Goal: Task Accomplishment & Management: Complete application form

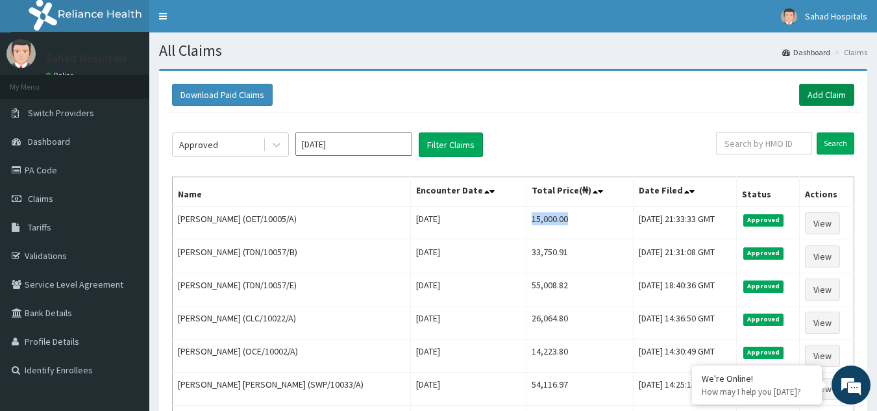
drag, startPoint x: 0, startPoint y: 0, endPoint x: 836, endPoint y: 94, distance: 841.6
click at [836, 94] on link "Add Claim" at bounding box center [826, 95] width 55 height 22
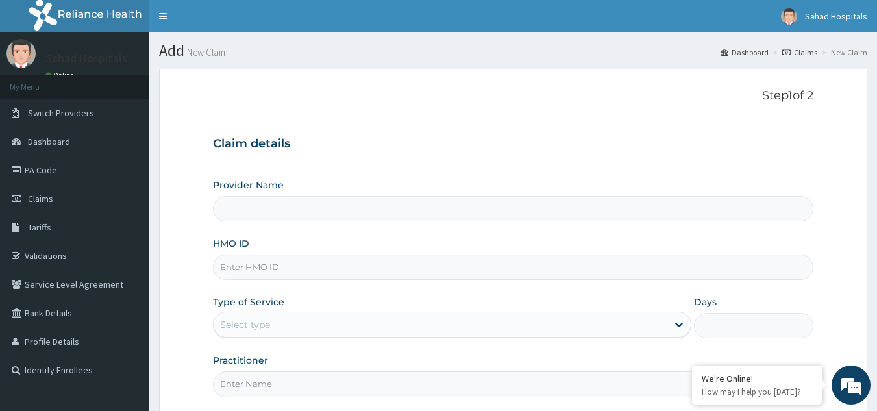
type input "Sahad Hospitals"
click at [672, 269] on input "HMO ID" at bounding box center [513, 266] width 601 height 25
click at [250, 265] on input "HMO ID" at bounding box center [513, 266] width 601 height 25
paste input "NPF/10103/A"
type input "NPF/10103/A"
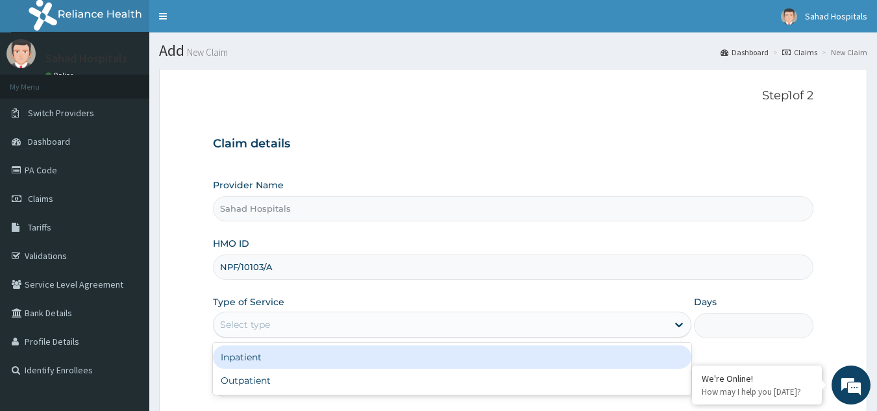
click at [249, 324] on div "Select type" at bounding box center [245, 324] width 50 height 13
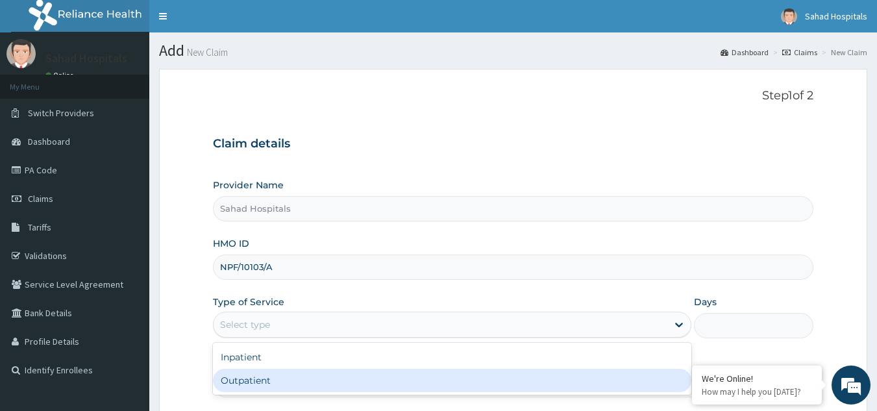
click at [251, 394] on div "Inpatient Outpatient" at bounding box center [452, 369] width 478 height 52
click at [266, 382] on div "Outpatient" at bounding box center [452, 380] width 478 height 23
type input "1"
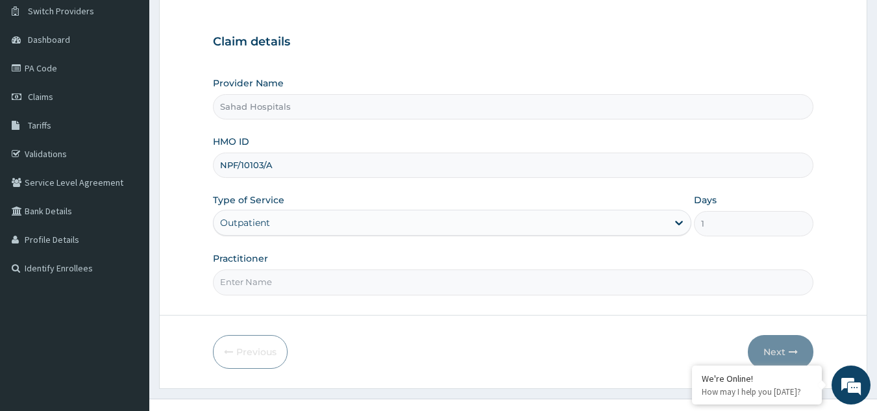
scroll to position [103, 0]
click at [367, 278] on input "Practitioner" at bounding box center [513, 281] width 601 height 25
type input "GP"
click at [776, 347] on button "Next" at bounding box center [780, 351] width 66 height 34
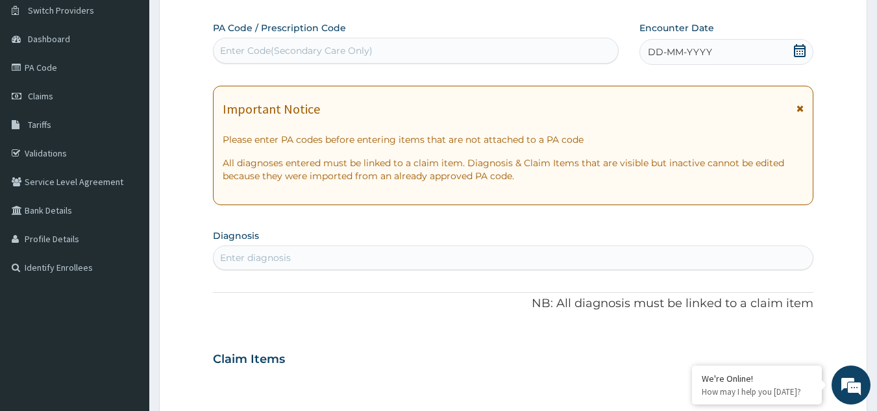
click at [553, 47] on div "Enter Code(Secondary Care Only)" at bounding box center [415, 50] width 405 height 21
click at [346, 45] on div "Enter Code(Secondary Care Only)" at bounding box center [296, 50] width 152 height 13
paste input "PA/430A47"
type input "PA/430A47"
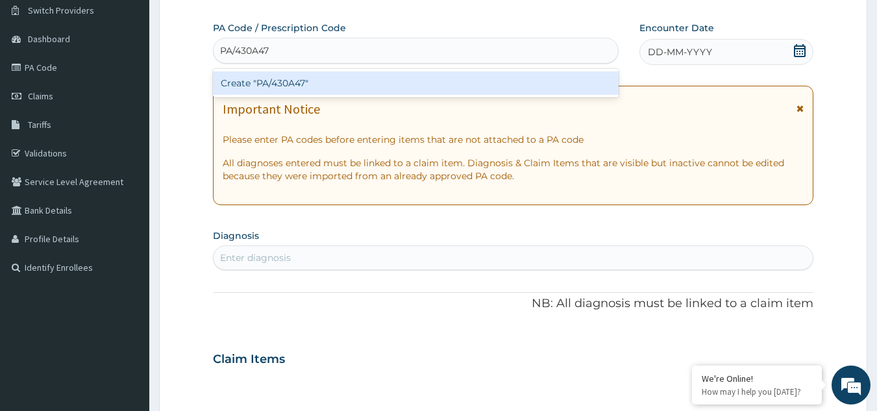
click at [277, 82] on div "Create "PA/430A47"" at bounding box center [416, 82] width 406 height 23
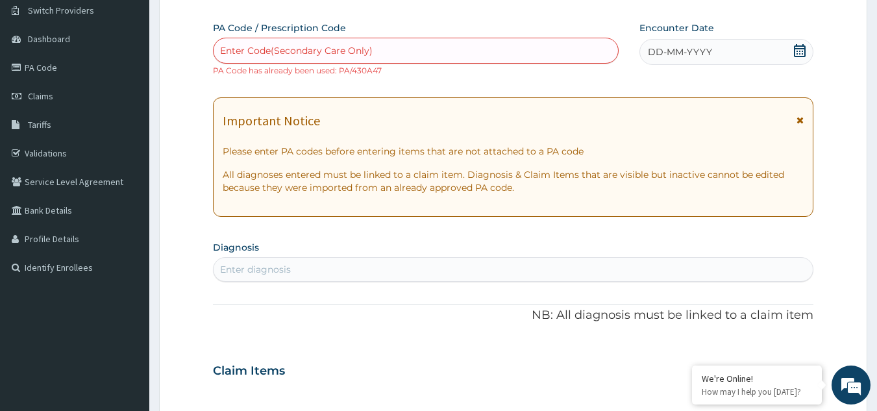
paste input "PA/B3DF26"
type input "PA/B3DF26"
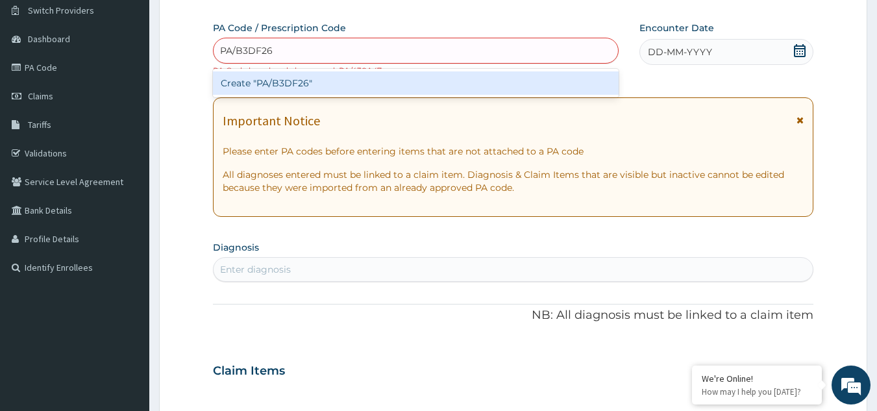
click at [279, 78] on div "Create "PA/B3DF26"" at bounding box center [416, 82] width 406 height 23
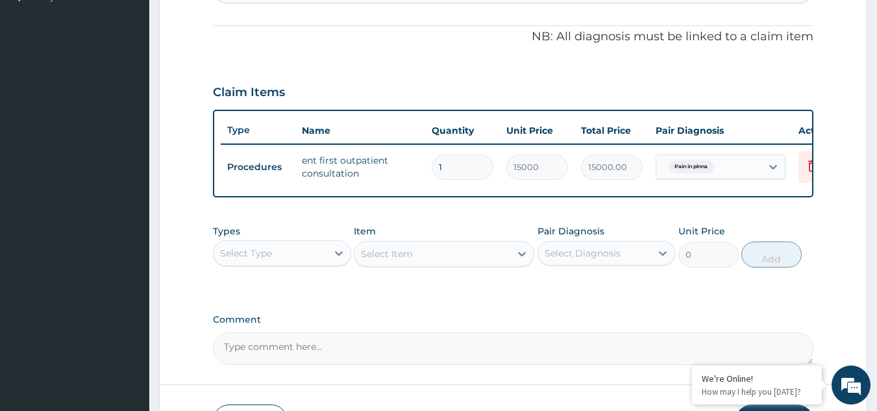
scroll to position [473, 0]
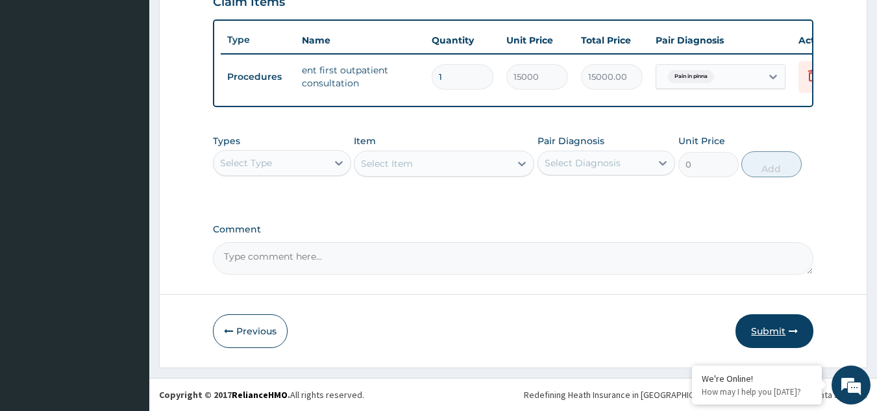
click at [767, 330] on button "Submit" at bounding box center [774, 331] width 78 height 34
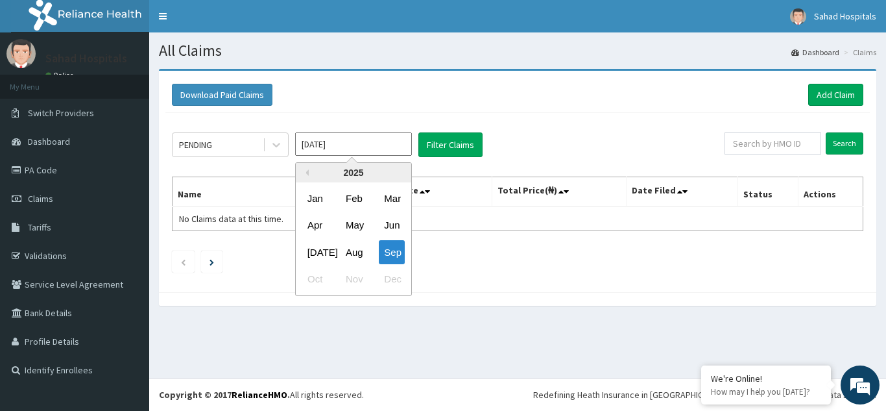
click at [400, 147] on input "[DATE]" at bounding box center [353, 143] width 117 height 23
click at [357, 253] on div "Aug" at bounding box center [354, 252] width 26 height 24
type input "[DATE]"
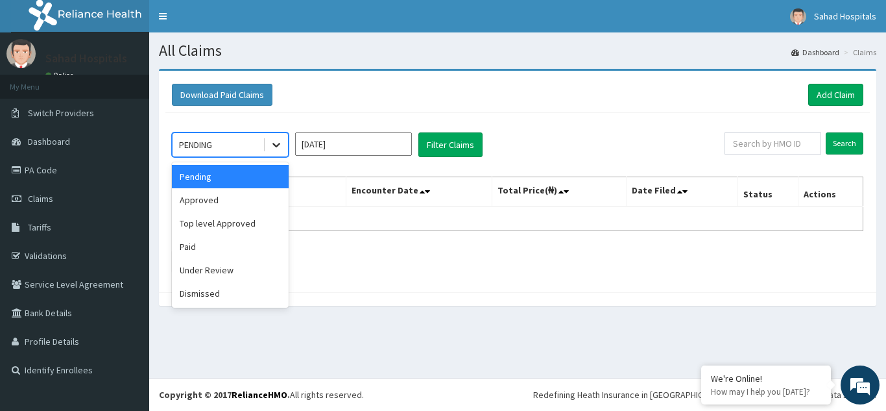
click at [275, 149] on icon at bounding box center [276, 144] width 13 height 13
click at [235, 209] on div "Approved" at bounding box center [230, 199] width 117 height 23
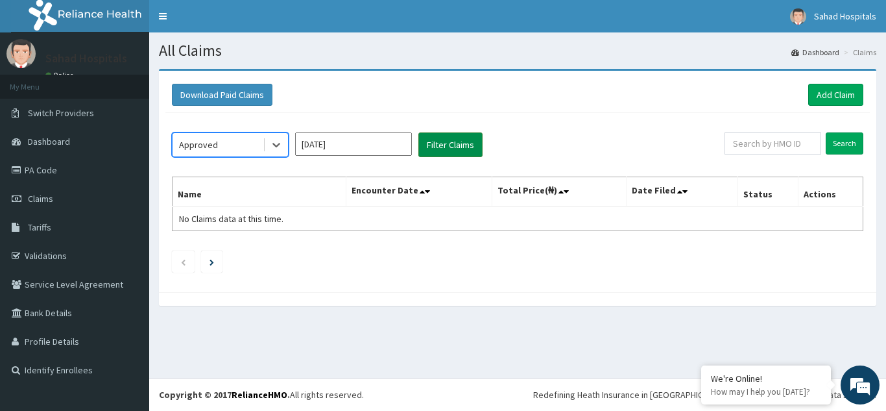
click at [442, 147] on button "Filter Claims" at bounding box center [451, 144] width 64 height 25
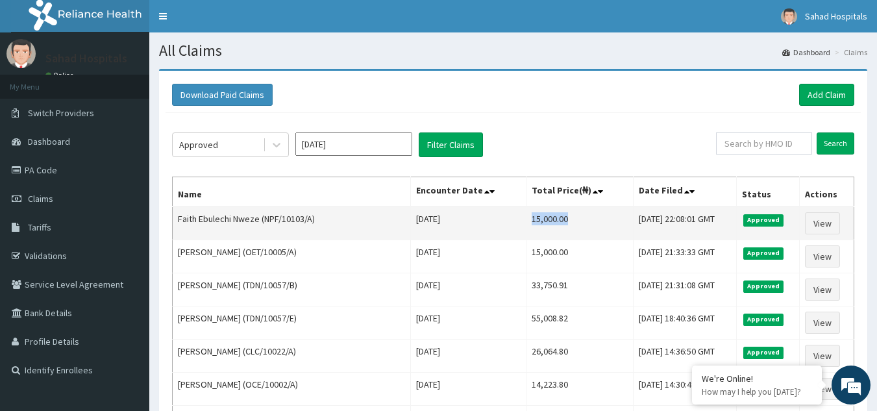
drag, startPoint x: 494, startPoint y: 216, endPoint x: 548, endPoint y: 211, distance: 54.1
click at [548, 211] on td "15,000.00" at bounding box center [579, 223] width 107 height 34
copy td "15,000.00"
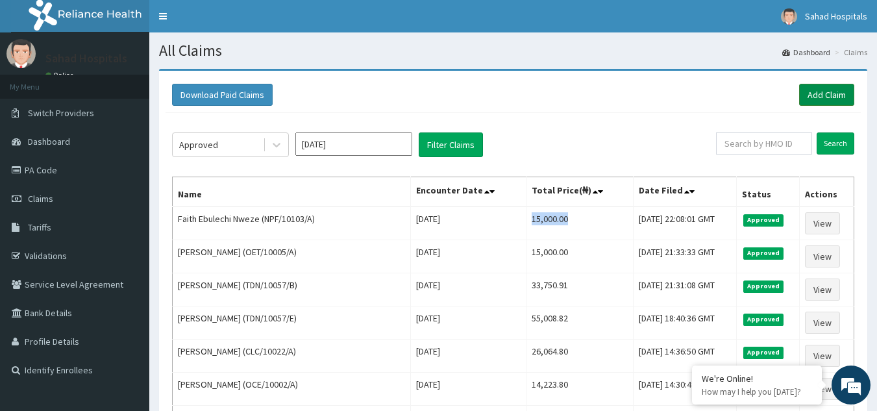
click at [828, 95] on link "Add Claim" at bounding box center [826, 95] width 55 height 22
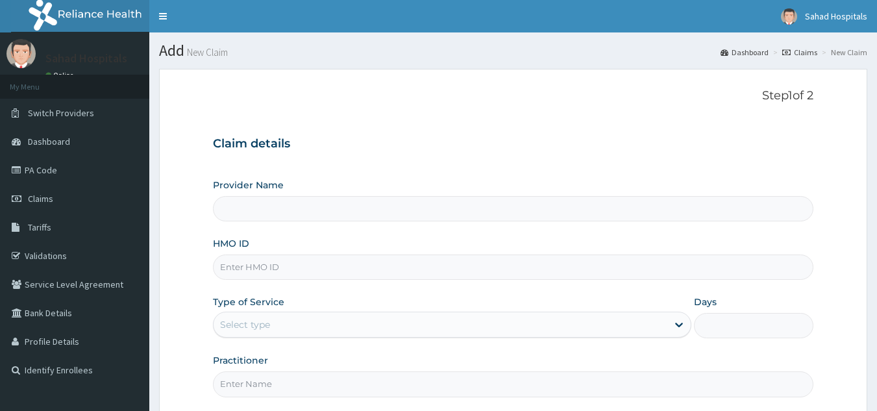
click at [438, 270] on input "HMO ID" at bounding box center [513, 266] width 601 height 25
paste input "RWT/10048/A"
type input "RWT/10048/A"
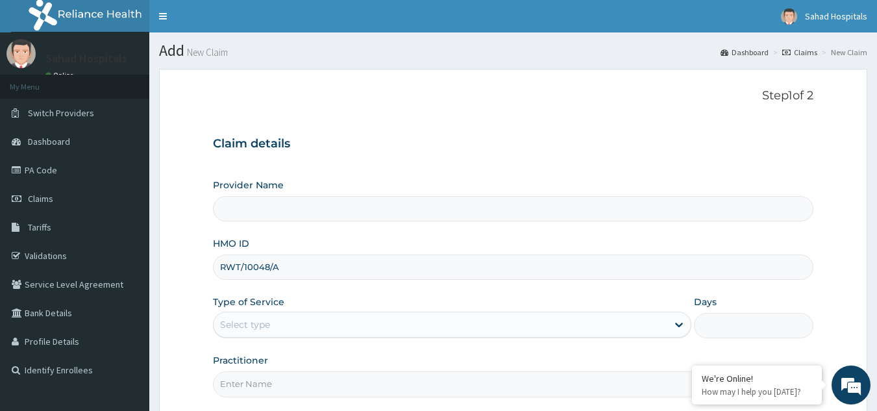
type input "Sahad Hospitals"
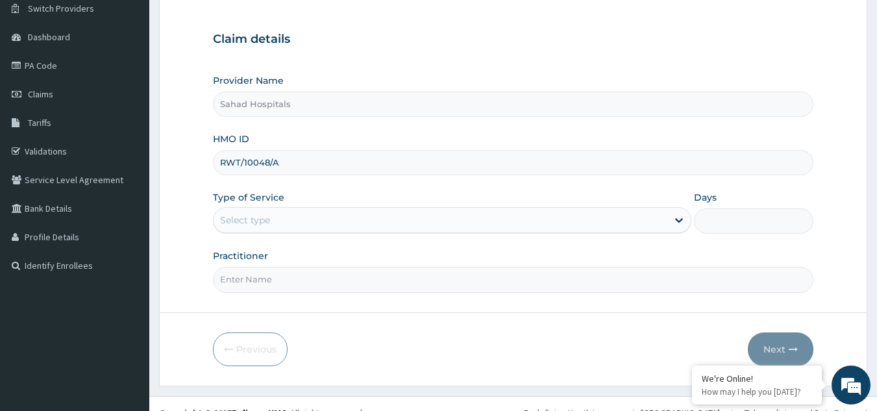
scroll to position [123, 0]
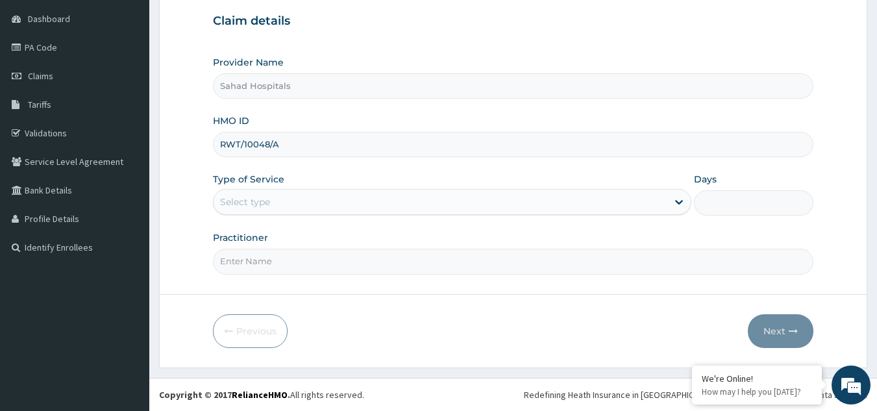
type input "RWT/10048/A"
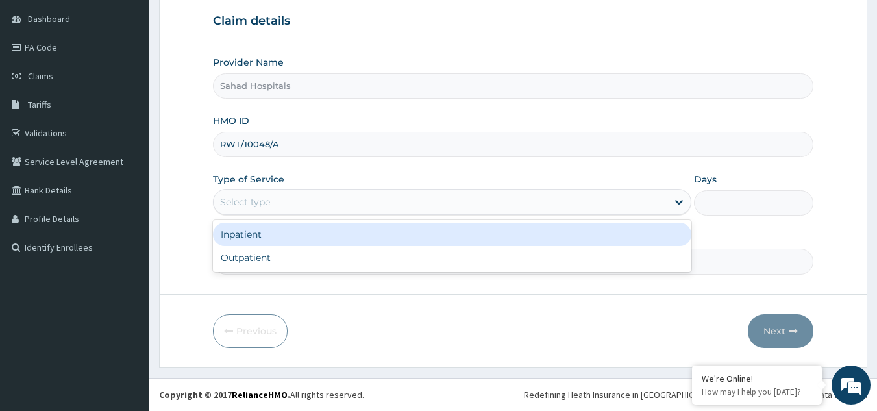
click at [366, 208] on div "Select type" at bounding box center [440, 201] width 454 height 21
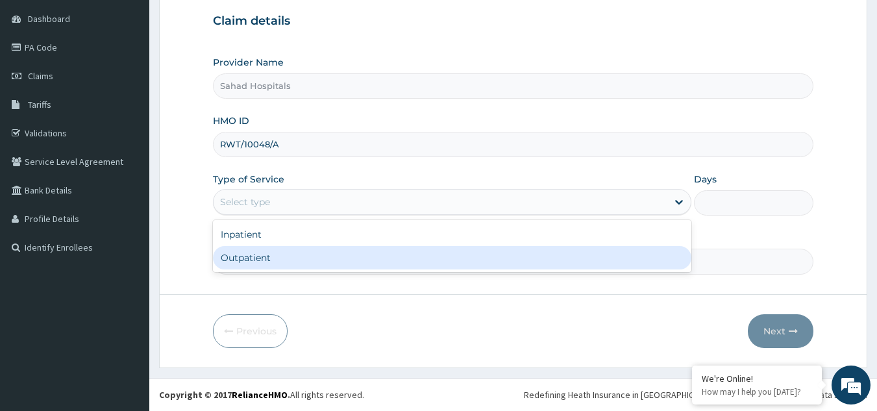
click at [308, 265] on div "Outpatient" at bounding box center [452, 257] width 478 height 23
type input "1"
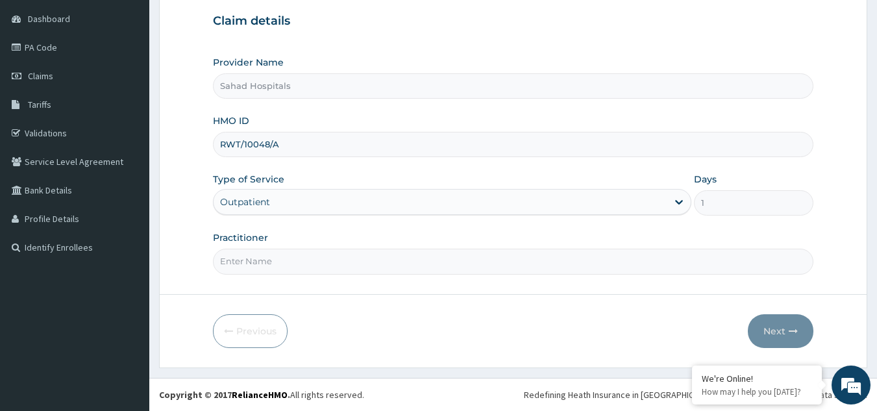
click at [308, 265] on input "Practitioner" at bounding box center [513, 261] width 601 height 25
type input "GP"
click at [774, 319] on button "Next" at bounding box center [780, 331] width 66 height 34
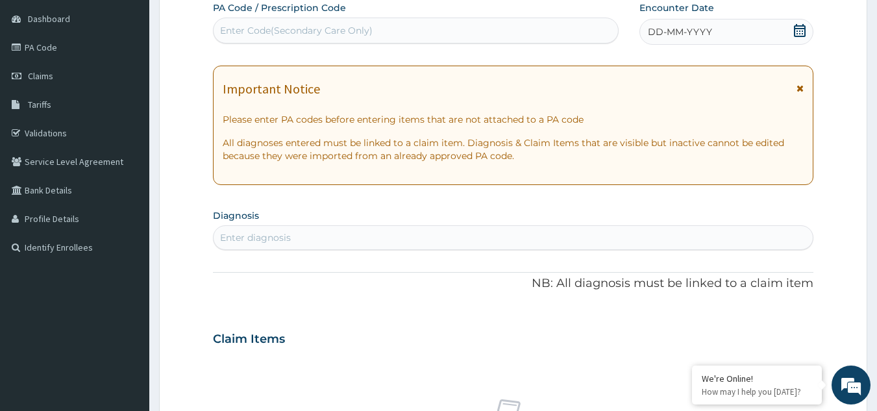
click at [524, 27] on div "Enter Code(Secondary Care Only)" at bounding box center [415, 30] width 405 height 21
paste input "PA/62796D"
type input "PA/62796D"
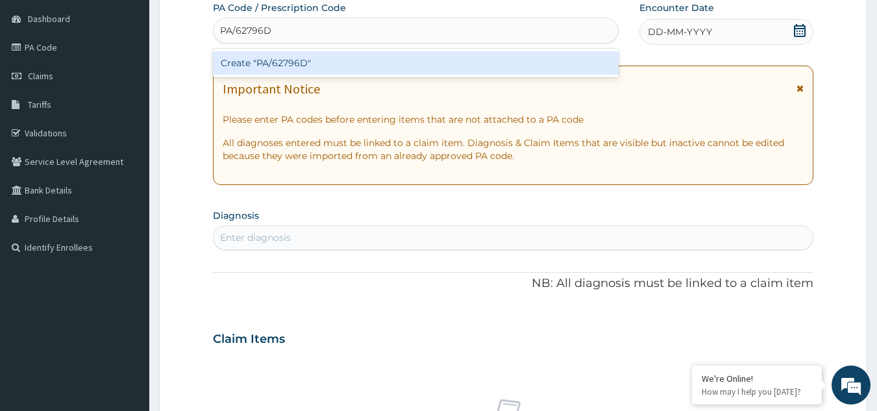
click at [265, 60] on div "Create "PA/62796D"" at bounding box center [416, 62] width 406 height 23
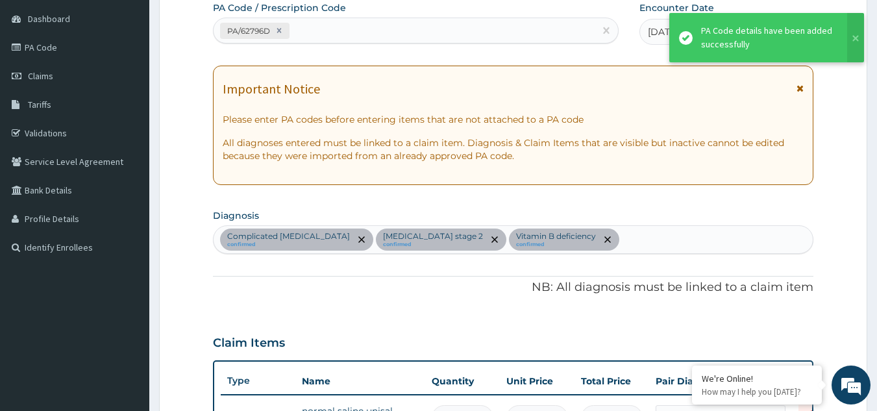
scroll to position [479, 0]
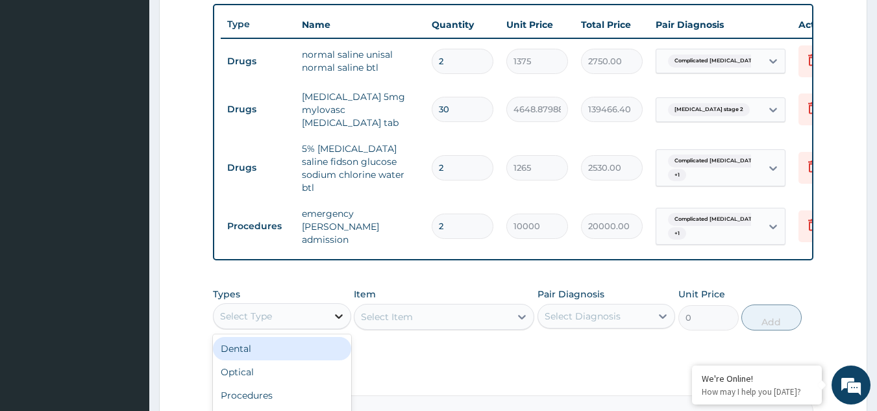
click at [335, 309] on icon at bounding box center [338, 315] width 13 height 13
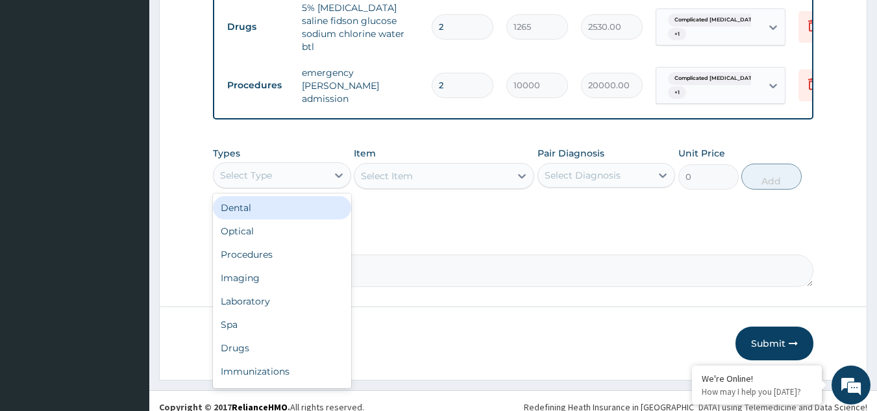
scroll to position [44, 0]
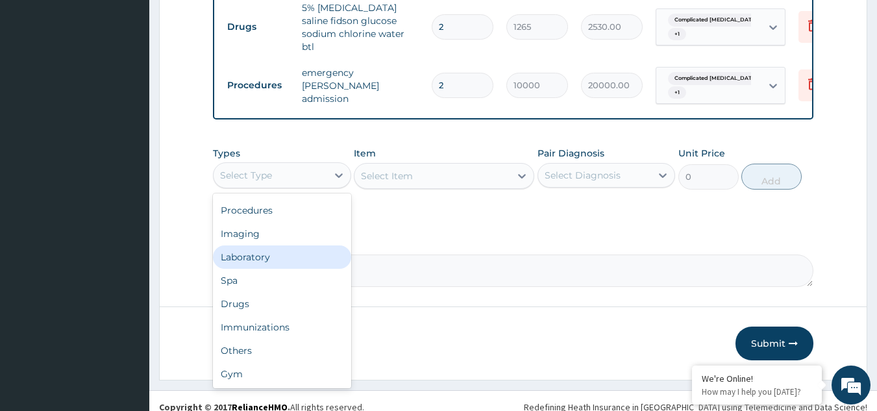
click at [272, 245] on div "Laboratory" at bounding box center [282, 256] width 138 height 23
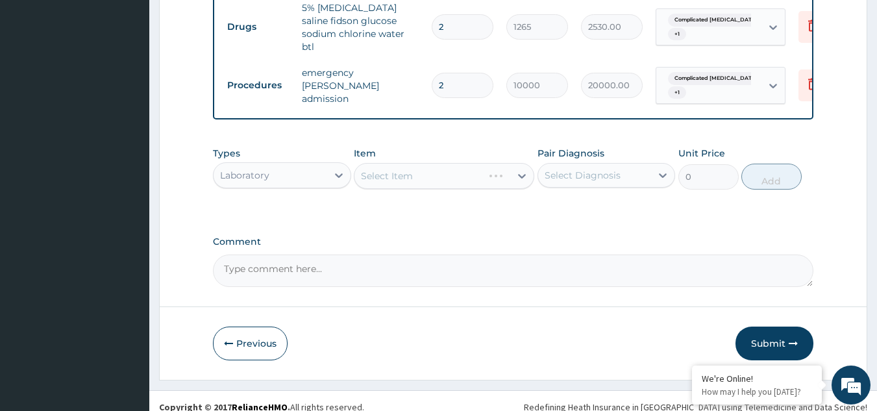
click at [520, 164] on div "Select Item" at bounding box center [444, 176] width 180 height 26
click at [520, 174] on icon at bounding box center [522, 176] width 8 height 5
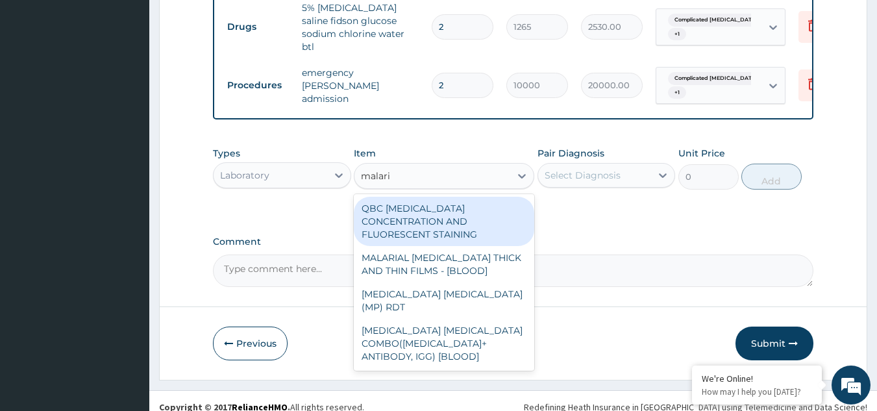
type input "malaria"
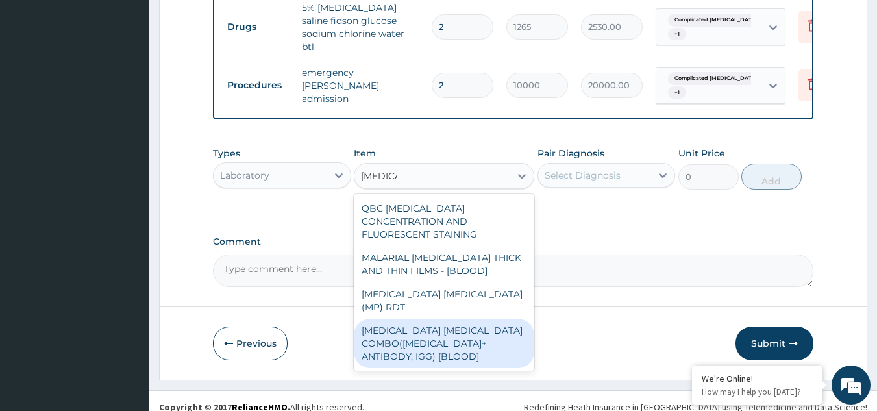
click at [467, 319] on div "MALARIA PARASITE COMBO(BLOOD FILM+ ANTIBODY, IGG) [BLOOD]" at bounding box center [444, 343] width 180 height 49
type input "2000"
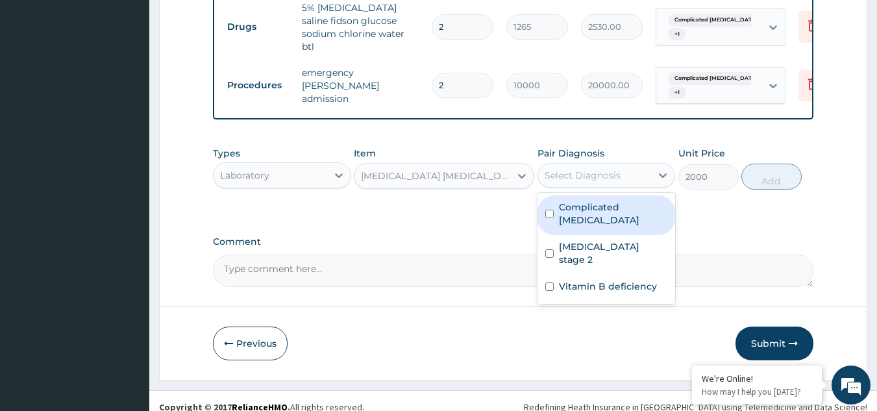
click at [591, 169] on div "Select Diagnosis" at bounding box center [582, 175] width 76 height 13
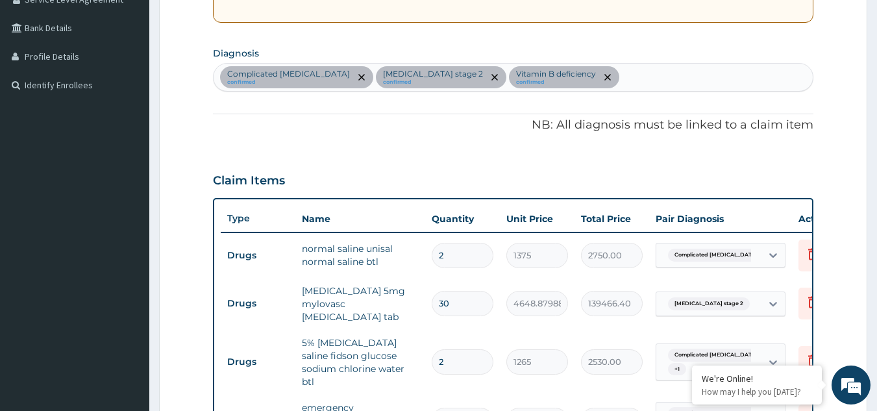
scroll to position [284, 0]
click at [576, 79] on div "Complicated malaria confirmed Hypertension stage 2 confirmed Vitamin B deficien…" at bounding box center [513, 77] width 600 height 27
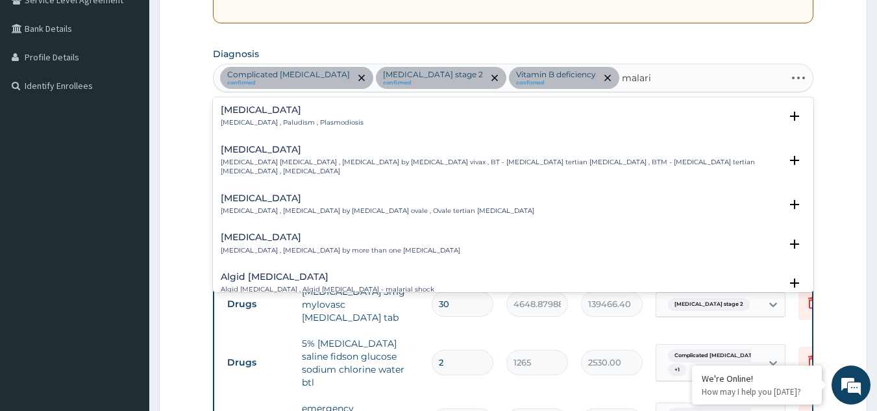
type input "malaria"
click at [239, 114] on h4 "Malaria" at bounding box center [292, 110] width 143 height 10
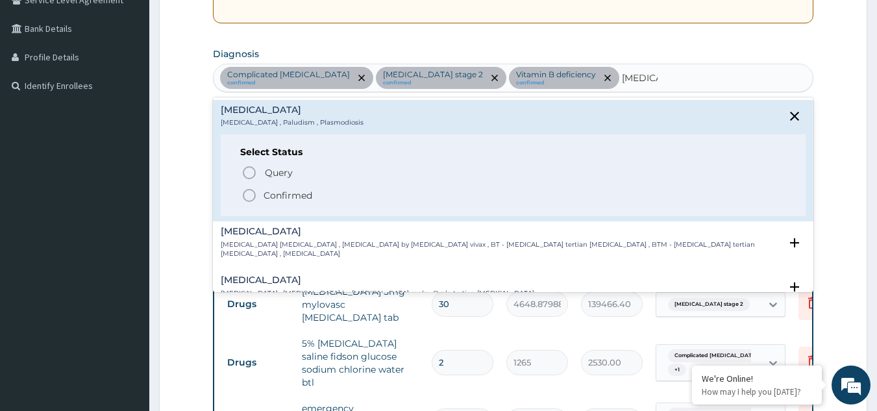
click at [253, 195] on icon "status option filled" at bounding box center [249, 196] width 16 height 16
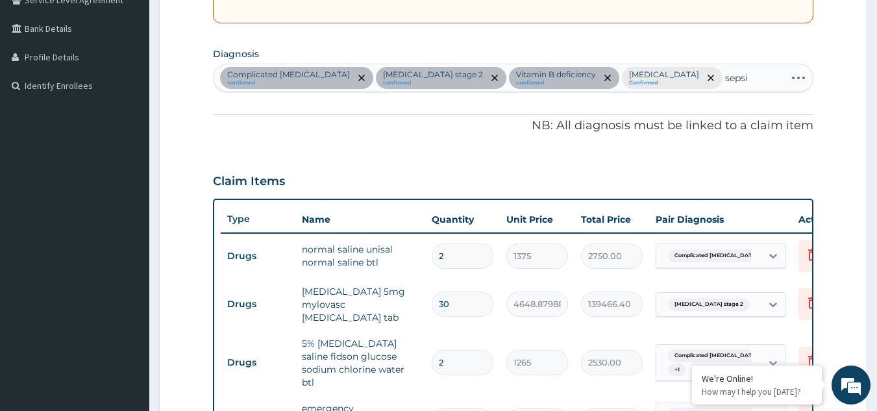
type input "sepsis"
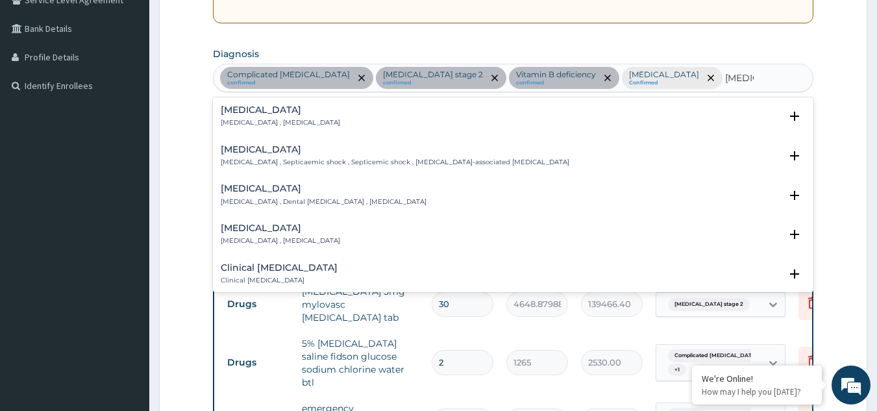
click at [245, 113] on h4 "Sepsis" at bounding box center [280, 110] width 119 height 10
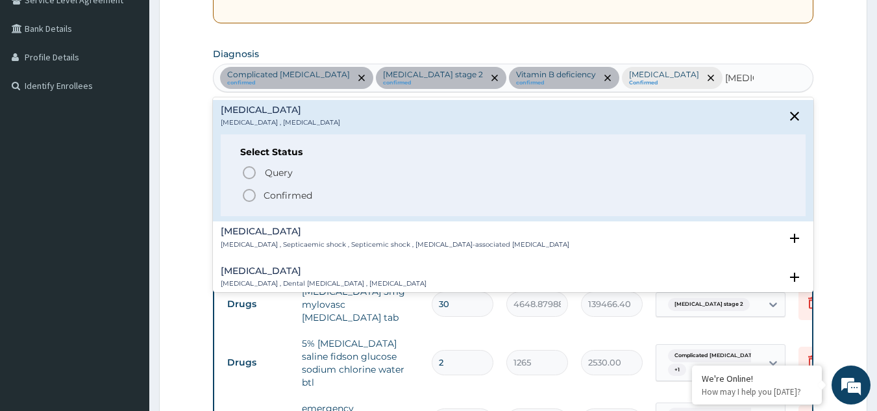
click at [247, 197] on icon "status option filled" at bounding box center [249, 196] width 16 height 16
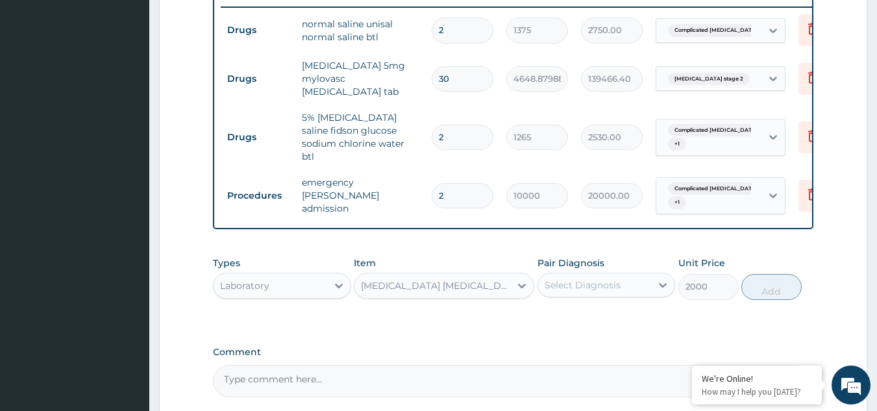
scroll to position [535, 0]
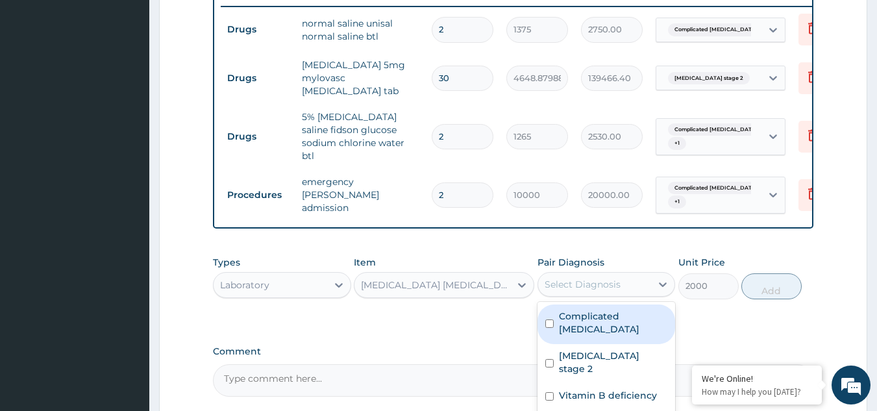
click at [594, 278] on div "Select Diagnosis" at bounding box center [582, 284] width 76 height 13
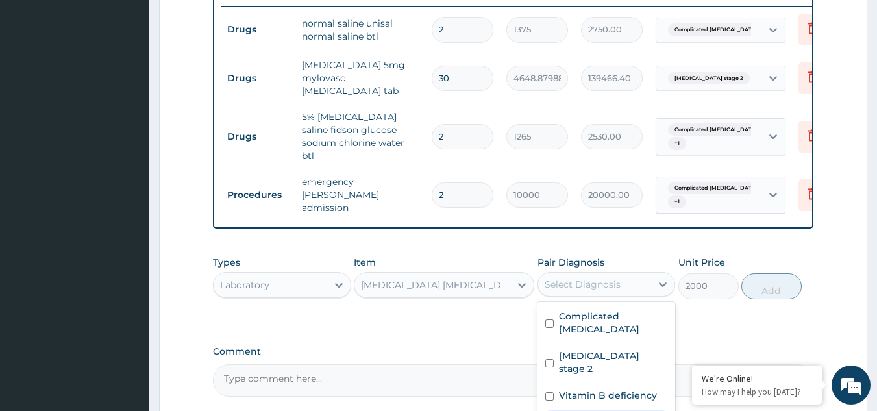
checkbox input "true"
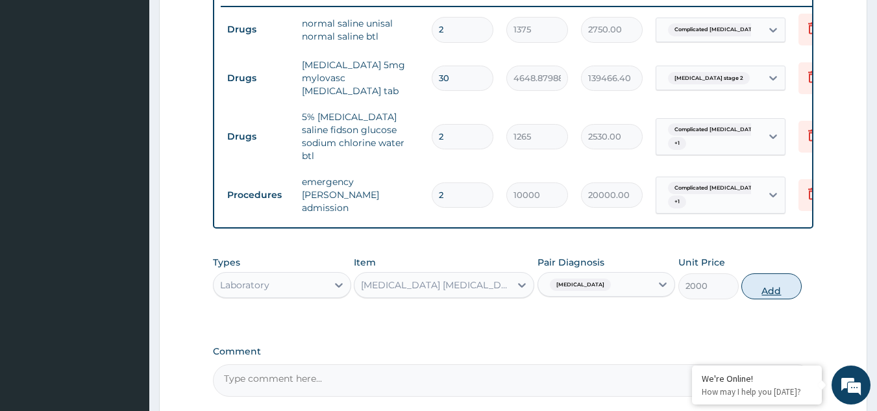
click at [764, 273] on button "Add" at bounding box center [771, 286] width 60 height 26
type input "0"
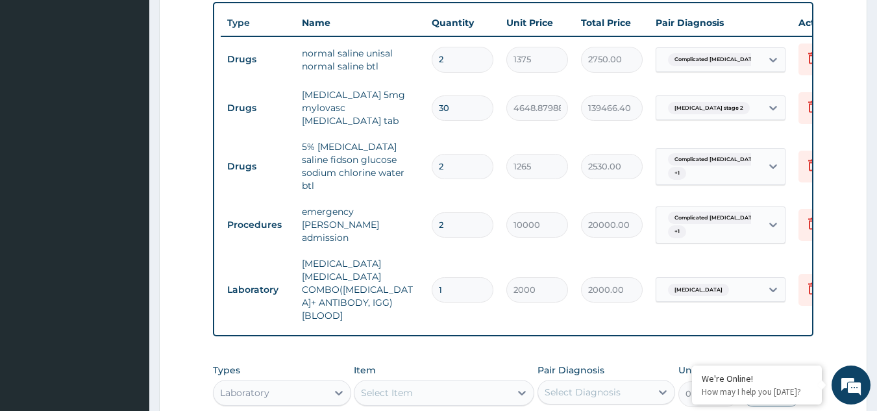
scroll to position [504, 0]
click at [419, 383] on div "Select Item" at bounding box center [432, 393] width 156 height 21
click at [414, 383] on div "Select Item" at bounding box center [432, 393] width 156 height 21
type input "a"
click at [345, 382] on div at bounding box center [338, 393] width 23 height 23
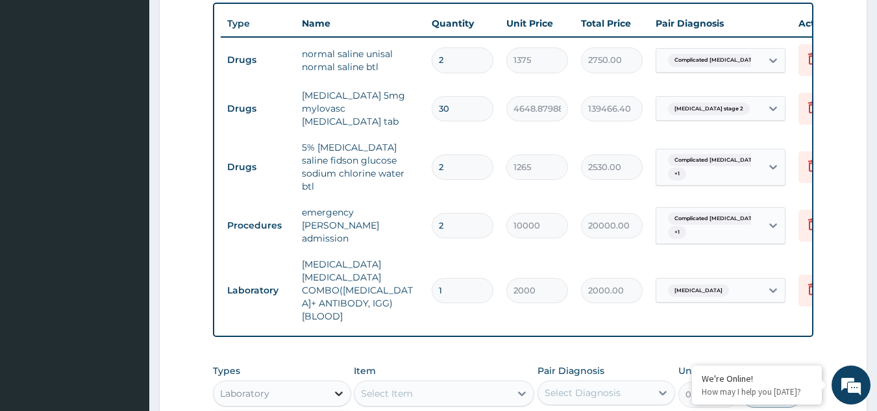
scroll to position [672, 0]
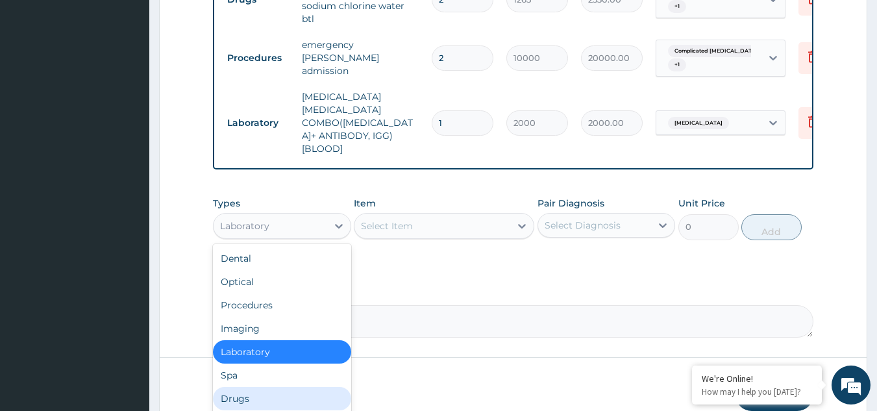
click at [261, 387] on div "Drugs" at bounding box center [282, 398] width 138 height 23
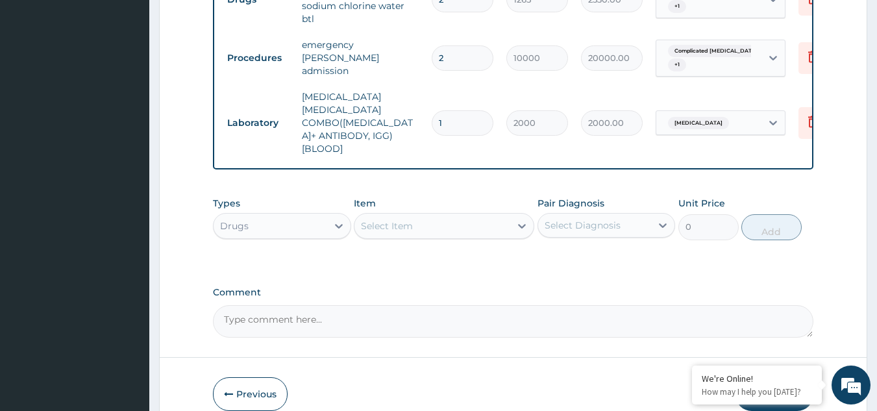
click at [516, 219] on icon at bounding box center [521, 225] width 13 height 13
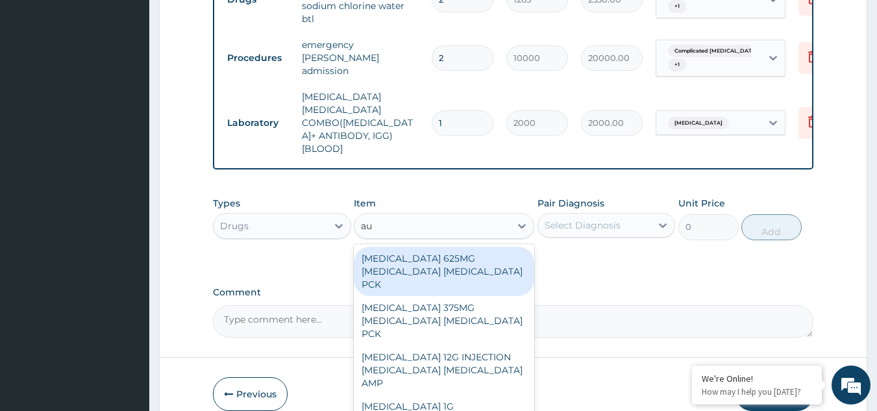
type input "aug"
click at [433, 247] on div "[MEDICAL_DATA] 625MG [MEDICAL_DATA] [MEDICAL_DATA] PCK" at bounding box center [444, 271] width 180 height 49
type input "17600"
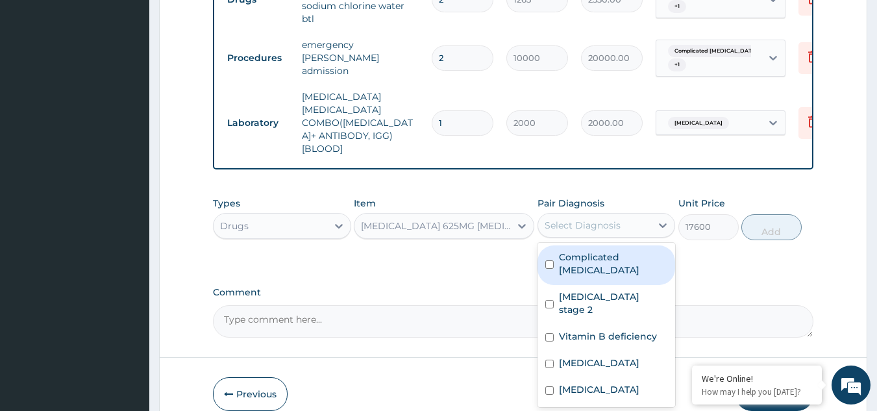
click at [609, 219] on div "Select Diagnosis" at bounding box center [582, 225] width 76 height 13
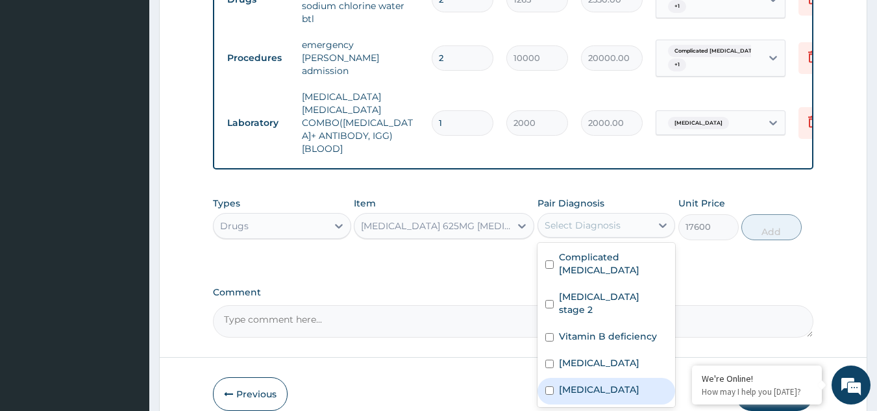
click at [559, 383] on label "Sepsis" at bounding box center [599, 389] width 80 height 13
checkbox input "true"
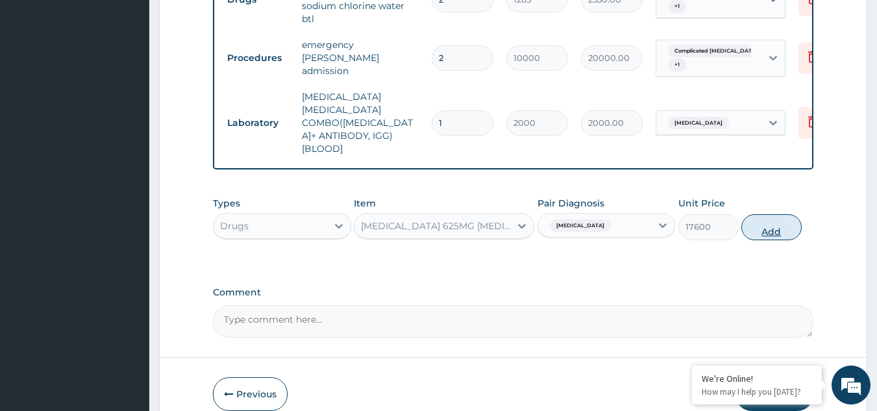
click at [784, 214] on button "Add" at bounding box center [771, 227] width 60 height 26
type input "0"
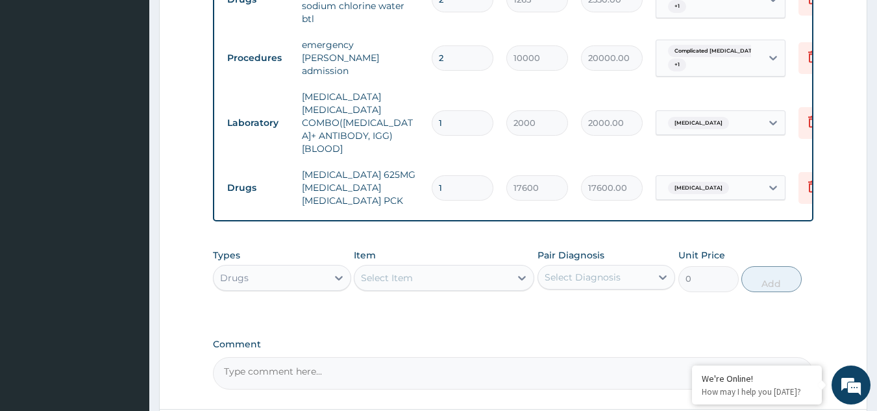
click at [419, 267] on div "Select Item" at bounding box center [432, 277] width 156 height 21
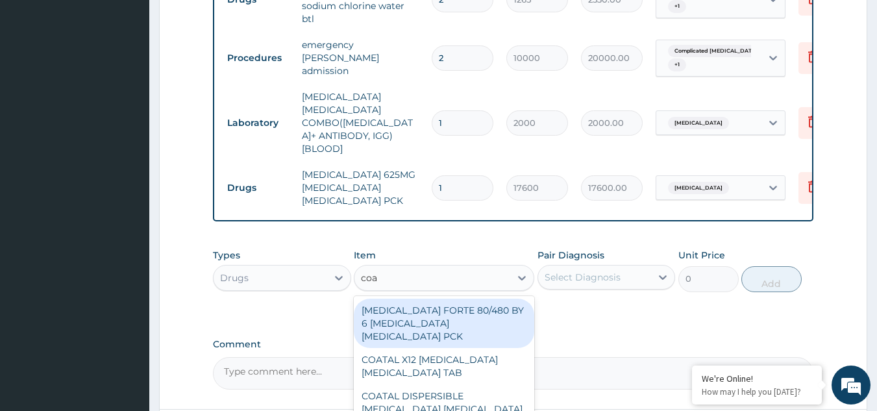
type input "coar"
click at [447, 298] on div "[MEDICAL_DATA] FORTE 80/480 BY 6 [MEDICAL_DATA] [MEDICAL_DATA] PCK" at bounding box center [444, 322] width 180 height 49
type input "5313"
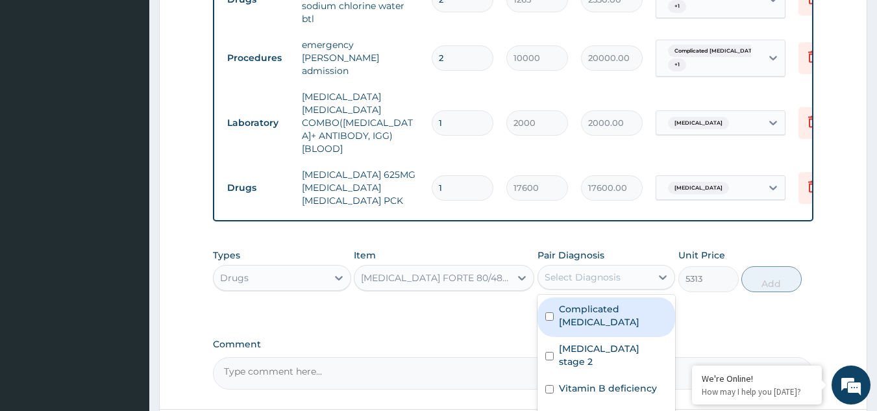
click at [576, 271] on div "Select Diagnosis" at bounding box center [582, 277] width 76 height 13
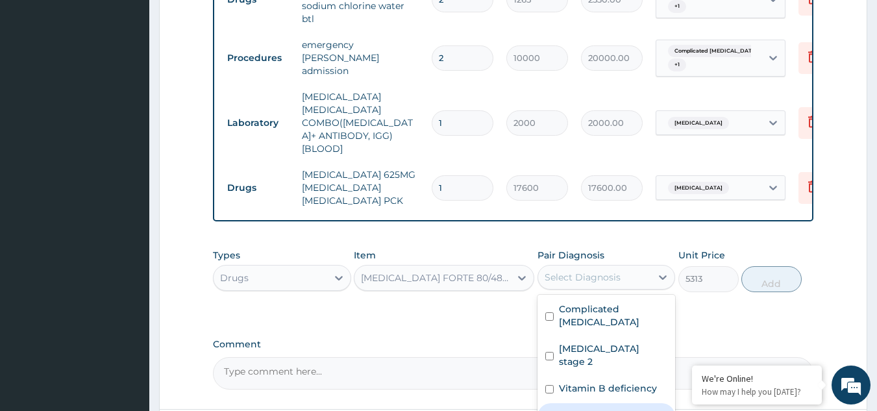
click at [574, 408] on label "[MEDICAL_DATA]" at bounding box center [599, 414] width 80 height 13
checkbox input "true"
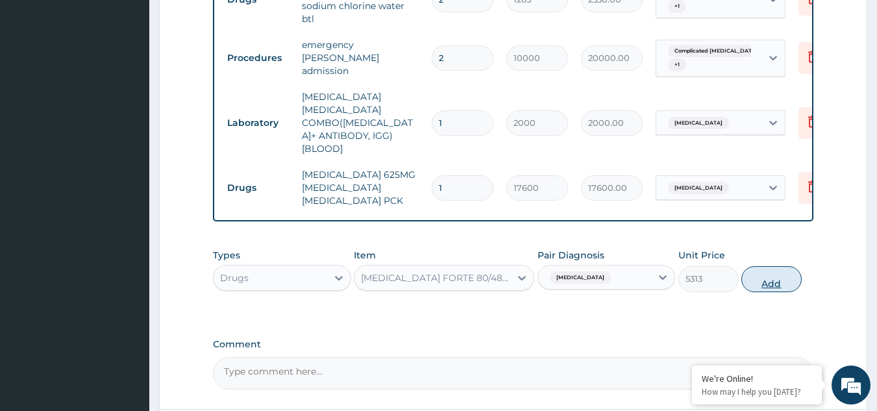
click at [774, 266] on button "Add" at bounding box center [771, 279] width 60 height 26
type input "0"
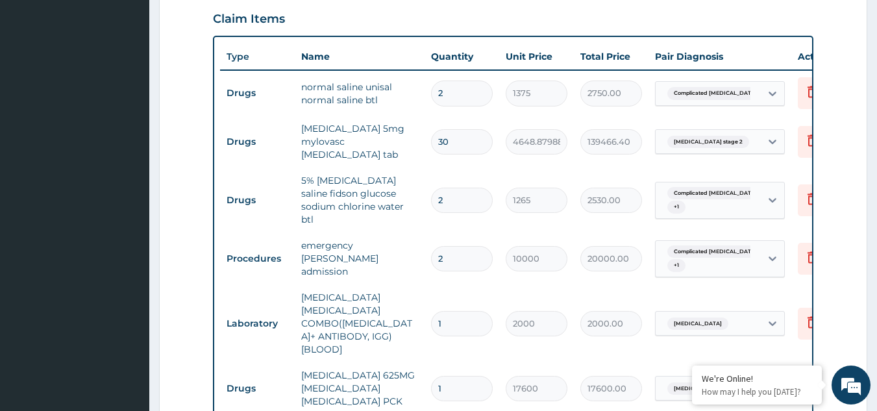
scroll to position [0, 0]
click at [475, 129] on input "30" at bounding box center [462, 141] width 62 height 25
type input "3"
type input "13946.64"
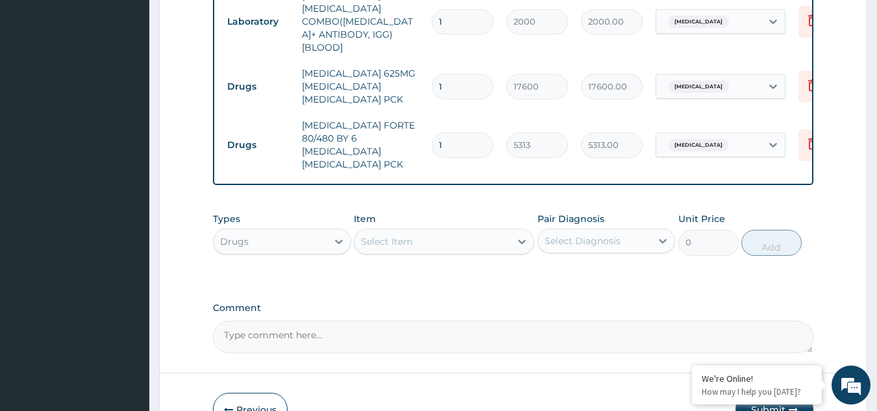
scroll to position [775, 0]
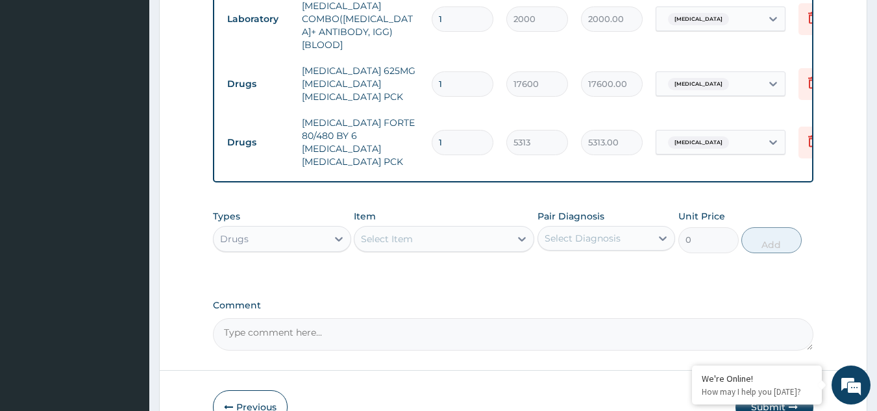
type input "3"
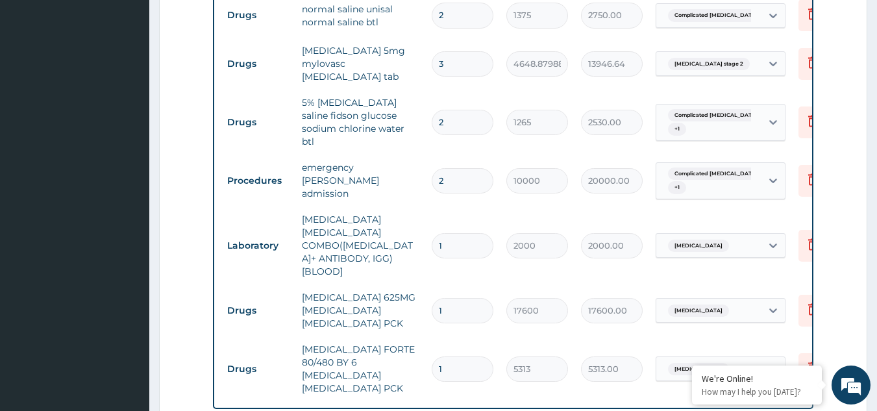
click at [373, 154] on td "emergency [PERSON_NAME] admission" at bounding box center [360, 180] width 130 height 52
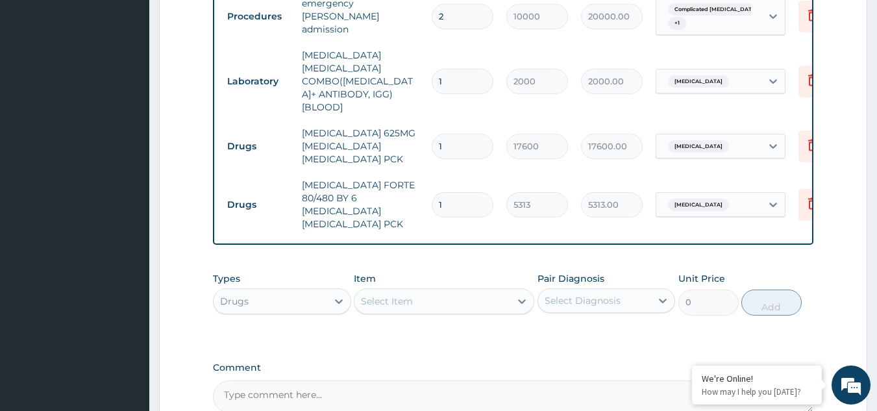
scroll to position [717, 0]
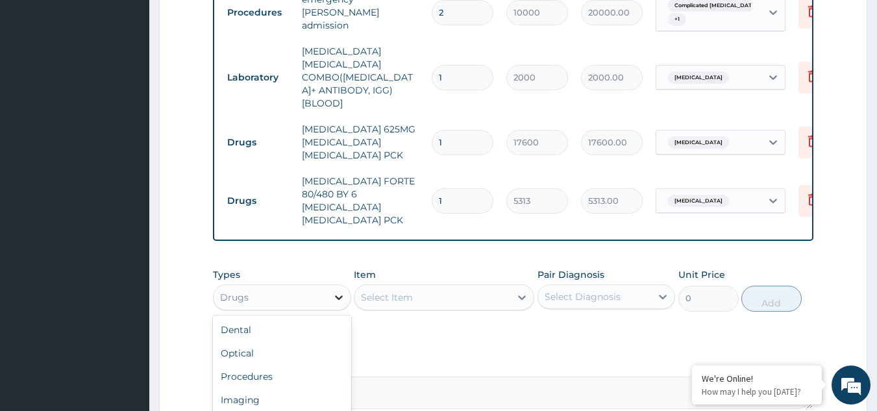
click at [339, 291] on icon at bounding box center [338, 297] width 13 height 13
click at [278, 365] on div "Procedures" at bounding box center [282, 376] width 138 height 23
click at [522, 296] on icon at bounding box center [522, 298] width 8 height 5
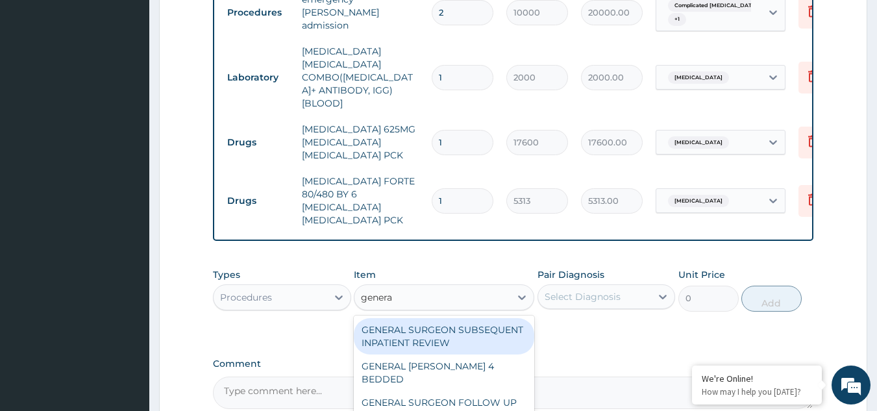
type input "general"
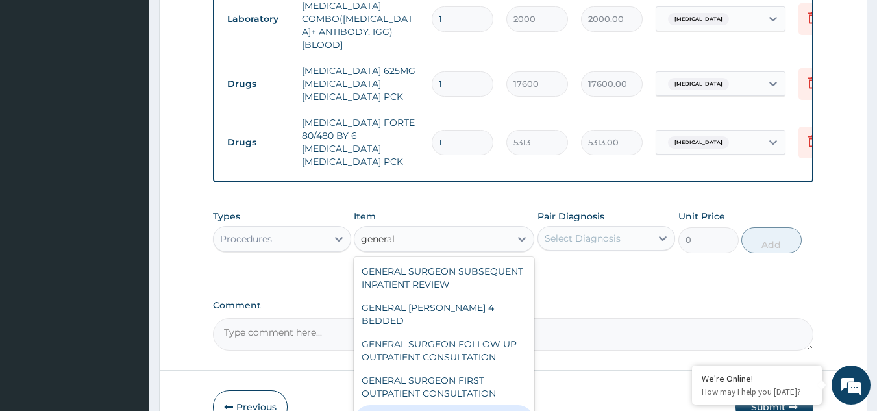
type input "3000"
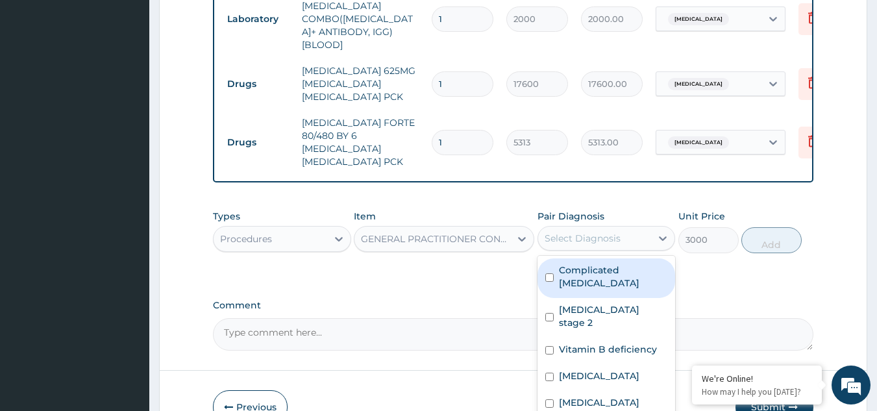
click at [626, 228] on div "Select Diagnosis" at bounding box center [595, 238] width 114 height 21
click at [577, 263] on label "Complicated [MEDICAL_DATA]" at bounding box center [613, 276] width 109 height 26
checkbox input "true"
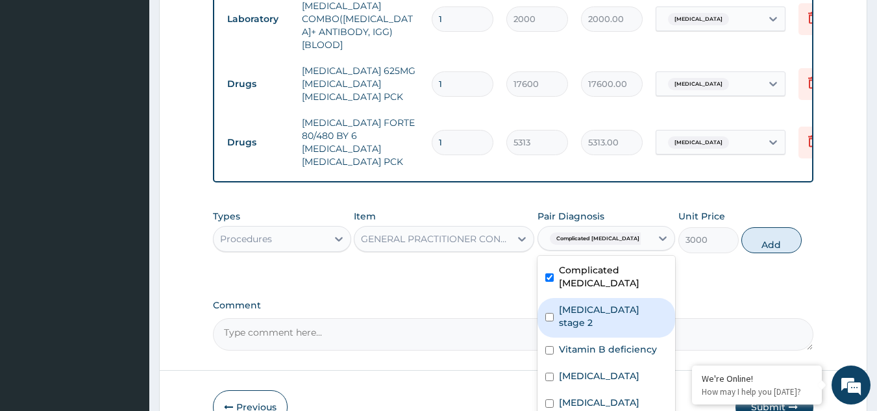
click at [545, 313] on input "checkbox" at bounding box center [549, 317] width 8 height 8
checkbox input "true"
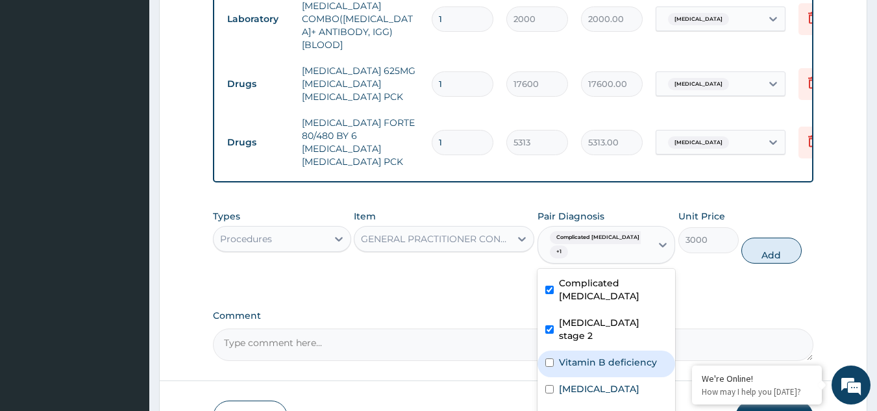
click at [547, 358] on input "checkbox" at bounding box center [549, 362] width 8 height 8
checkbox input "true"
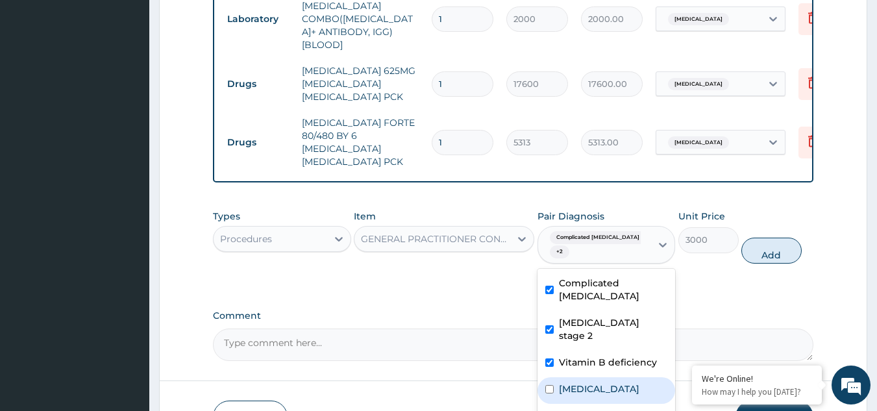
click at [549, 377] on div "[MEDICAL_DATA]" at bounding box center [606, 390] width 138 height 27
checkbox input "true"
click at [548, 404] on div "Sepsis" at bounding box center [606, 417] width 138 height 27
checkbox input "true"
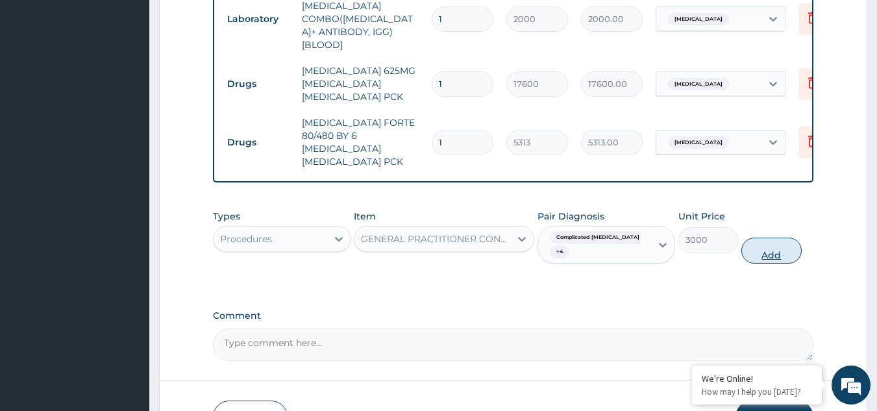
click at [771, 237] on button "Add" at bounding box center [771, 250] width 60 height 26
type input "0"
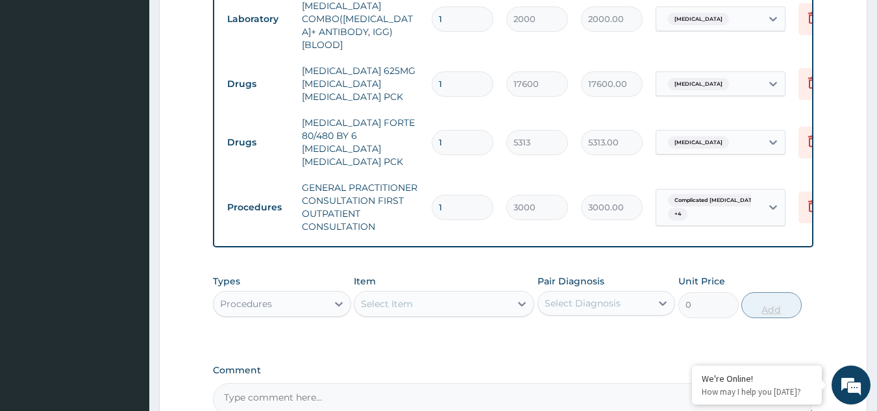
scroll to position [840, 0]
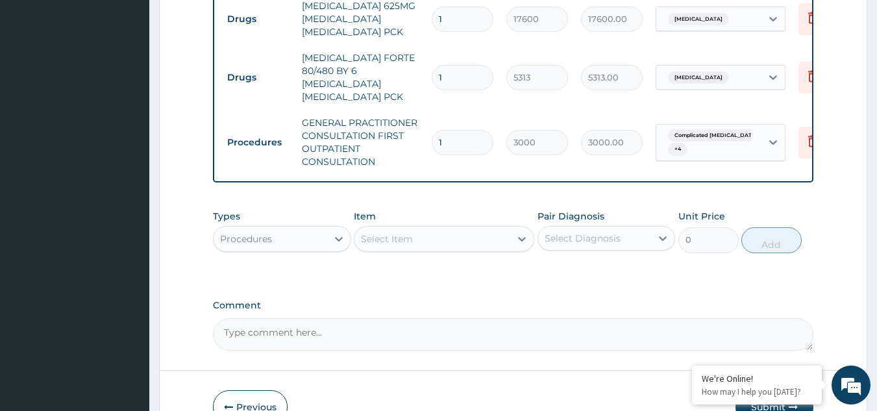
click at [756, 390] on button "Submit" at bounding box center [774, 407] width 78 height 34
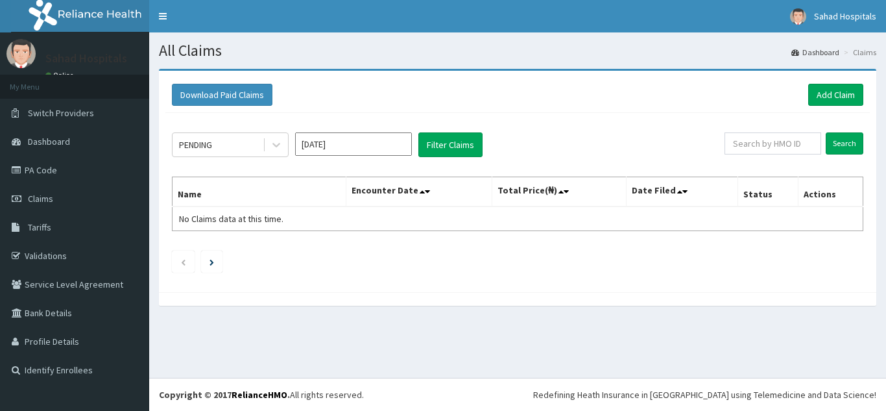
click at [378, 147] on input "Sep 2025" at bounding box center [353, 143] width 117 height 23
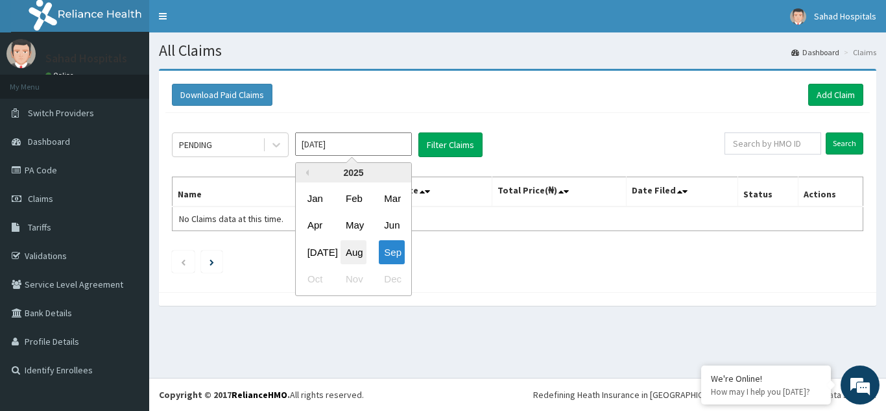
click at [357, 252] on div "Aug" at bounding box center [354, 252] width 26 height 24
type input "Aug 2025"
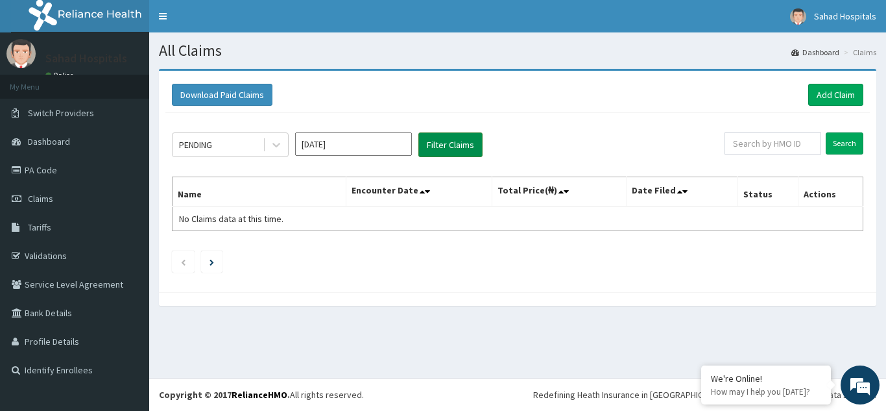
click at [448, 142] on button "Filter Claims" at bounding box center [451, 144] width 64 height 25
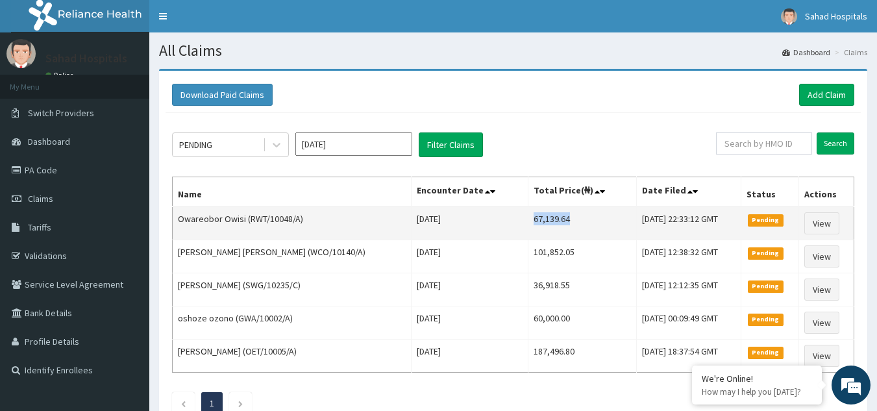
drag, startPoint x: 468, startPoint y: 219, endPoint x: 538, endPoint y: 233, distance: 71.5
click at [538, 233] on td "67,139.64" at bounding box center [582, 223] width 108 height 34
copy td "67,139.64"
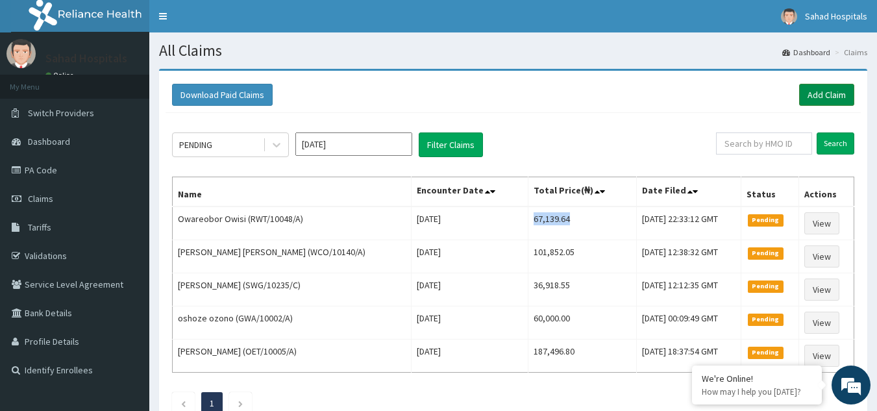
click at [827, 95] on link "Add Claim" at bounding box center [826, 95] width 55 height 22
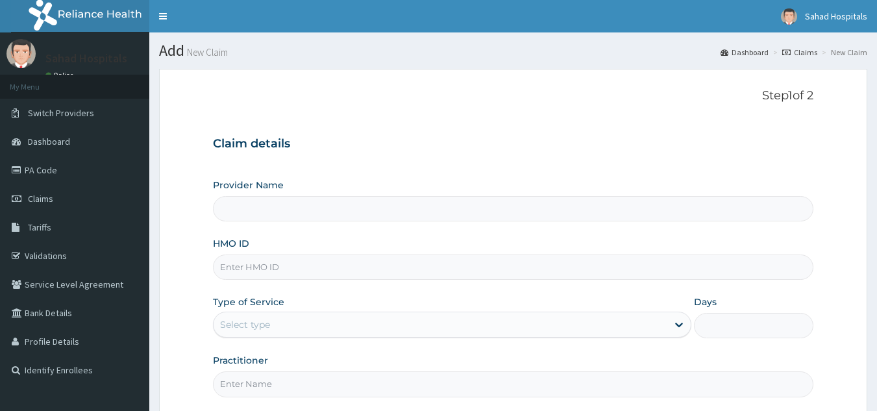
click at [514, 260] on input "HMO ID" at bounding box center [513, 266] width 601 height 25
paste input "XED/10027/A"
type input "XED/10027/A"
type input "Sahad Hospitals"
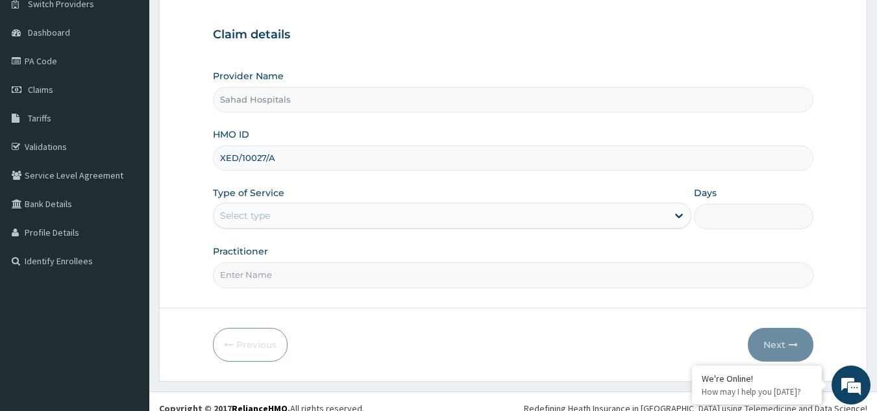
scroll to position [123, 0]
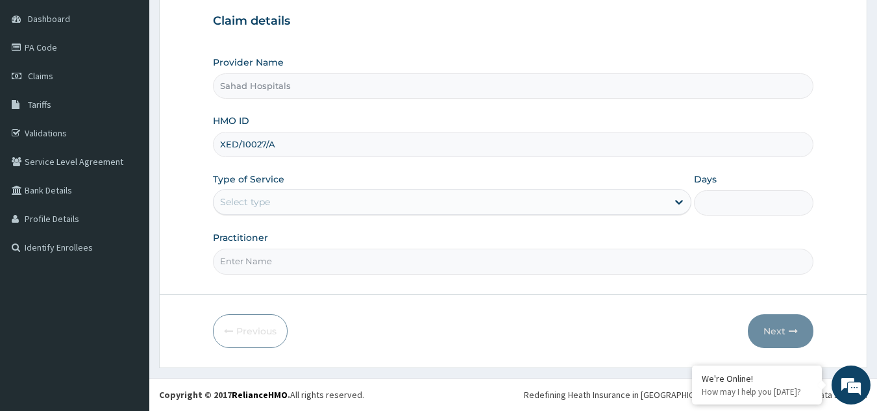
type input "XED/10027/A"
click at [434, 200] on div "Select type" at bounding box center [440, 201] width 454 height 21
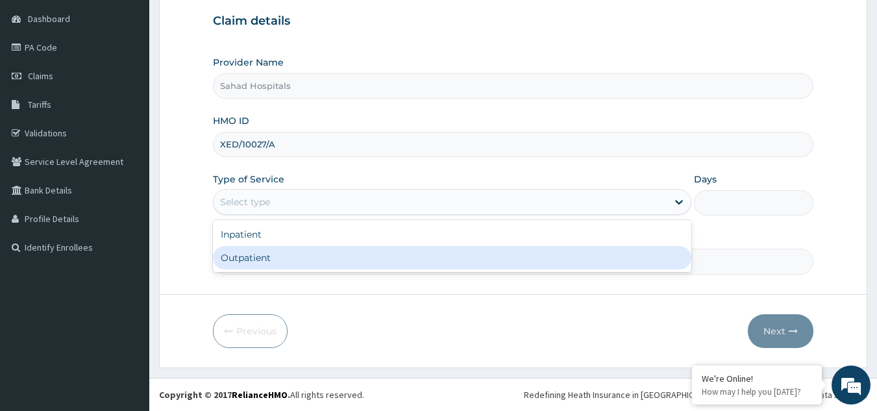
click at [379, 255] on div "Outpatient" at bounding box center [452, 257] width 478 height 23
type input "1"
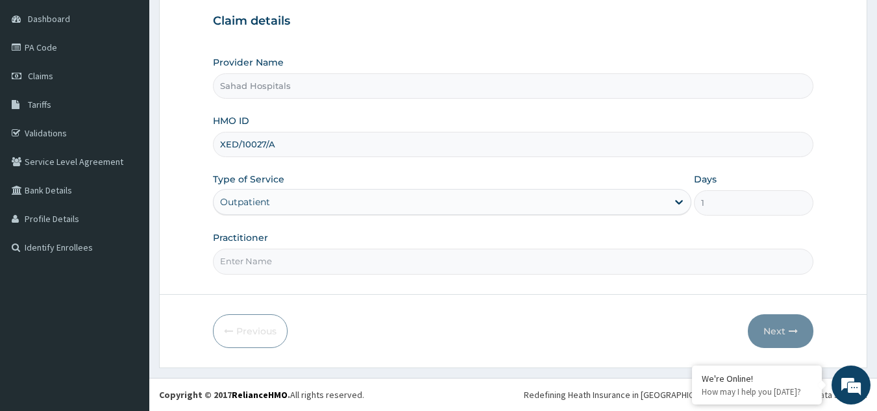
click at [379, 255] on input "Practitioner" at bounding box center [513, 261] width 601 height 25
type input "GP"
click at [771, 326] on button "Next" at bounding box center [780, 331] width 66 height 34
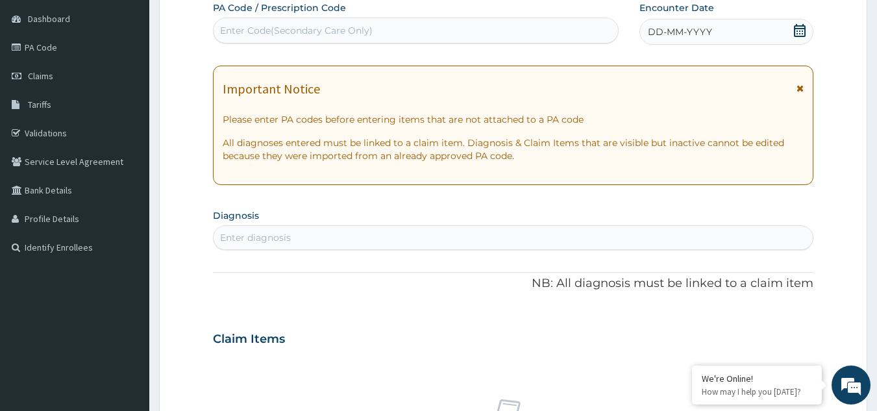
click at [527, 31] on div "Enter Code(Secondary Care Only)" at bounding box center [415, 30] width 405 height 21
click at [276, 30] on div "Enter Code(Secondary Care Only)" at bounding box center [296, 30] width 152 height 13
paste input "PA/C568FD"
type input "PA/C568FD"
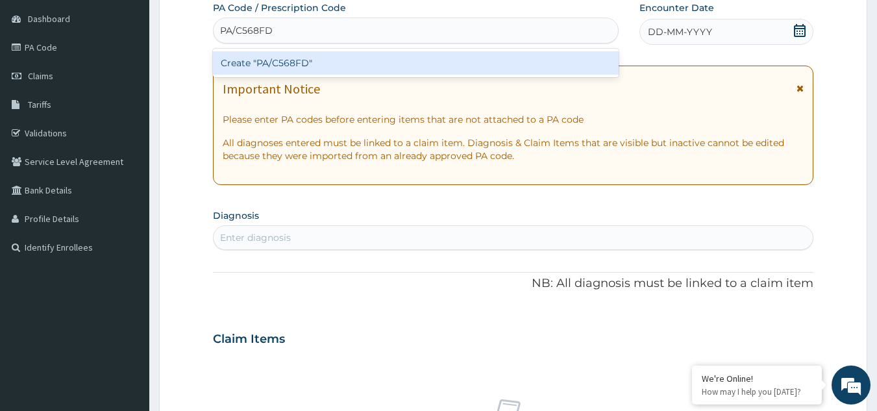
click at [284, 60] on div "Create "PA/C568FD"" at bounding box center [416, 62] width 406 height 23
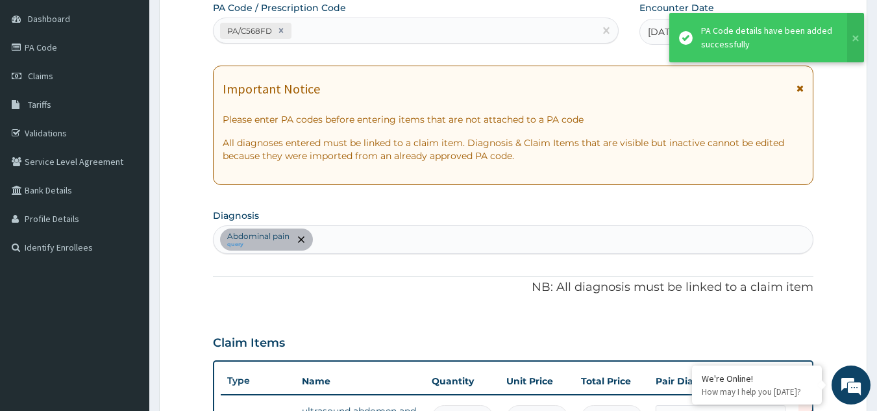
scroll to position [142, 0]
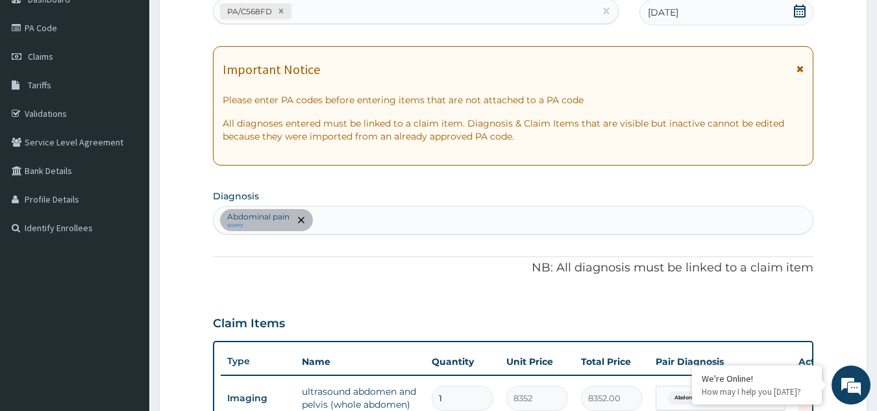
click at [318, 18] on div "PA/C568FD" at bounding box center [404, 11] width 382 height 21
paste input "PA/95BF7A"
type input "PA/95BF7A"
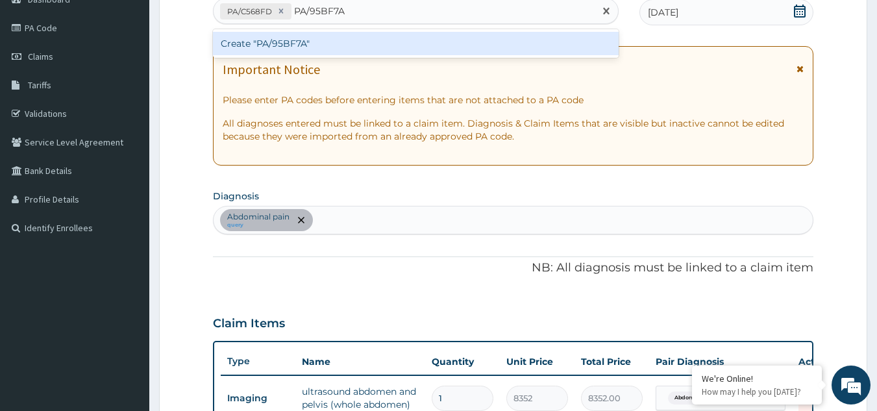
click at [304, 37] on div "Create "PA/95BF7A"" at bounding box center [416, 43] width 406 height 23
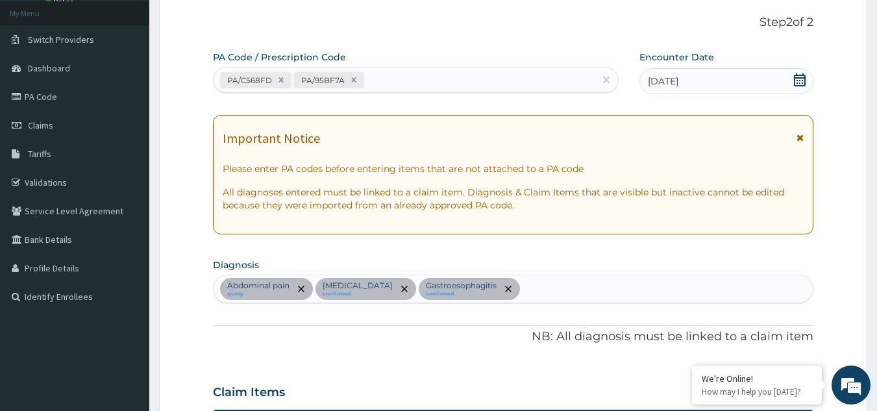
scroll to position [71, 0]
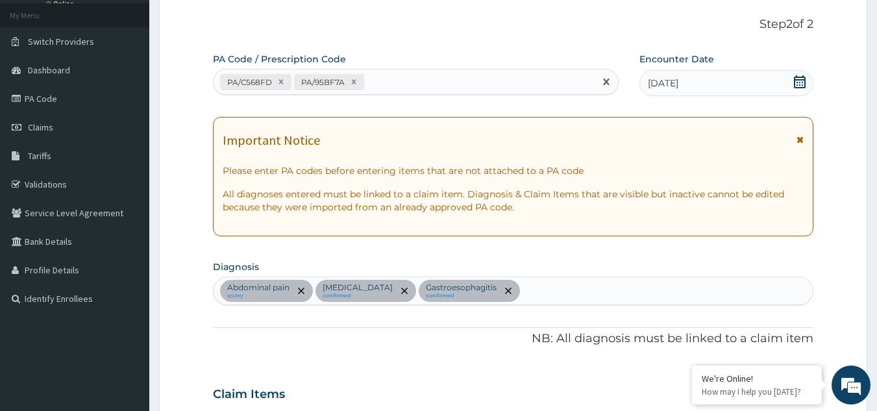
click at [391, 88] on div "PA/C568FD PA/95BF7A" at bounding box center [404, 81] width 382 height 21
paste input "PA/07A41B"
type input "PA/07A41B"
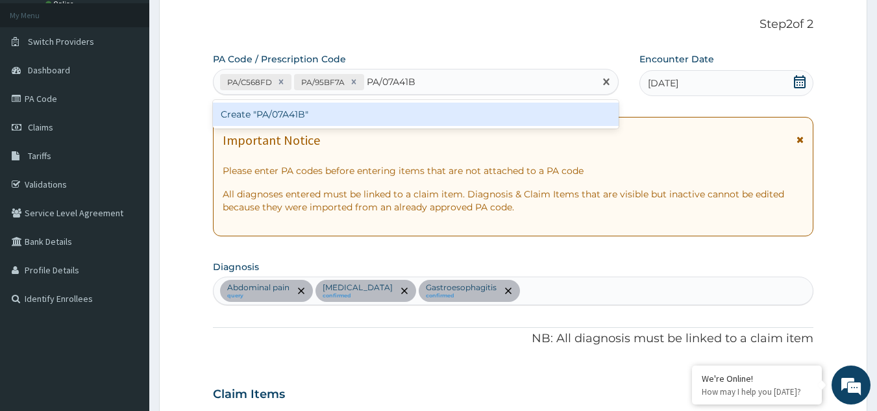
click at [333, 112] on div "Create "PA/07A41B"" at bounding box center [416, 114] width 406 height 23
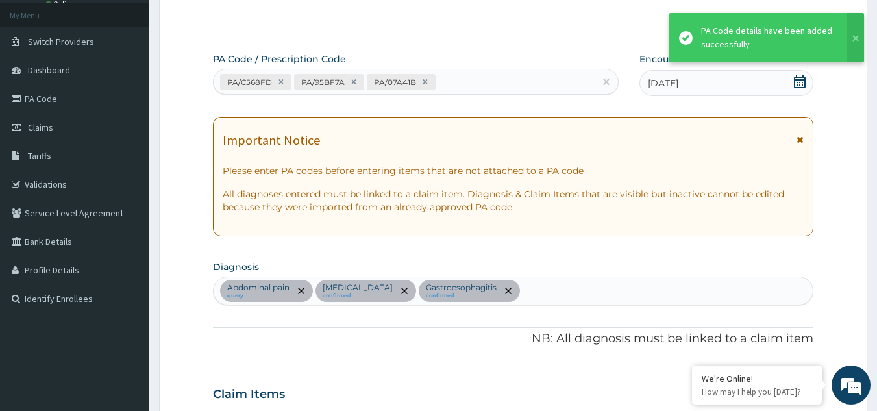
scroll to position [486, 0]
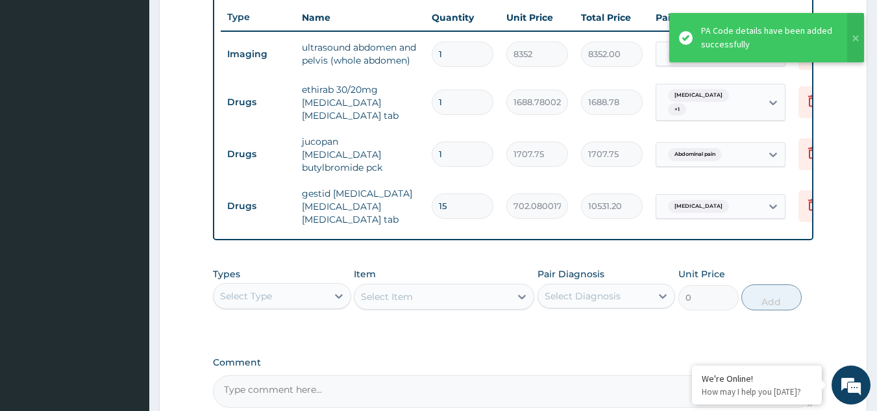
click at [457, 219] on td "15" at bounding box center [462, 206] width 75 height 38
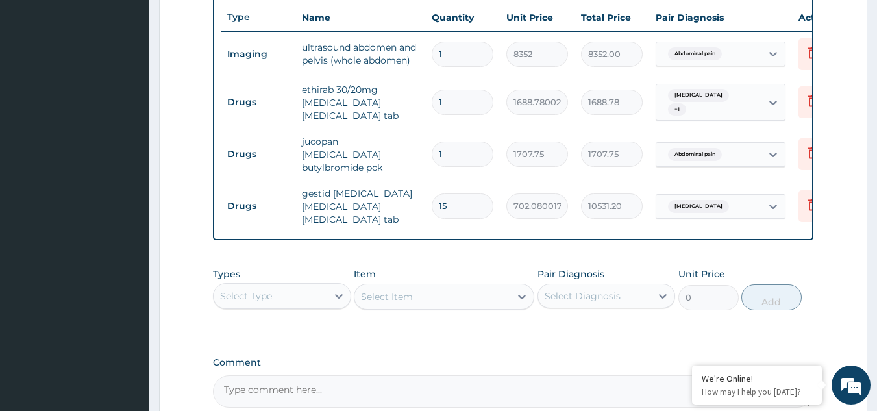
click at [463, 201] on input "15" at bounding box center [462, 205] width 62 height 25
type input "1"
type input "702.08"
type input "1"
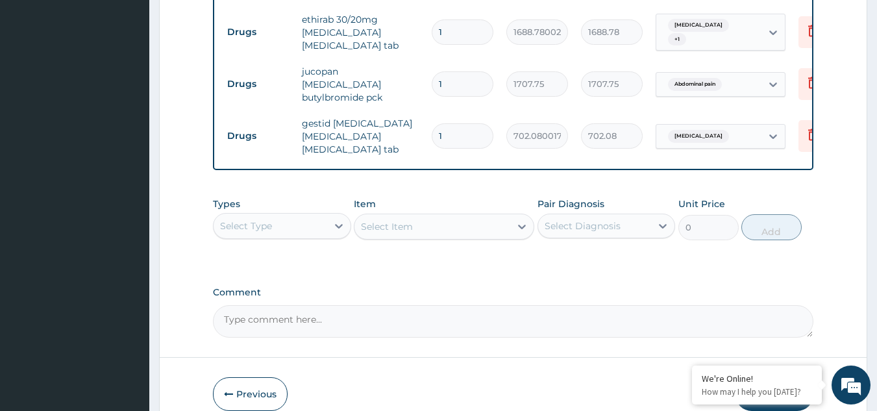
scroll to position [557, 0]
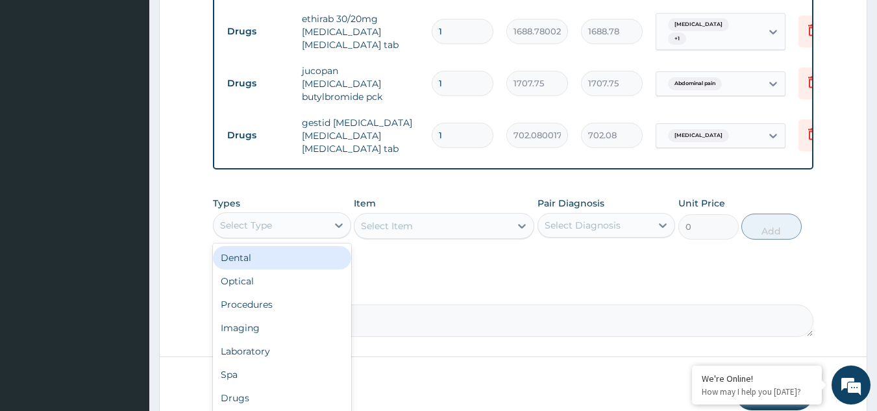
click at [309, 236] on div "Select Type" at bounding box center [270, 225] width 114 height 21
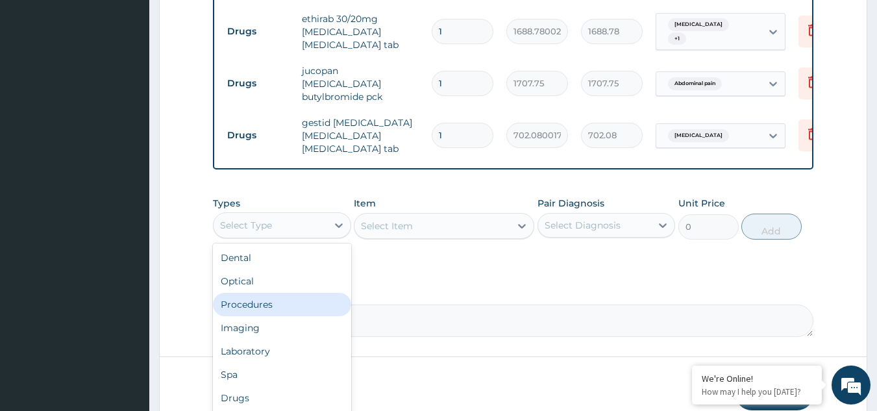
click at [279, 316] on div "Procedures" at bounding box center [282, 304] width 138 height 23
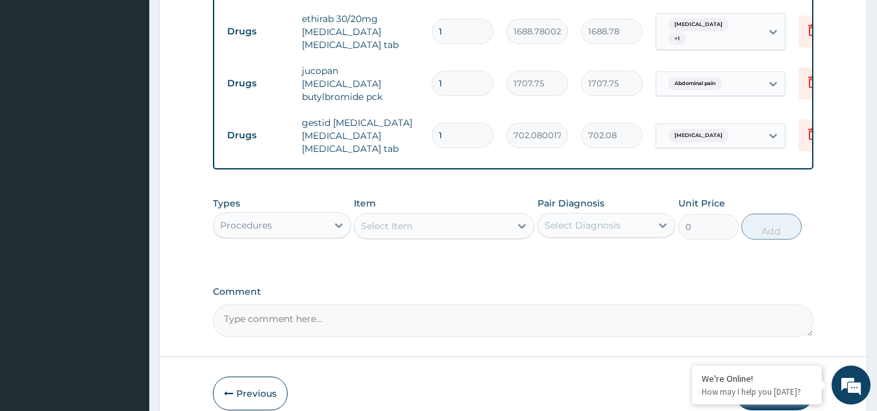
click at [520, 232] on icon at bounding box center [521, 225] width 13 height 13
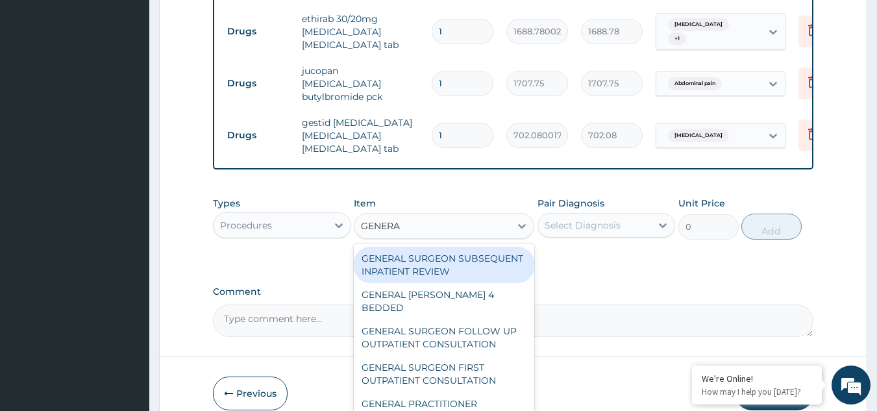
type input "GENERAL"
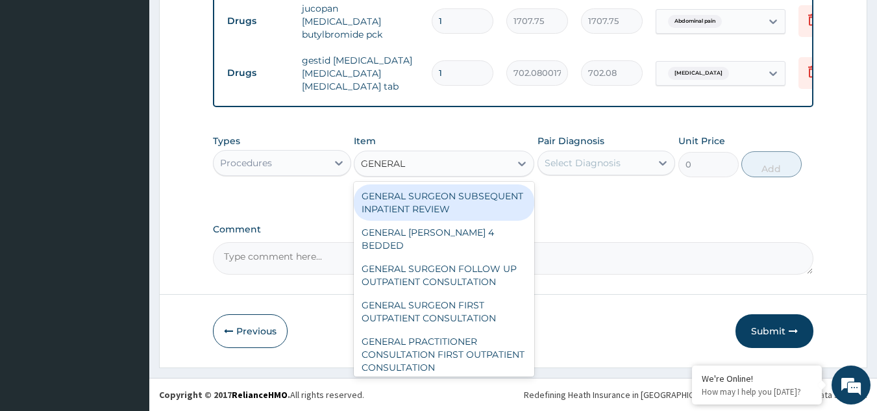
scroll to position [635, 0]
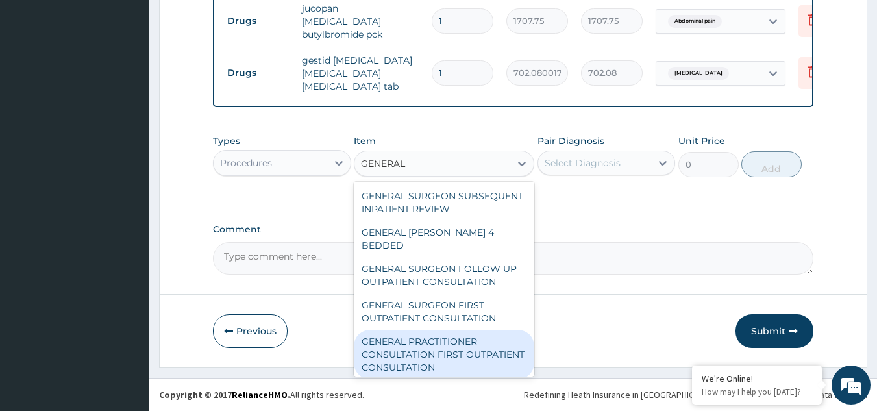
click at [427, 356] on div "GENERAL PRACTITIONER CONSULTATION FIRST OUTPATIENT CONSULTATION" at bounding box center [444, 354] width 180 height 49
type input "3000"
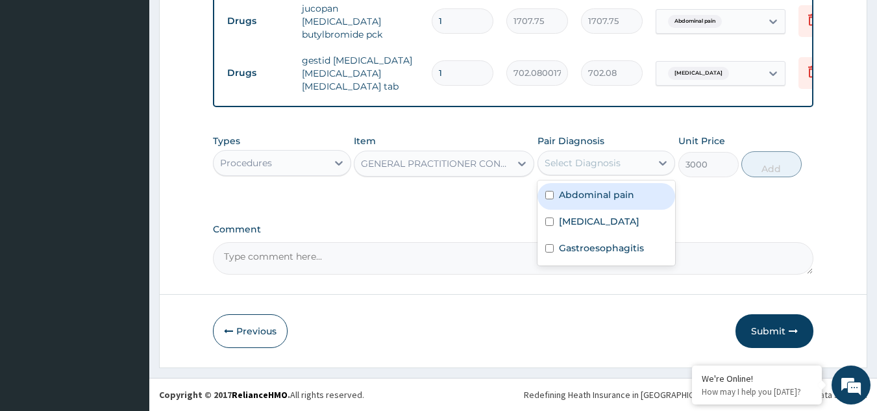
click at [631, 156] on div "Select Diagnosis" at bounding box center [595, 162] width 114 height 21
click at [604, 184] on div "Abdominal pain" at bounding box center [606, 196] width 138 height 27
checkbox input "true"
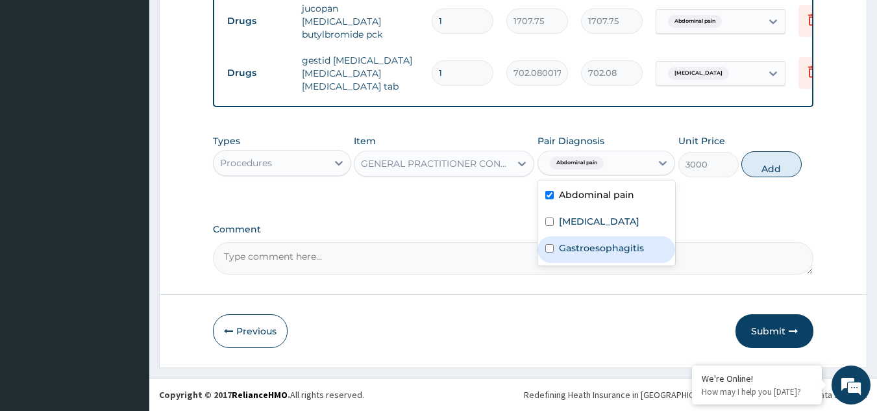
drag, startPoint x: 591, startPoint y: 214, endPoint x: 576, endPoint y: 245, distance: 34.2
click at [576, 245] on div "Abdominal pain Indigestion Gastroesophagitis" at bounding box center [606, 222] width 138 height 85
click at [576, 245] on label "Gastroesophagitis" at bounding box center [601, 247] width 85 height 13
checkbox input "true"
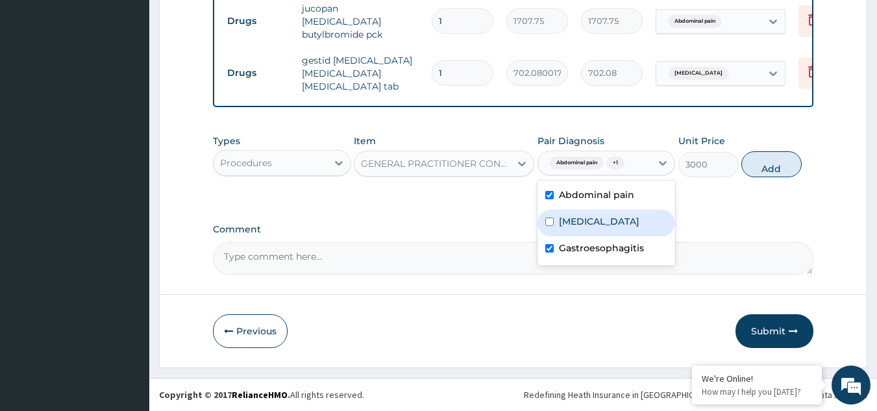
click at [555, 218] on div "Indigestion" at bounding box center [606, 223] width 138 height 27
checkbox input "true"
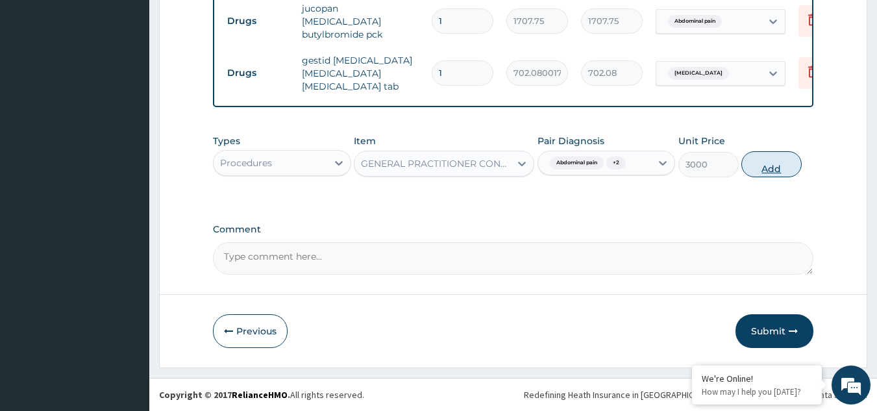
click at [763, 166] on button "Add" at bounding box center [771, 164] width 60 height 26
type input "0"
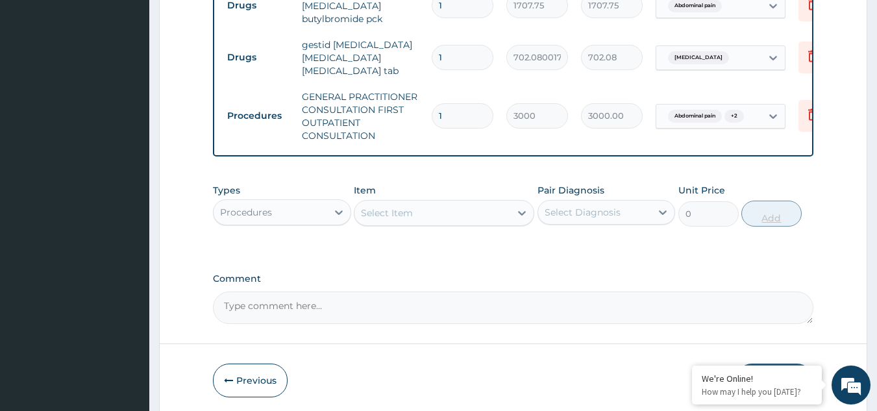
scroll to position [699, 0]
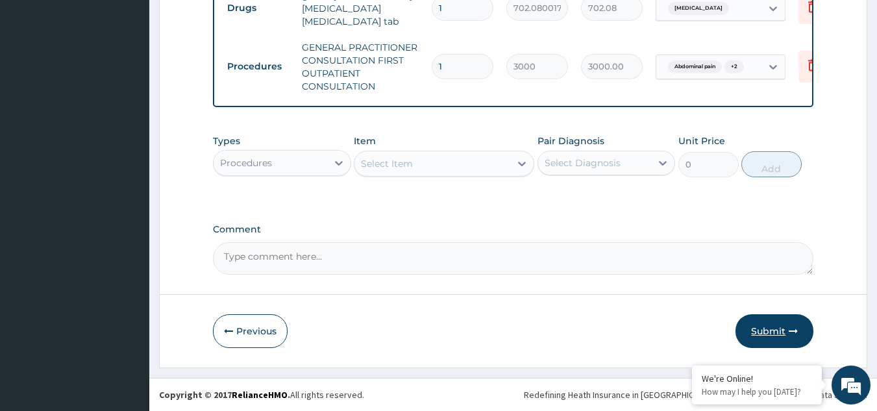
click at [773, 328] on button "Submit" at bounding box center [774, 331] width 78 height 34
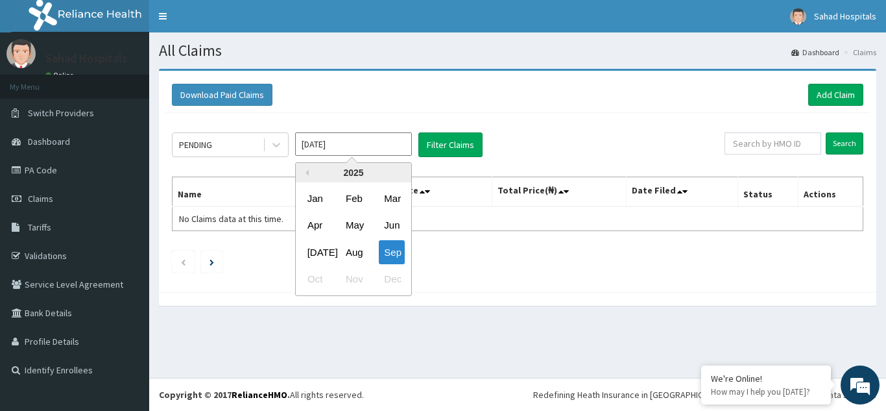
click at [382, 141] on input "[DATE]" at bounding box center [353, 143] width 117 height 23
click at [352, 252] on div "Aug" at bounding box center [354, 252] width 26 height 24
type input "[DATE]"
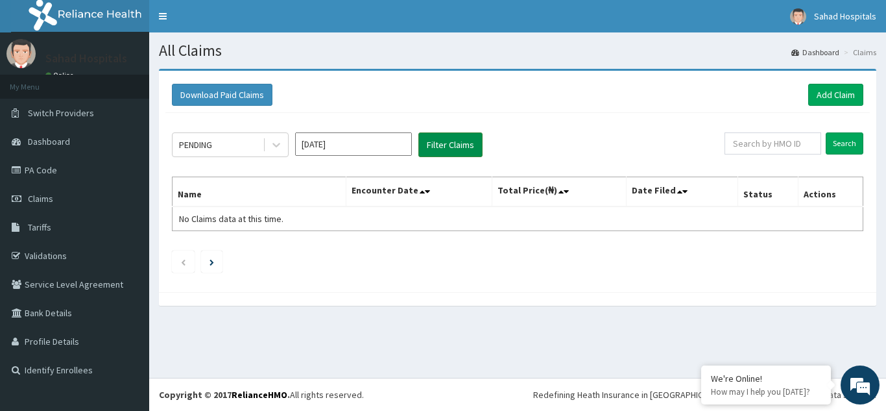
click at [443, 149] on button "Filter Claims" at bounding box center [451, 144] width 64 height 25
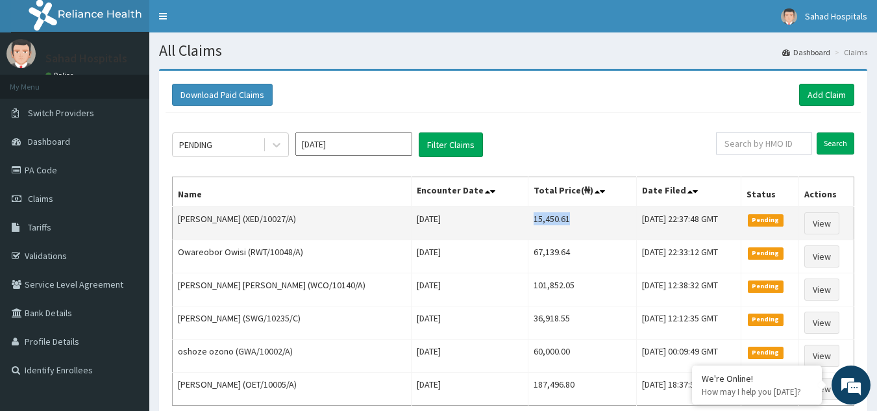
drag, startPoint x: 470, startPoint y: 219, endPoint x: 518, endPoint y: 223, distance: 48.1
click at [528, 223] on td "15,450.61" at bounding box center [582, 223] width 108 height 34
copy td "15,450.61"
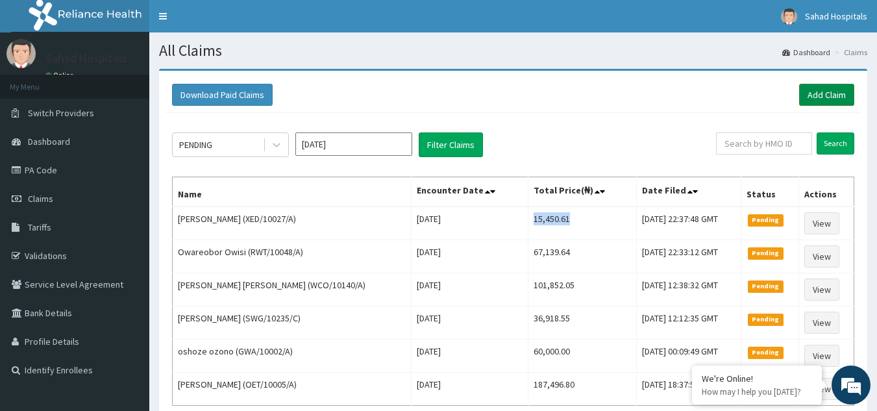
click at [832, 95] on link "Add Claim" at bounding box center [826, 95] width 55 height 22
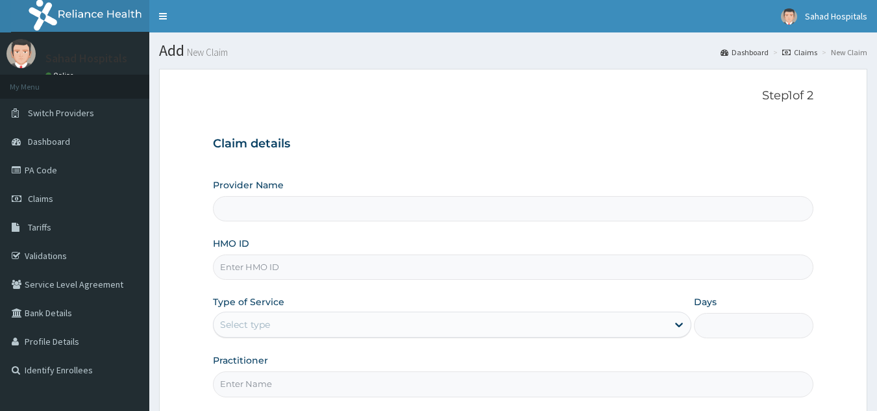
click at [390, 265] on input "HMO ID" at bounding box center [513, 266] width 601 height 25
type input "Sahad Hospitals"
paste input "GNT/10003/A"
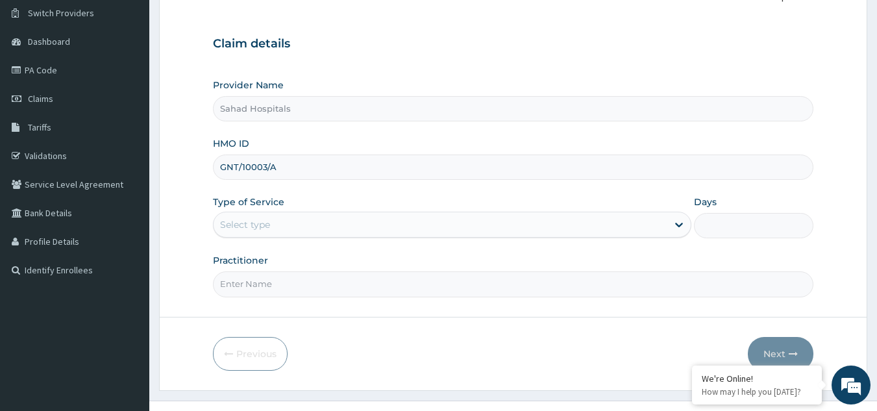
scroll to position [123, 0]
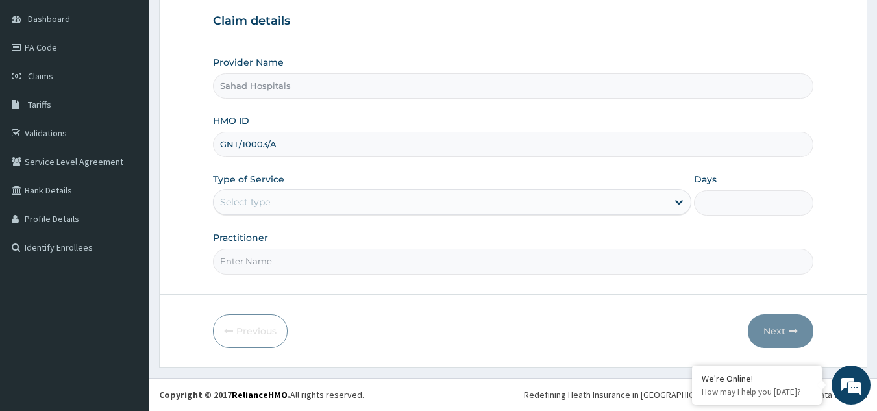
type input "GNT/10003/A"
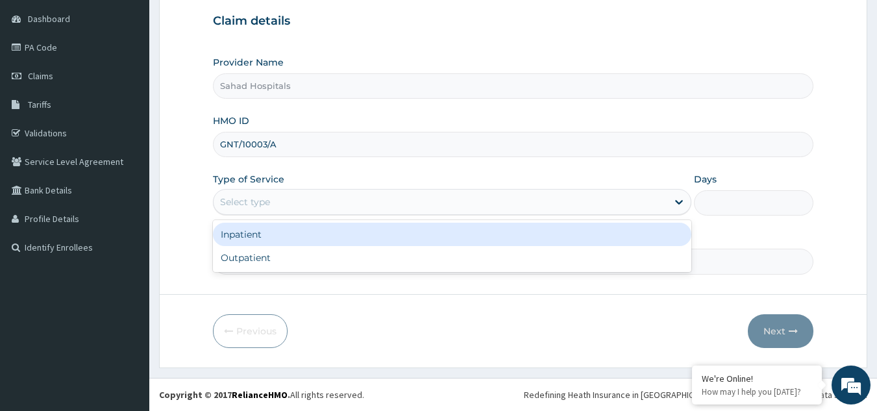
click at [372, 202] on div "Select type" at bounding box center [440, 201] width 454 height 21
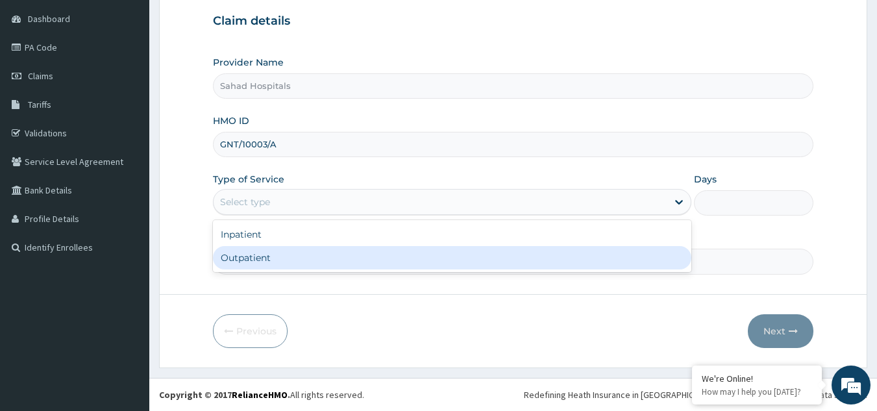
click at [261, 261] on div "Outpatient" at bounding box center [452, 257] width 478 height 23
type input "1"
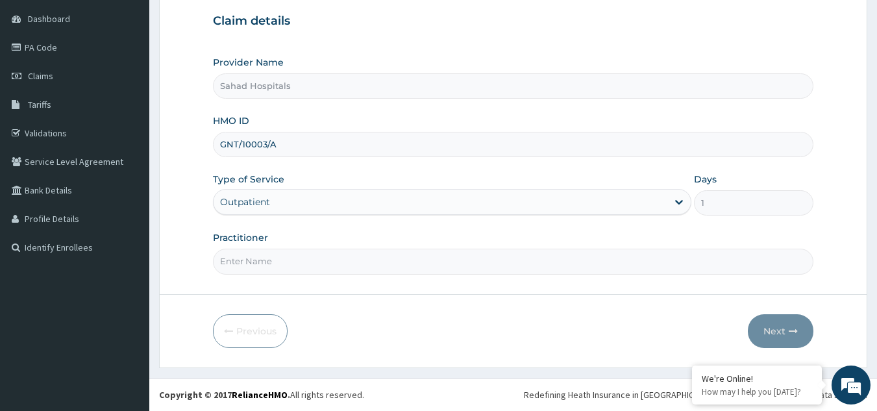
click at [261, 261] on input "Practitioner" at bounding box center [513, 261] width 601 height 25
type input "GP"
click at [790, 333] on icon "button" at bounding box center [792, 330] width 9 height 9
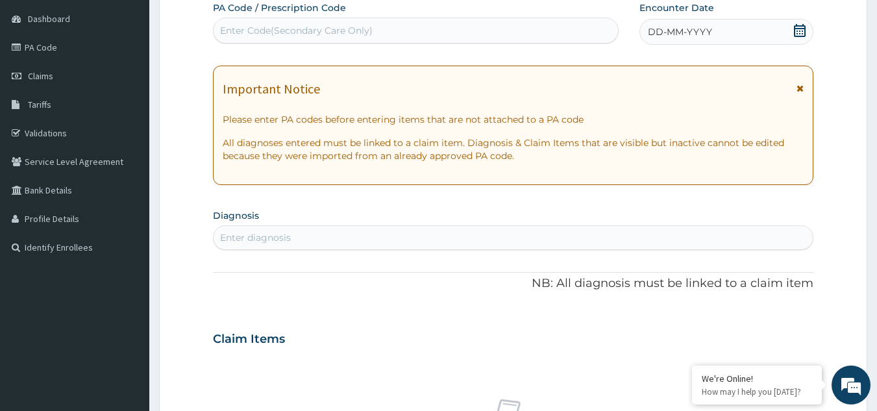
scroll to position [0, 0]
click at [553, 26] on div "Enter Code(Secondary Care Only)" at bounding box center [415, 30] width 405 height 21
paste input "PA/755A12"
type input "PA/755A12"
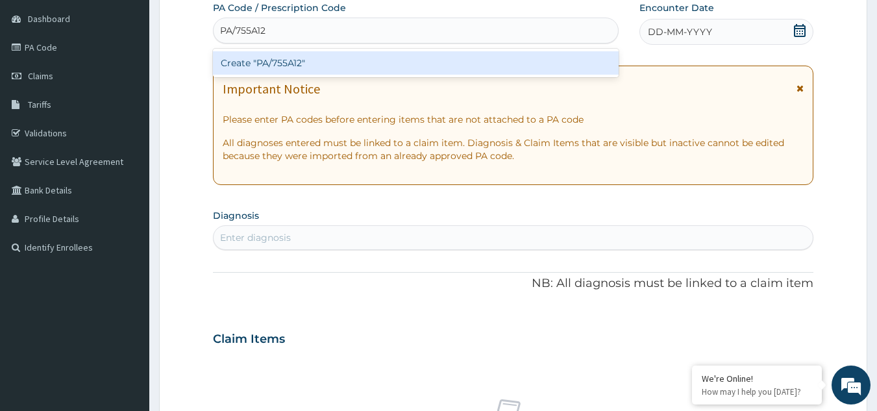
click at [276, 57] on div "Create "PA/755A12"" at bounding box center [416, 62] width 406 height 23
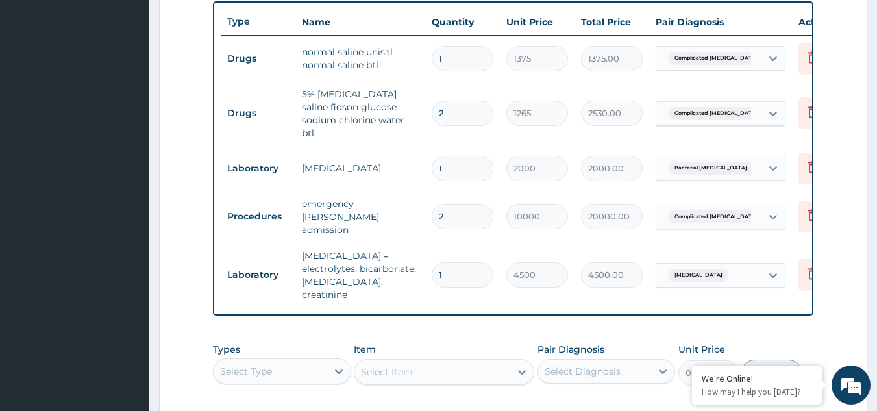
scroll to position [666, 0]
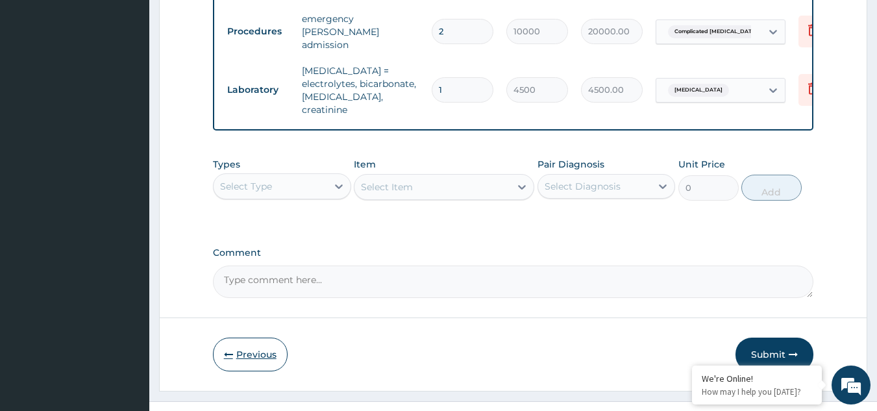
click at [250, 337] on button "Previous" at bounding box center [250, 354] width 75 height 34
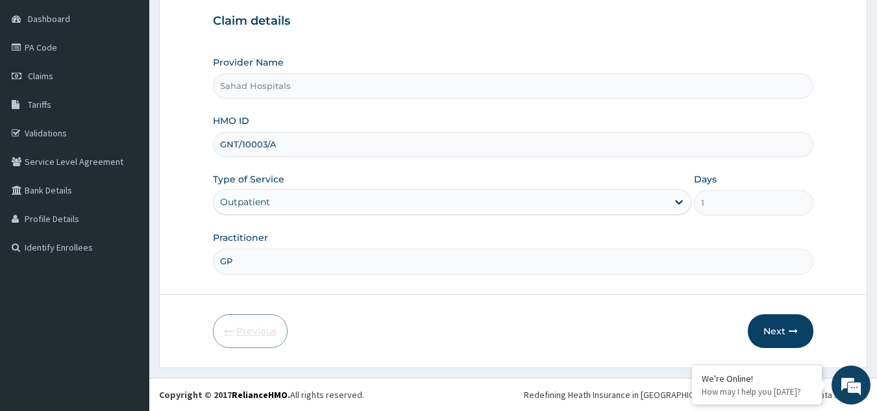
scroll to position [123, 0]
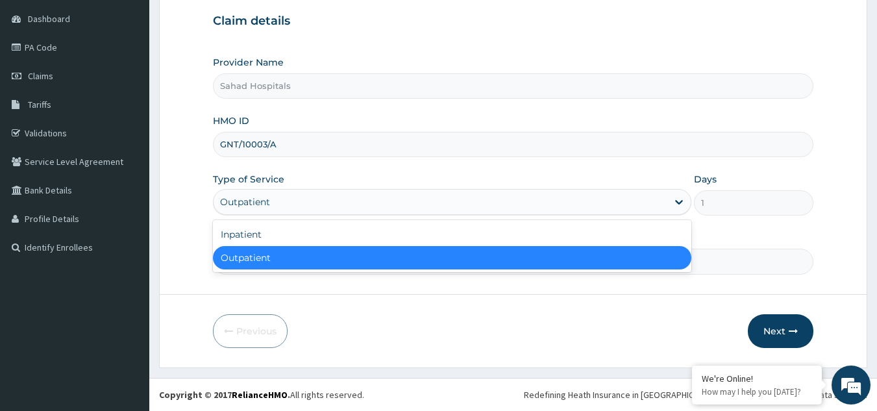
click at [612, 200] on div "Outpatient" at bounding box center [440, 201] width 454 height 21
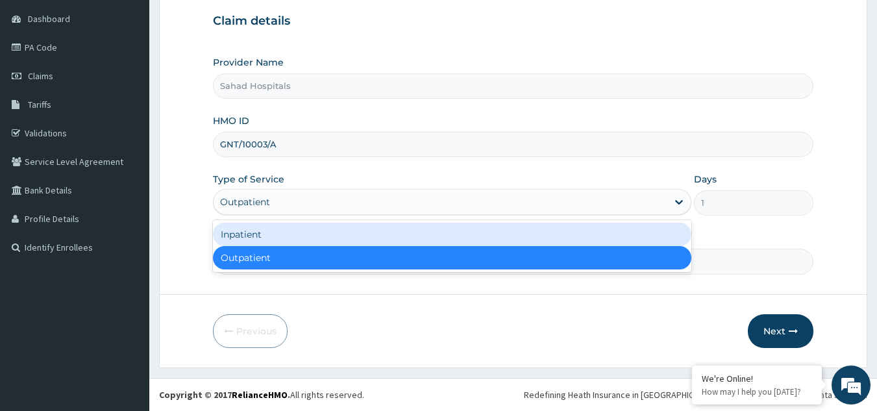
click at [470, 238] on div "Inpatient" at bounding box center [452, 234] width 478 height 23
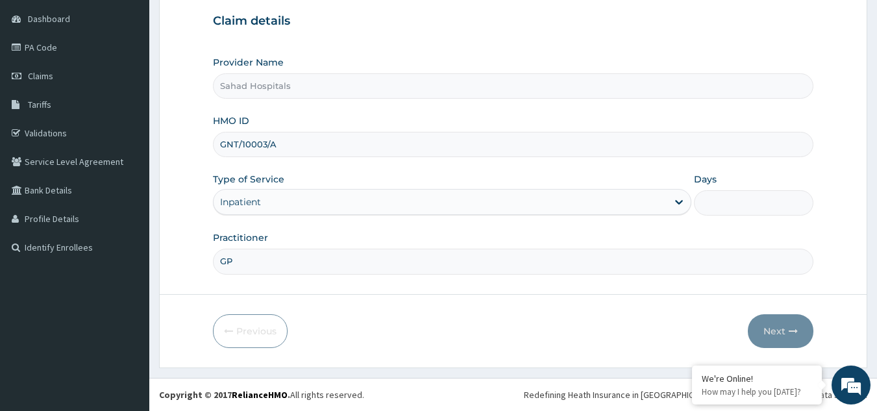
click at [722, 200] on input "Days" at bounding box center [753, 202] width 119 height 25
type input "2"
click at [780, 334] on button "Next" at bounding box center [780, 331] width 66 height 34
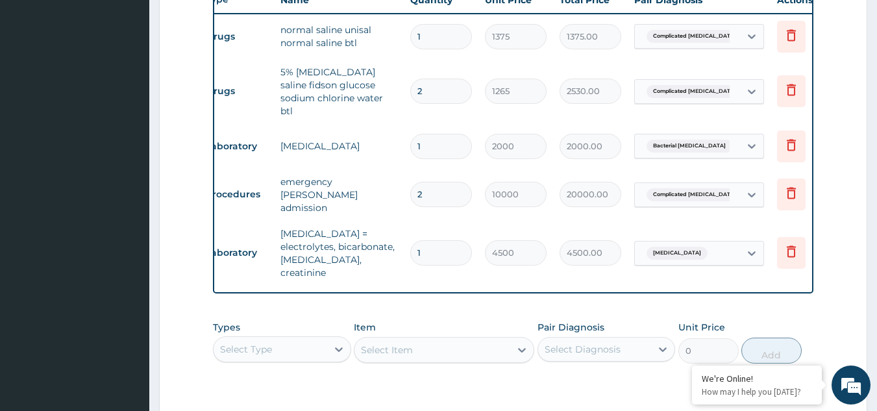
scroll to position [0, 0]
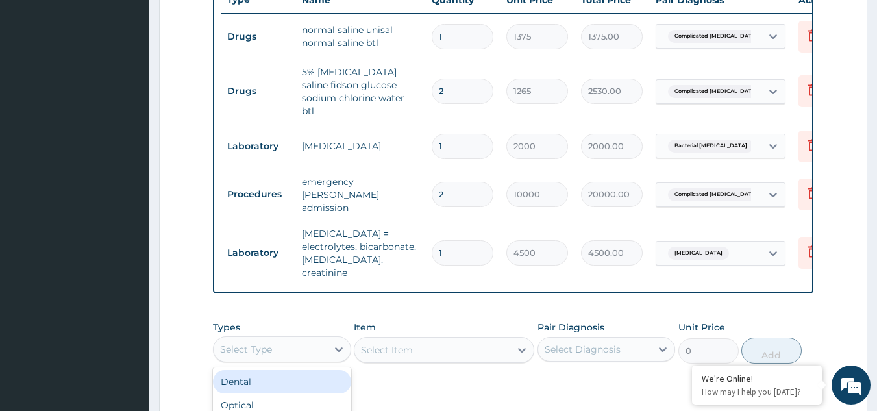
click at [283, 339] on div "Select Type" at bounding box center [270, 349] width 114 height 21
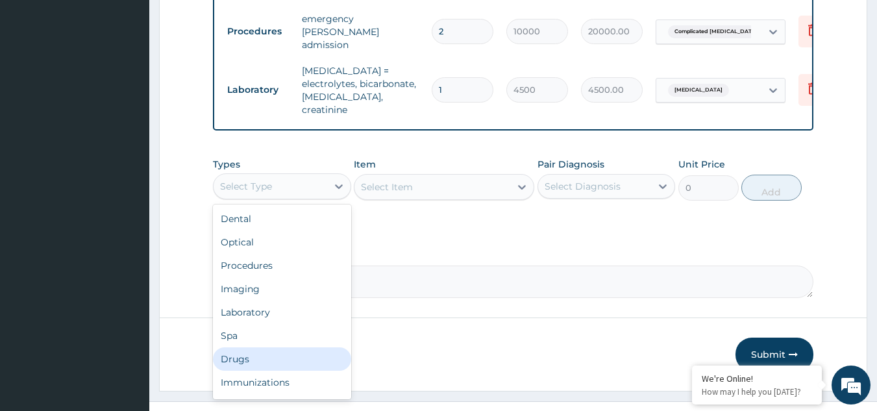
click at [271, 347] on div "Drugs" at bounding box center [282, 358] width 138 height 23
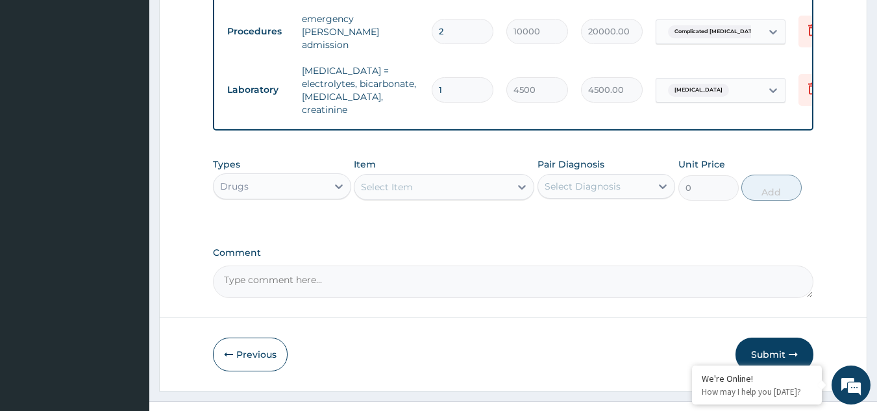
click at [518, 180] on icon at bounding box center [521, 186] width 13 height 13
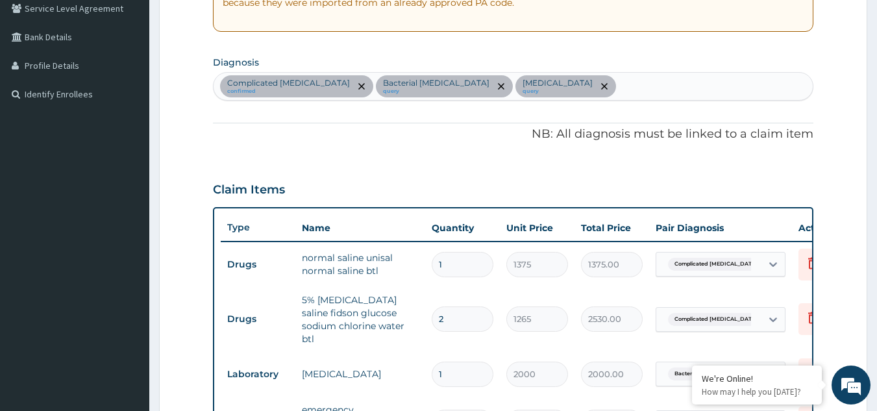
scroll to position [275, 0]
type input "GENERAL"
click at [511, 82] on div "Complicated [MEDICAL_DATA] confirmed Bacterial [MEDICAL_DATA] query [MEDICAL_DA…" at bounding box center [513, 86] width 600 height 27
type input "[MEDICAL_DATA]"
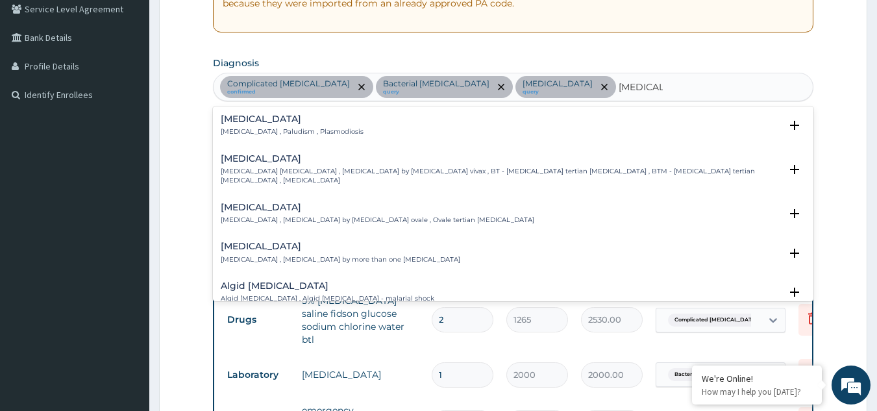
click at [240, 118] on h4 "[MEDICAL_DATA]" at bounding box center [292, 119] width 143 height 10
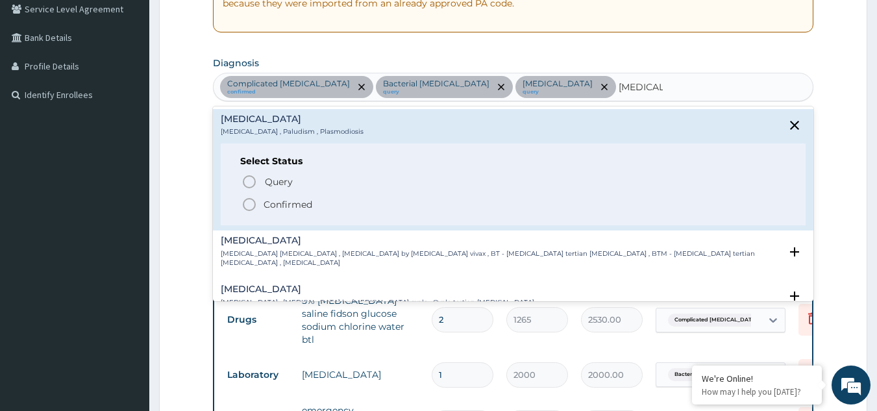
click at [247, 204] on icon "status option filled" at bounding box center [249, 205] width 16 height 16
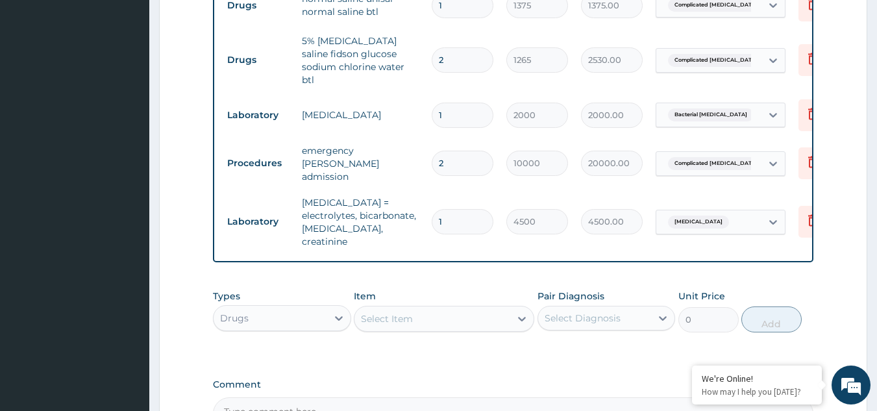
scroll to position [666, 0]
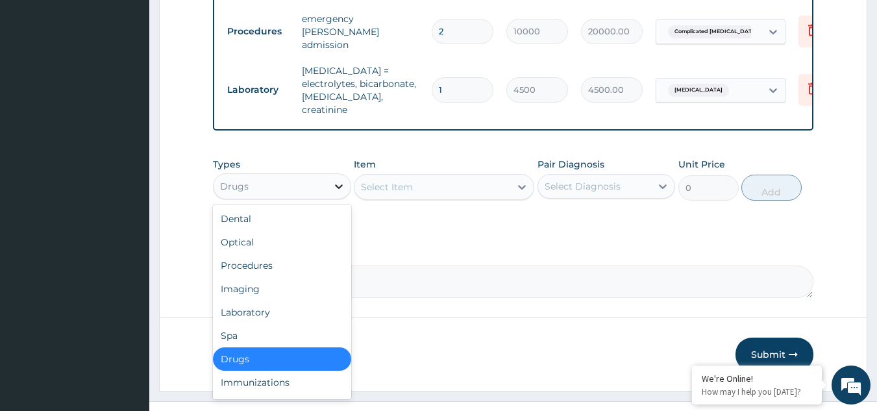
click at [328, 175] on div at bounding box center [338, 186] width 23 height 23
click at [264, 254] on div "Procedures" at bounding box center [282, 265] width 138 height 23
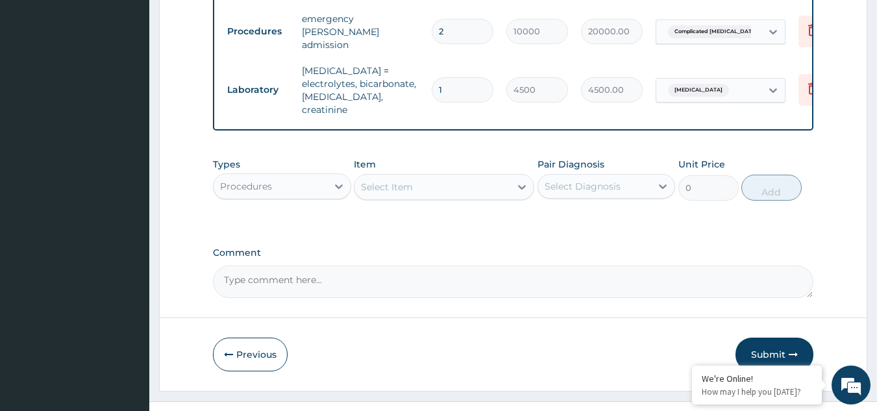
click at [524, 180] on icon at bounding box center [521, 186] width 13 height 13
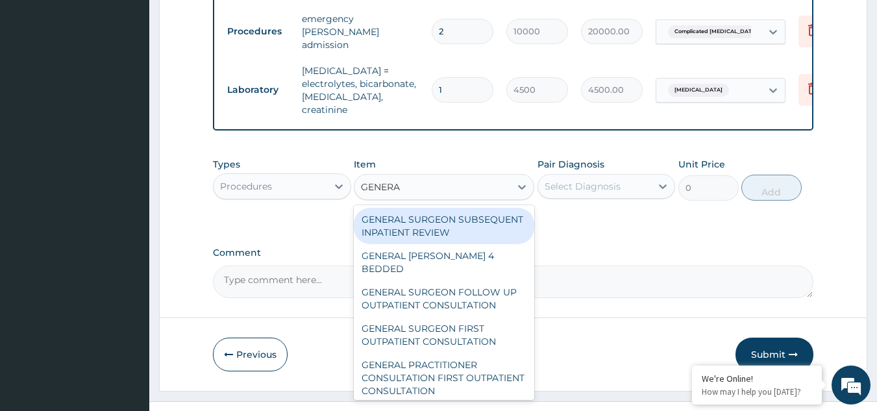
type input "GENERAL"
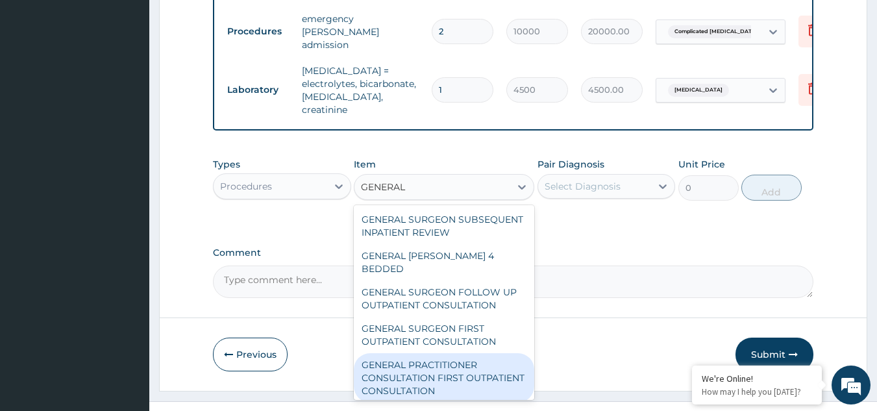
click at [415, 353] on div "GENERAL PRACTITIONER CONSULTATION FIRST OUTPATIENT CONSULTATION" at bounding box center [444, 377] width 180 height 49
type input "3000"
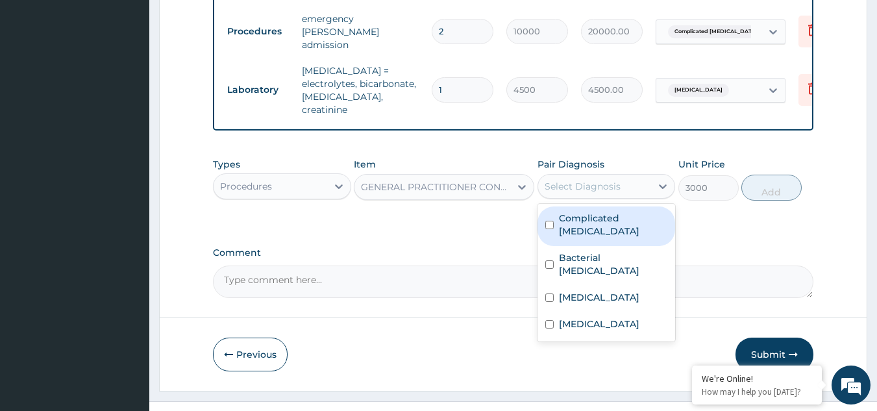
click at [590, 180] on div "Select Diagnosis" at bounding box center [582, 186] width 76 height 13
click at [564, 212] on label "Complicated [MEDICAL_DATA]" at bounding box center [613, 225] width 109 height 26
checkbox input "true"
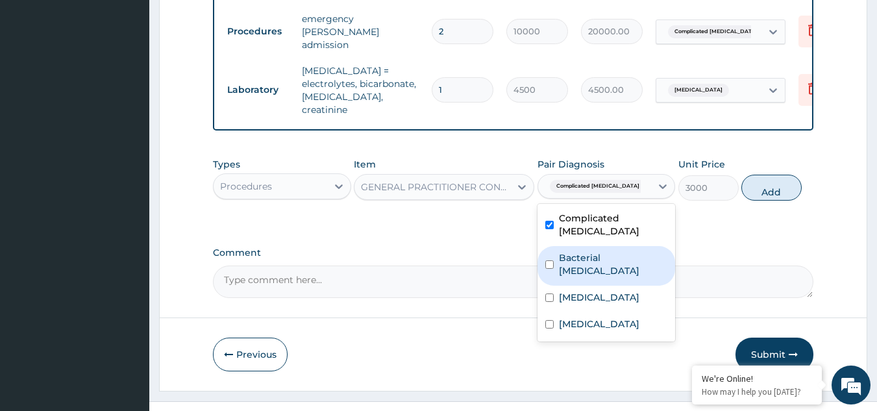
click at [553, 260] on input "checkbox" at bounding box center [549, 264] width 8 height 8
checkbox input "true"
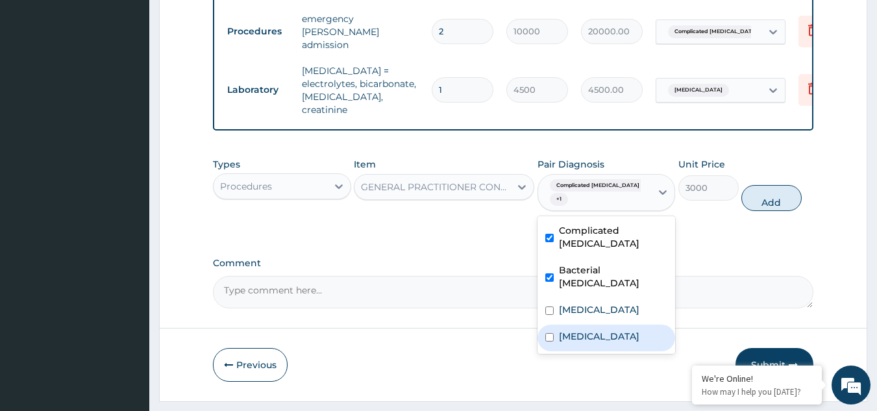
drag, startPoint x: 550, startPoint y: 243, endPoint x: 549, endPoint y: 271, distance: 27.3
click at [549, 271] on div "Complicated [MEDICAL_DATA] Bacterial [MEDICAL_DATA] [MEDICAL_DATA] [MEDICAL_DAT…" at bounding box center [606, 285] width 138 height 138
click at [549, 333] on input "checkbox" at bounding box center [549, 337] width 8 height 8
checkbox input "true"
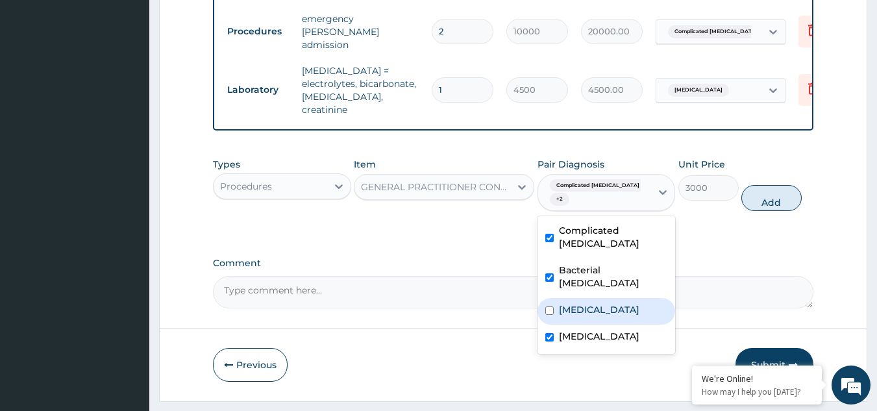
click at [551, 306] on input "checkbox" at bounding box center [549, 310] width 8 height 8
checkbox input "true"
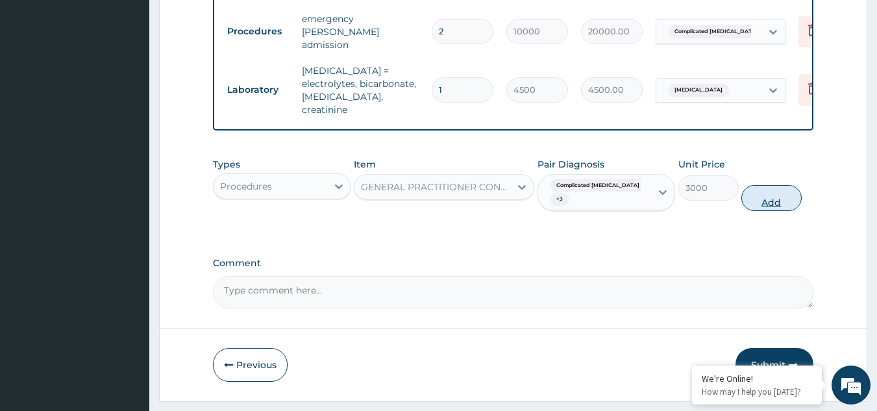
click at [756, 185] on button "Add" at bounding box center [771, 198] width 60 height 26
type input "0"
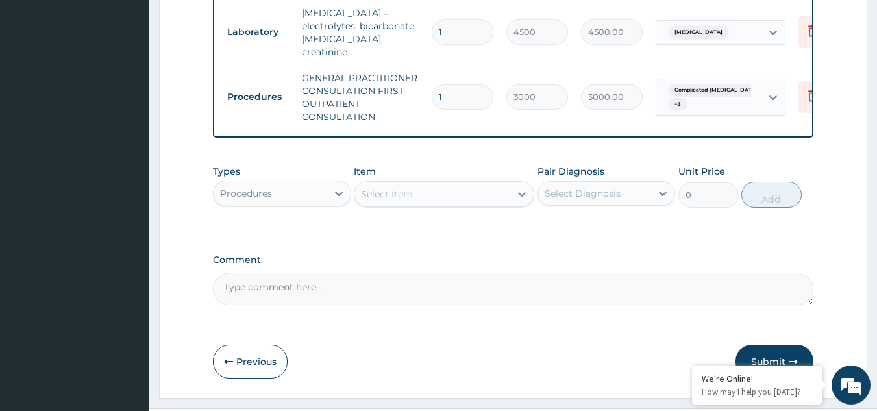
scroll to position [731, 0]
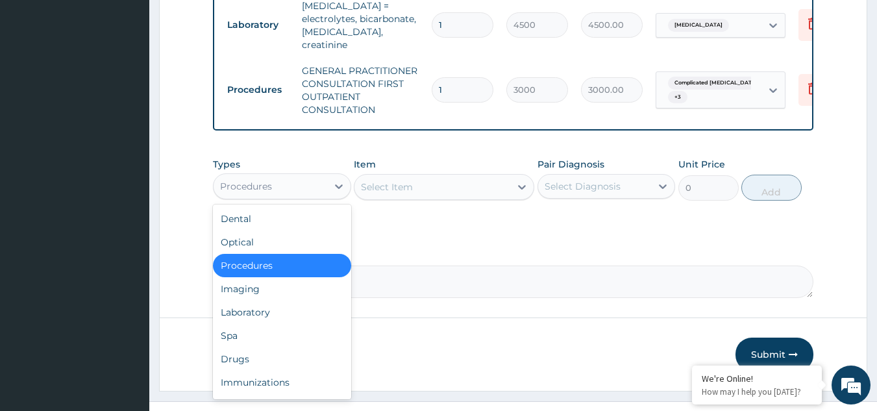
click at [324, 176] on div "Procedures" at bounding box center [270, 186] width 114 height 21
click at [249, 347] on div "Drugs" at bounding box center [282, 358] width 138 height 23
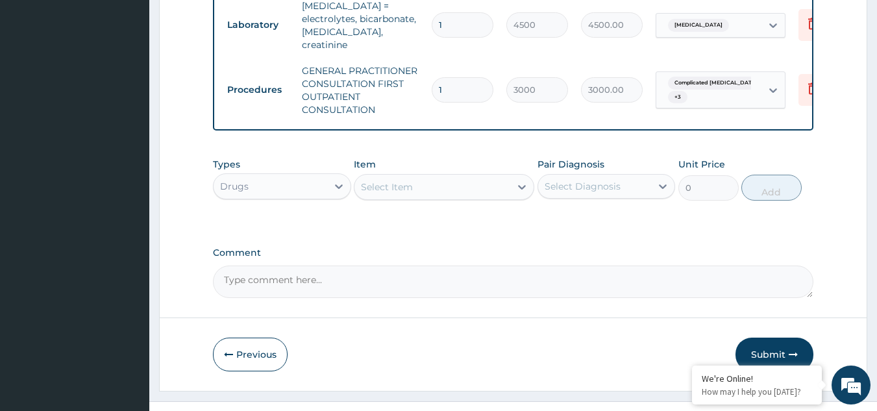
click at [522, 180] on icon at bounding box center [521, 186] width 13 height 13
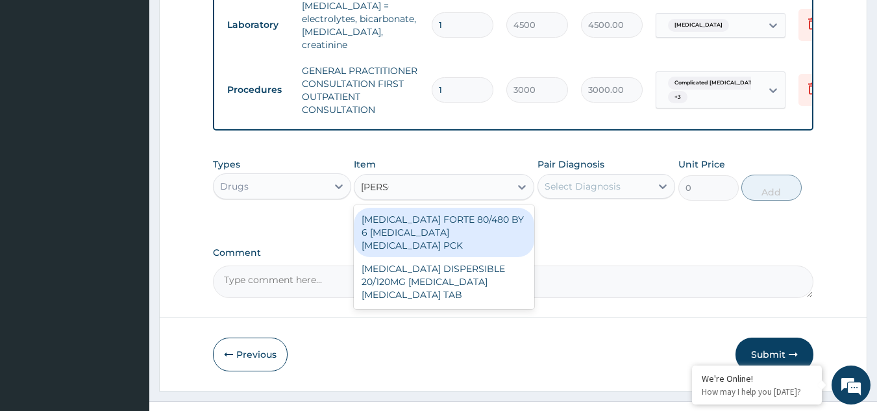
type input "COART"
click at [440, 208] on div "[MEDICAL_DATA] FORTE 80/480 BY 6 [MEDICAL_DATA] [MEDICAL_DATA] PCK" at bounding box center [444, 232] width 180 height 49
type input "5313"
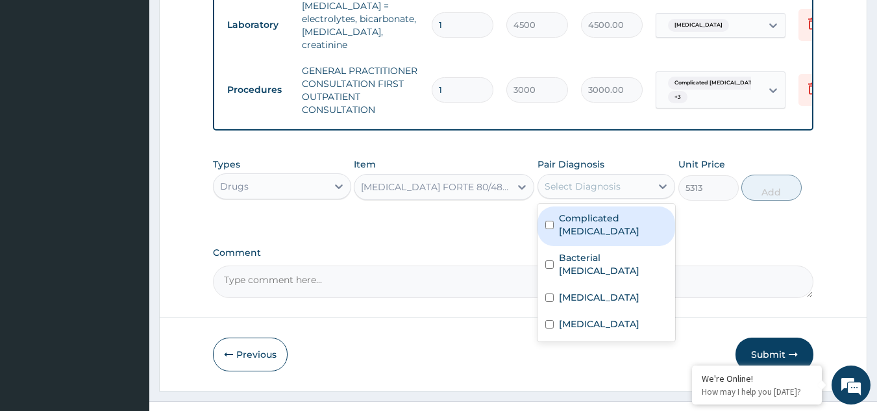
click at [625, 176] on div "Select Diagnosis" at bounding box center [595, 186] width 114 height 21
click at [598, 212] on label "Complicated malaria" at bounding box center [613, 225] width 109 height 26
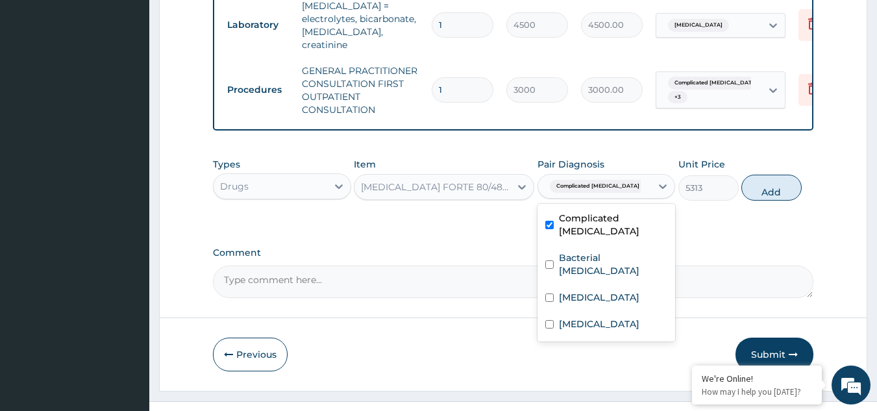
checkbox input "true"
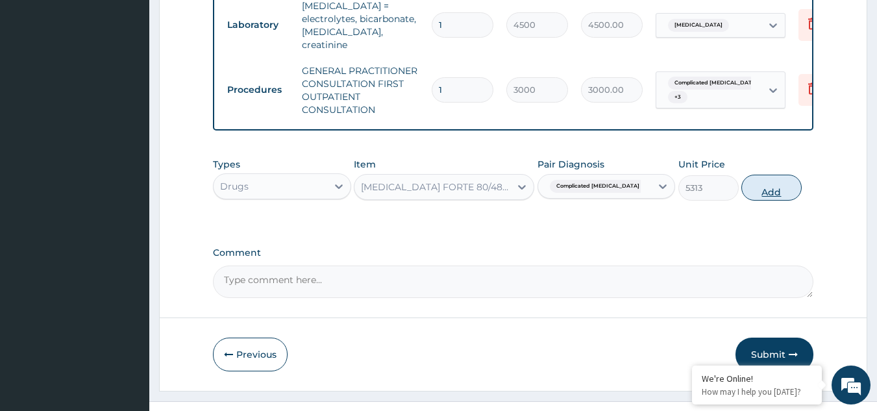
click at [763, 175] on button "Add" at bounding box center [771, 188] width 60 height 26
type input "0"
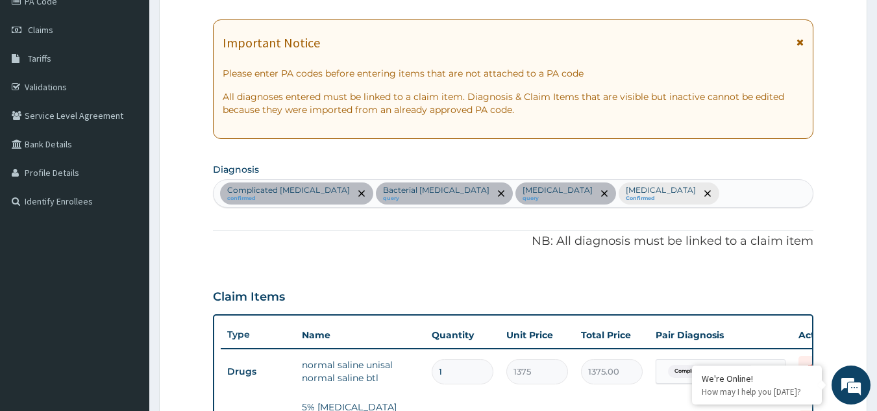
scroll to position [174, 0]
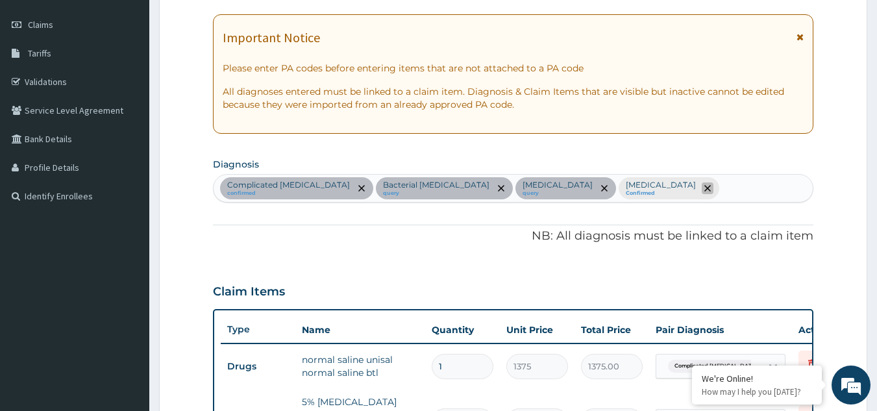
click at [704, 190] on icon "remove selection option" at bounding box center [707, 188] width 6 height 6
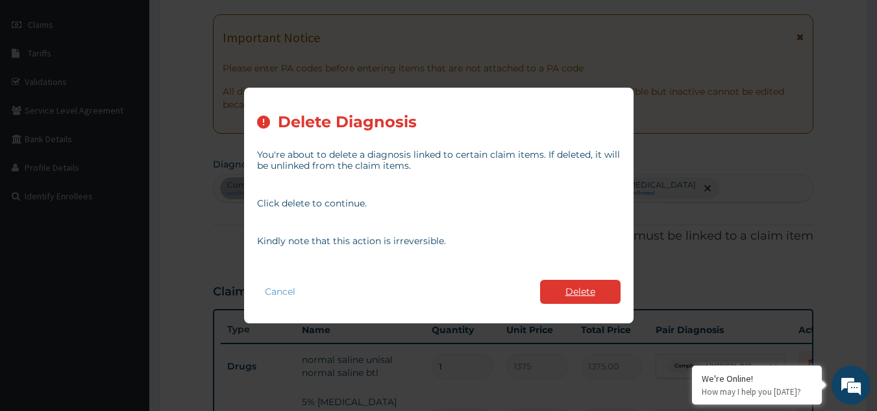
click at [565, 300] on button "Delete" at bounding box center [580, 292] width 80 height 24
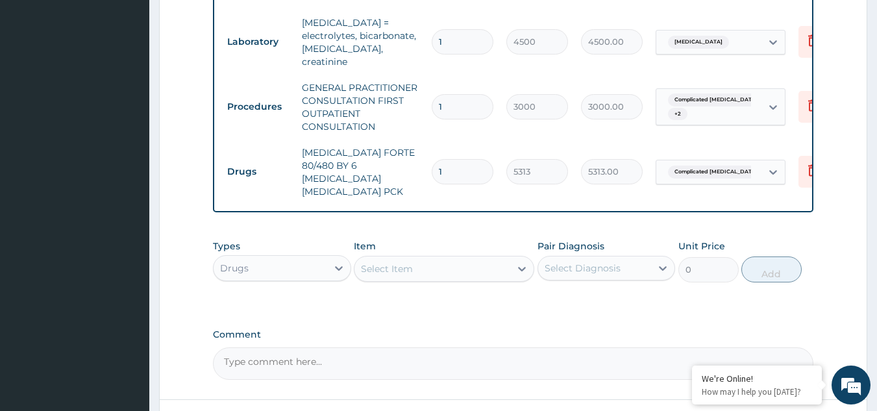
scroll to position [717, 0]
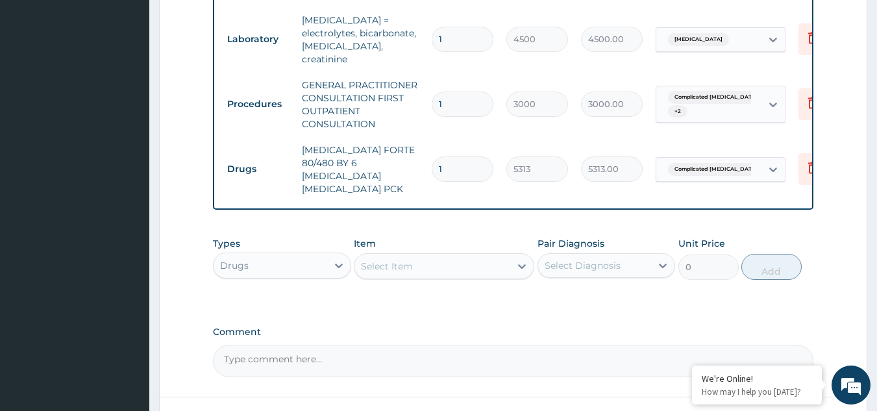
click at [506, 256] on div "Select Item" at bounding box center [432, 266] width 156 height 21
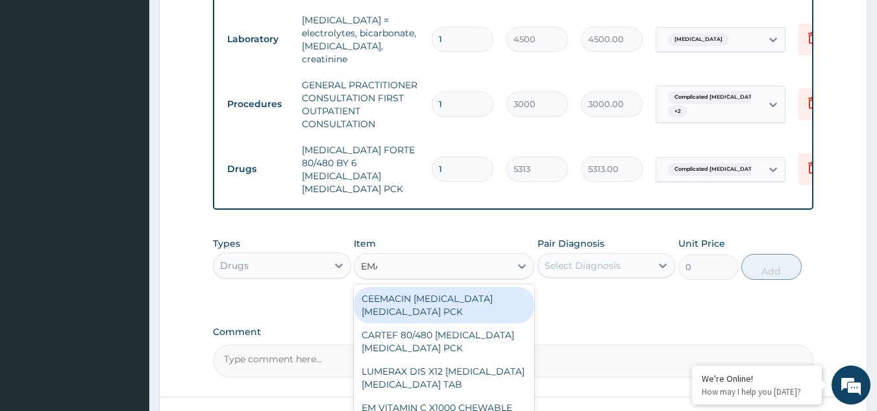
type input "EMAL"
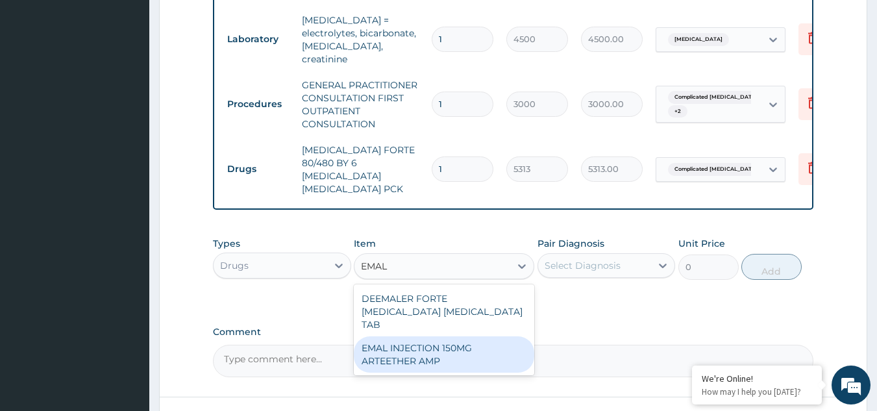
click at [446, 336] on div "EMAL INJECTION 150MG ARTEETHER AMP" at bounding box center [444, 354] width 180 height 36
type input "4685.18017578125"
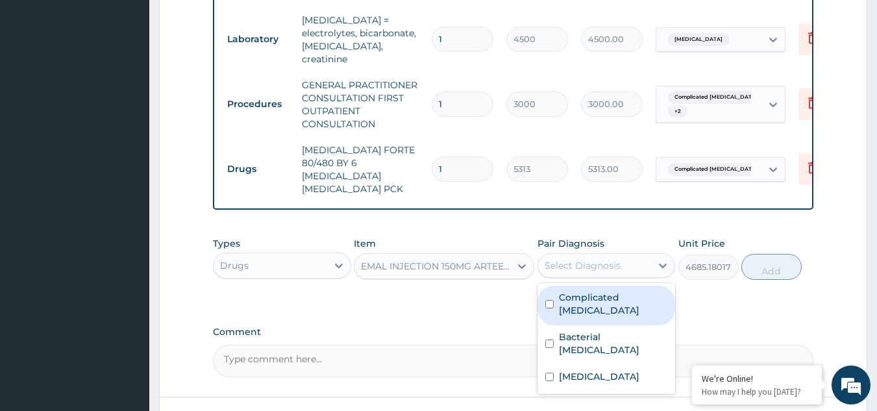
click at [611, 259] on div "Select Diagnosis" at bounding box center [582, 265] width 76 height 13
click at [588, 291] on label "Complicated malaria" at bounding box center [613, 304] width 109 height 26
checkbox input "true"
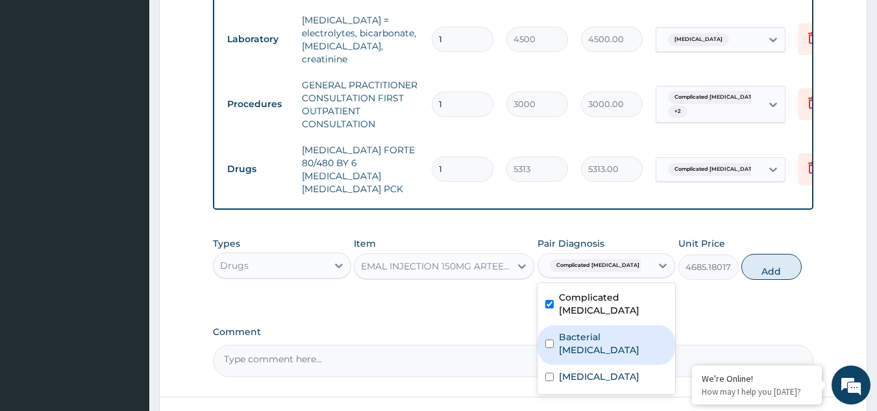
click at [576, 330] on label "Bacterial pyuria" at bounding box center [613, 343] width 109 height 26
checkbox input "true"
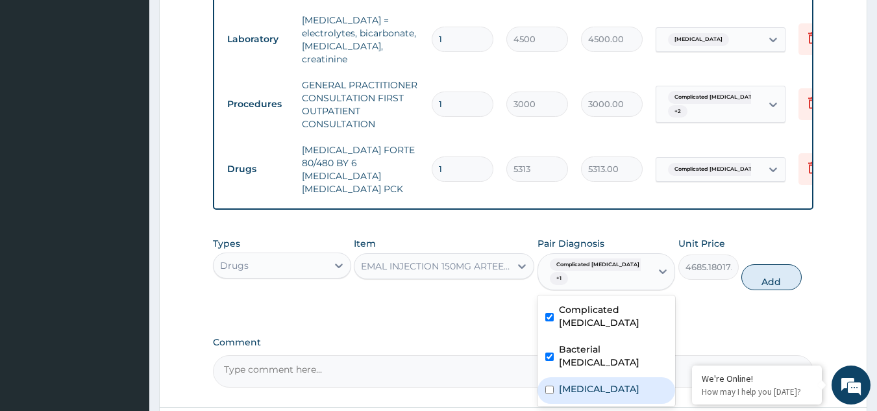
click at [558, 377] on div "Renal pain" at bounding box center [606, 390] width 138 height 27
checkbox input "true"
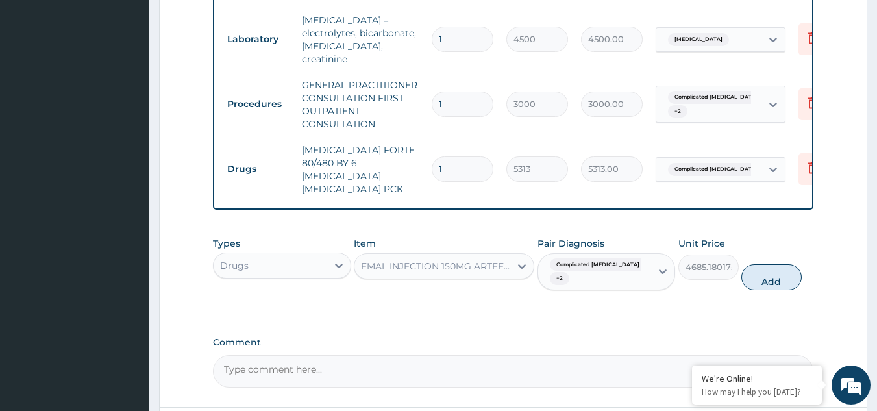
click at [783, 264] on button "Add" at bounding box center [771, 277] width 60 height 26
type input "0"
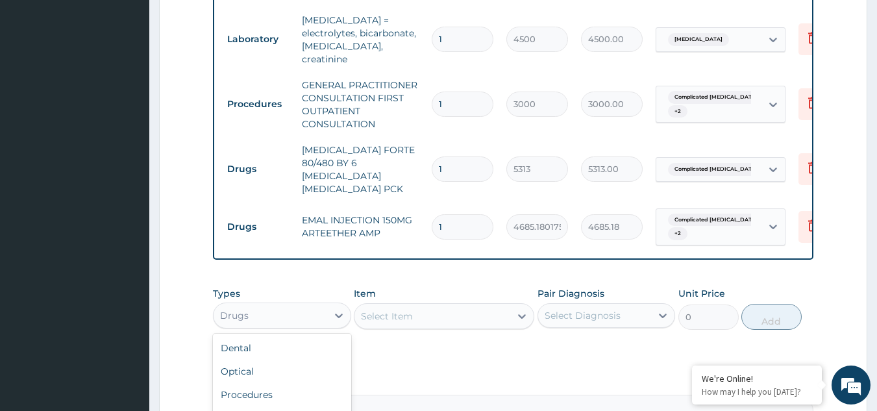
click at [321, 305] on div "Drugs" at bounding box center [270, 315] width 114 height 21
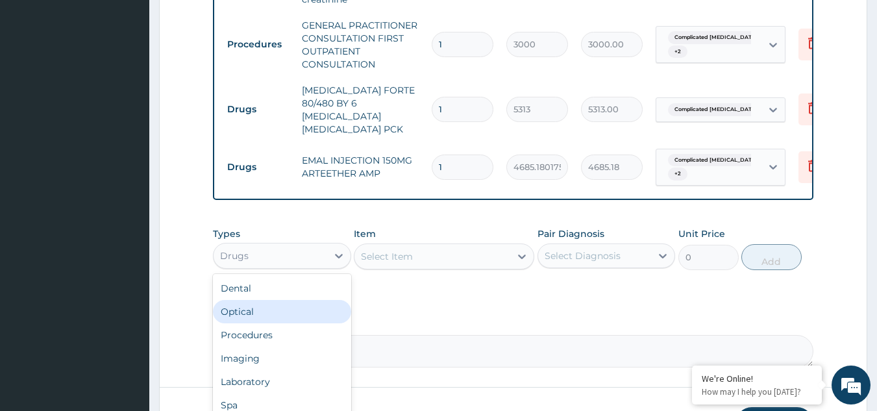
scroll to position [777, 0]
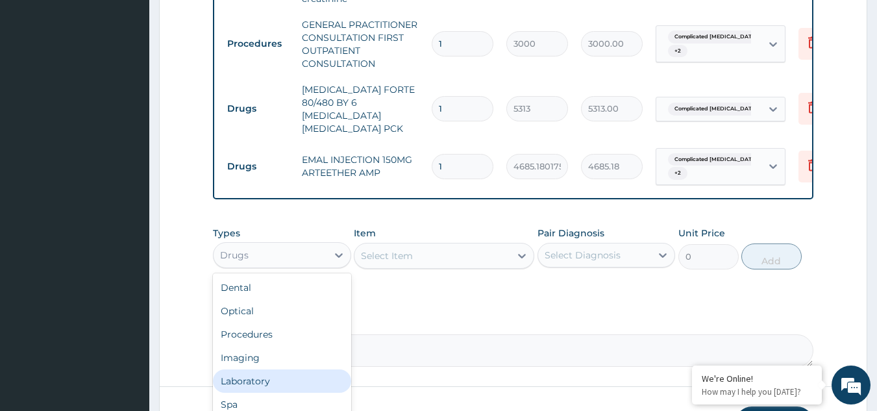
click at [284, 369] on div "Laboratory" at bounding box center [282, 380] width 138 height 23
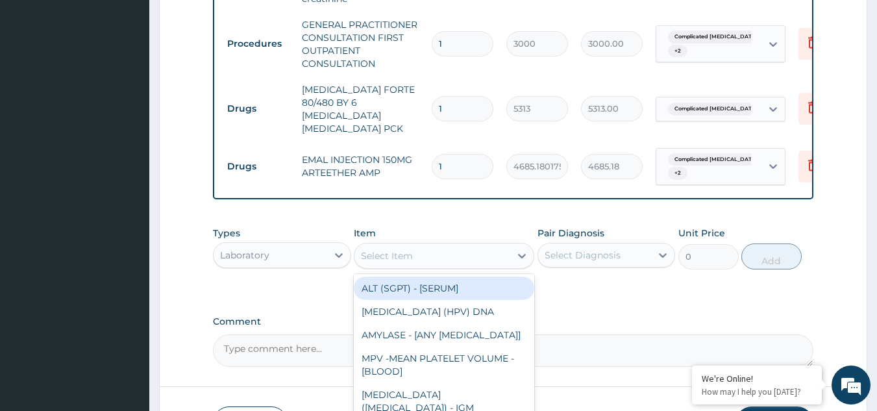
click at [519, 254] on icon at bounding box center [522, 256] width 8 height 5
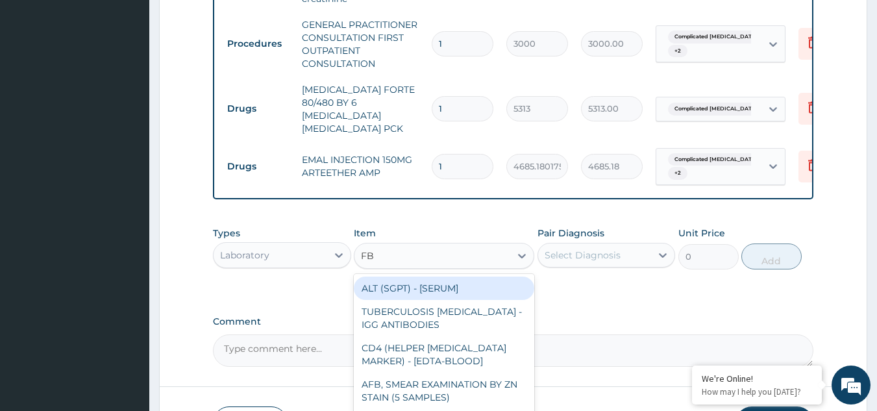
type input "FBC"
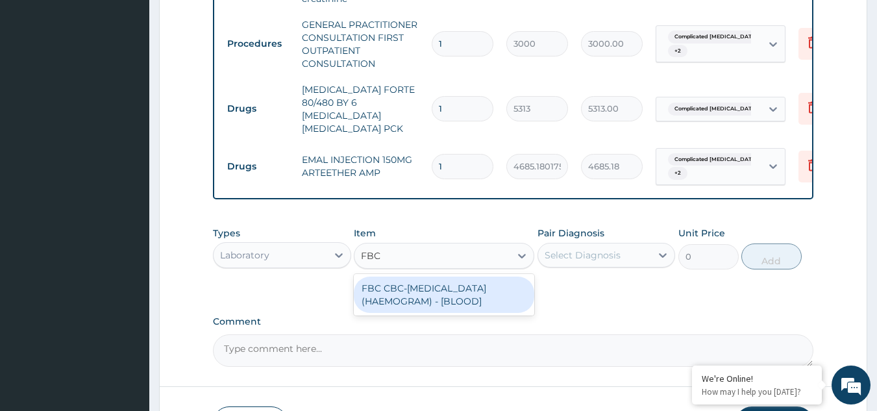
click at [487, 276] on div "FBC CBC-[MEDICAL_DATA] (HAEMOGRAM) - [BLOOD]" at bounding box center [444, 294] width 180 height 36
type input "3000"
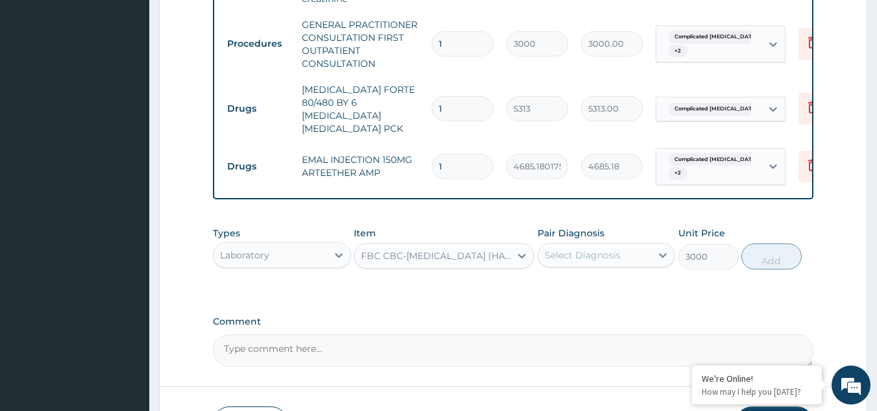
click at [603, 249] on div "Select Diagnosis" at bounding box center [582, 255] width 76 height 13
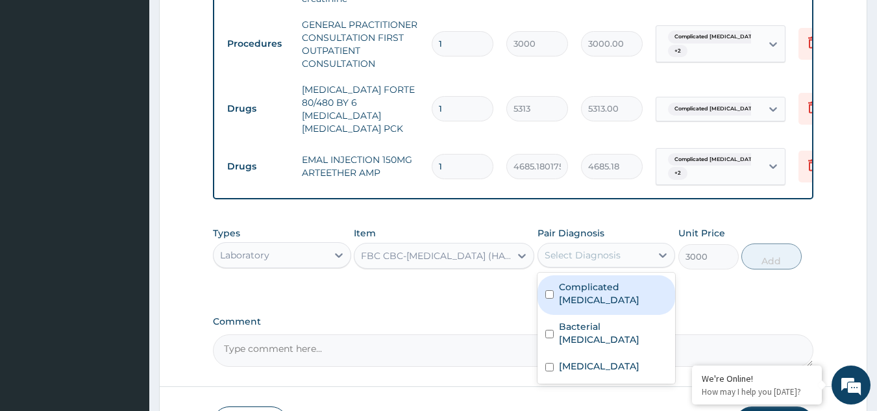
click at [572, 280] on label "Complicated [MEDICAL_DATA]" at bounding box center [613, 293] width 109 height 26
checkbox input "true"
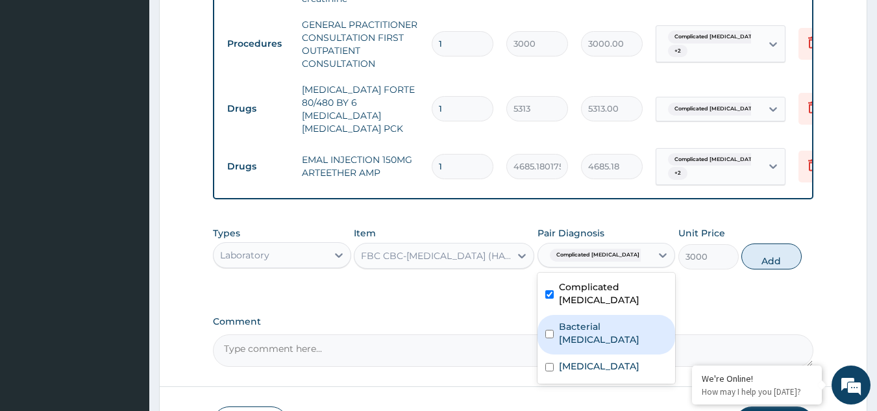
click at [564, 320] on label "Bacterial pyuria" at bounding box center [613, 333] width 109 height 26
checkbox input "true"
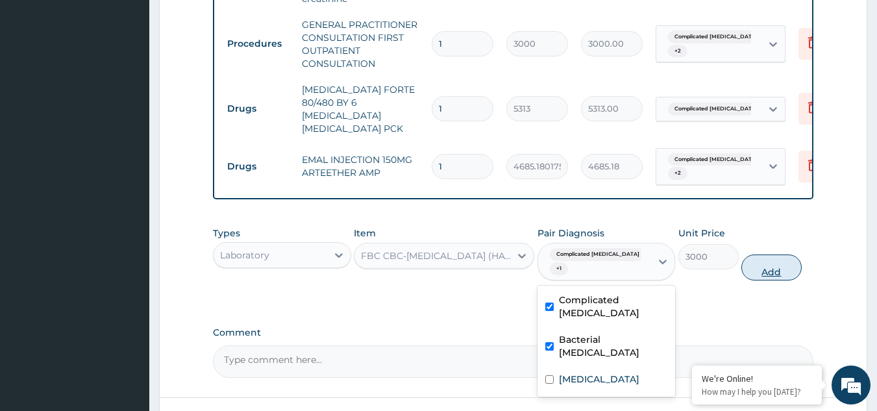
click at [770, 254] on button "Add" at bounding box center [771, 267] width 60 height 26
type input "0"
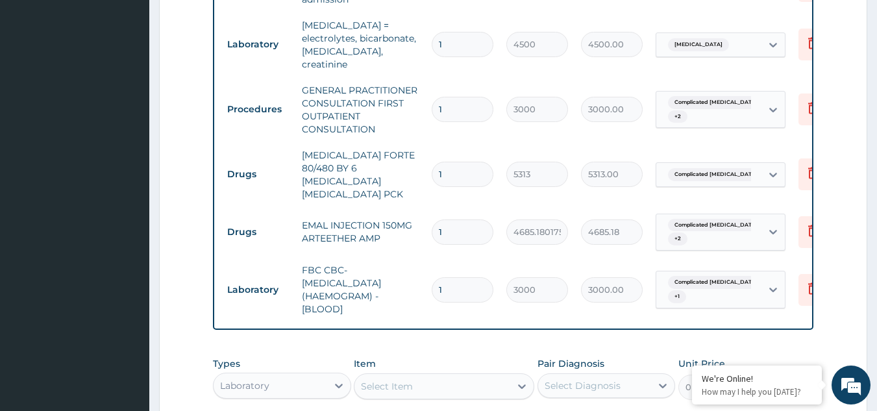
scroll to position [898, 0]
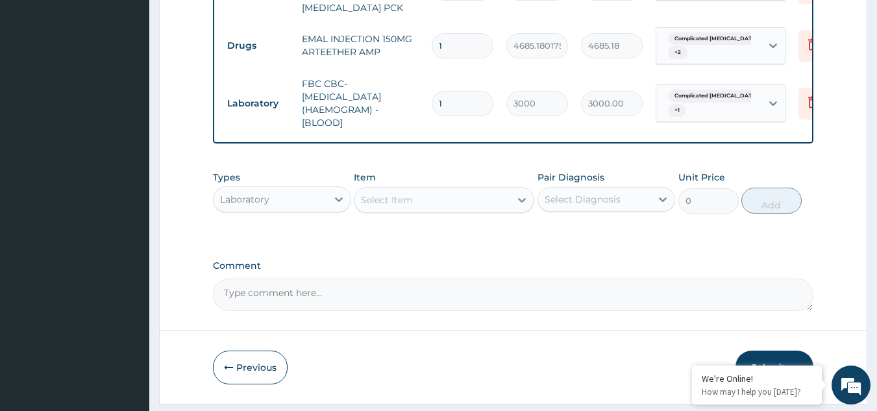
click at [767, 350] on button "Submit" at bounding box center [774, 367] width 78 height 34
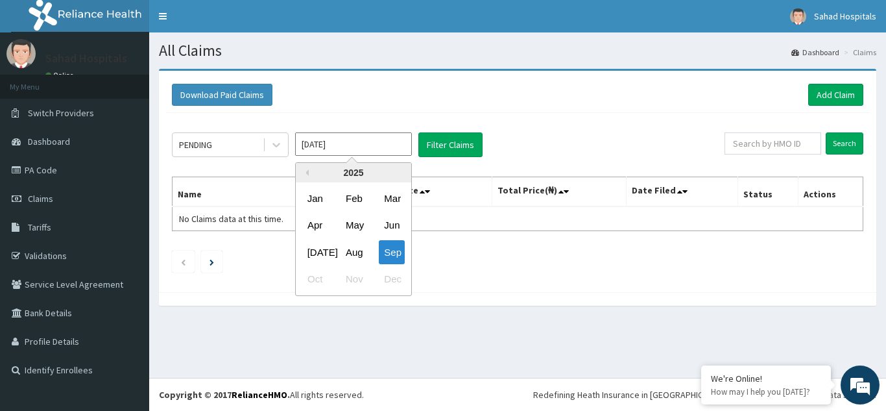
click at [385, 144] on input "[DATE]" at bounding box center [353, 143] width 117 height 23
click at [352, 249] on div "Aug" at bounding box center [354, 252] width 26 height 24
type input "[DATE]"
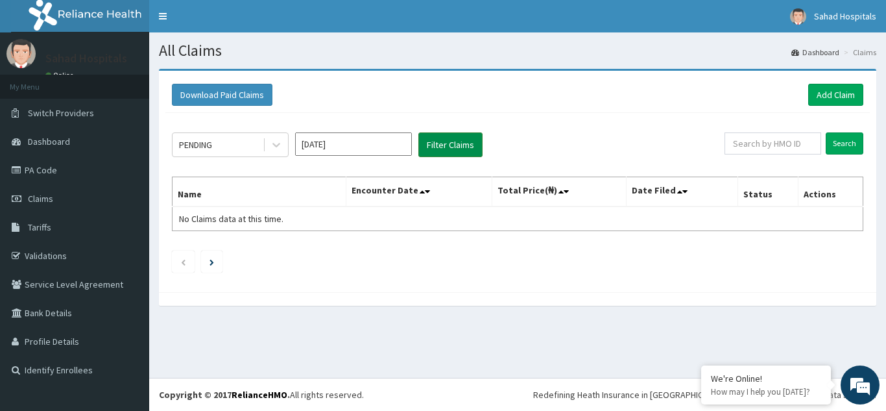
click at [441, 136] on button "Filter Claims" at bounding box center [451, 144] width 64 height 25
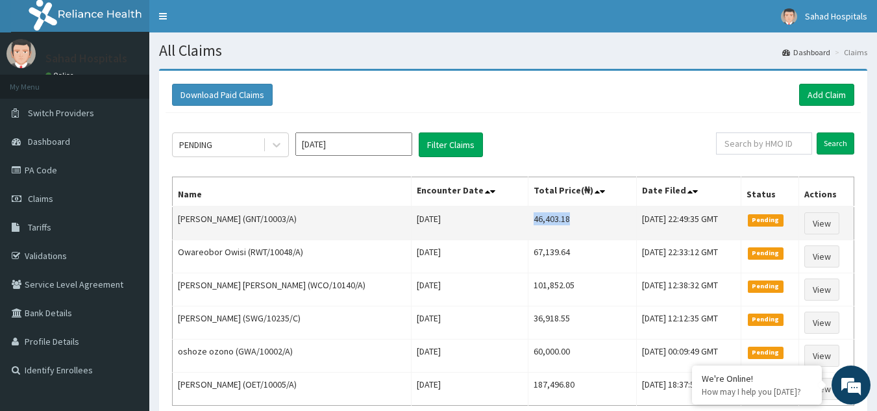
drag, startPoint x: 465, startPoint y: 221, endPoint x: 544, endPoint y: 219, distance: 79.2
click at [544, 219] on td "46,403.18" at bounding box center [582, 223] width 108 height 34
copy td "46,403.18"
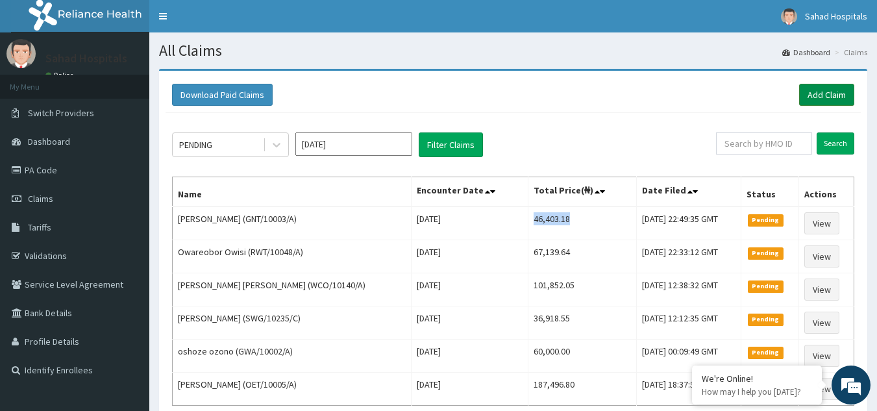
click at [847, 91] on link "Add Claim" at bounding box center [826, 95] width 55 height 22
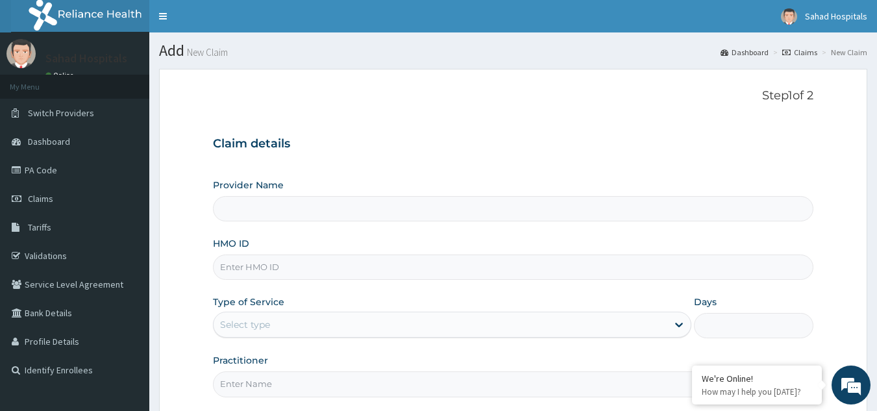
type input "Sahad Hospitals"
click at [574, 273] on input "HMO ID" at bounding box center [513, 266] width 601 height 25
paste input "IBE/10214/A"
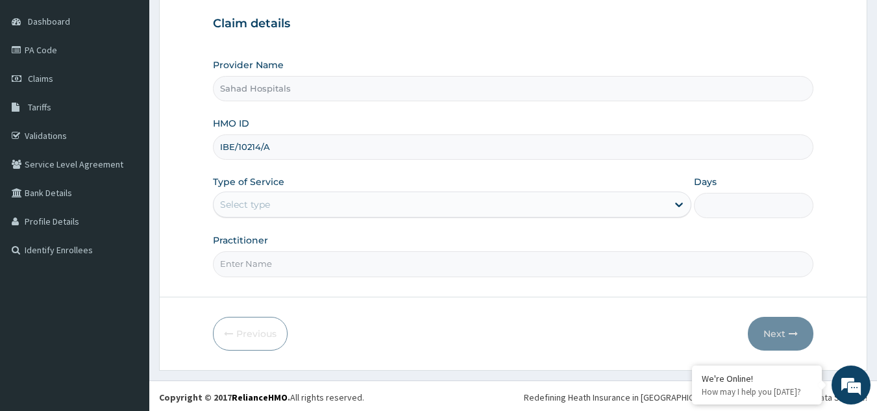
scroll to position [123, 0]
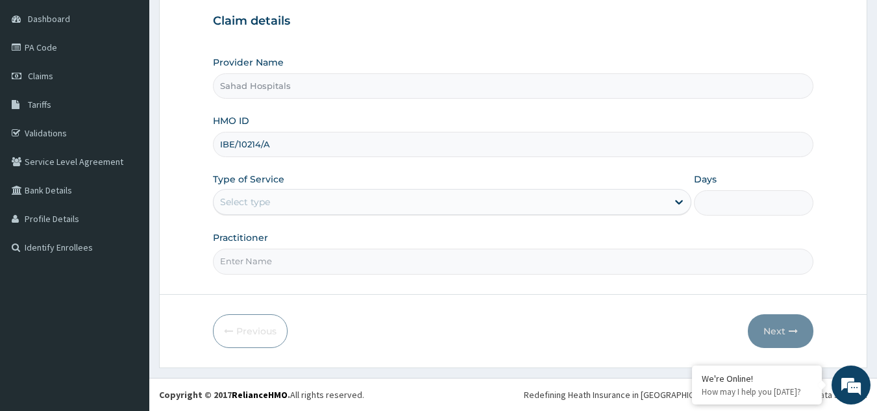
type input "IBE/10214/A"
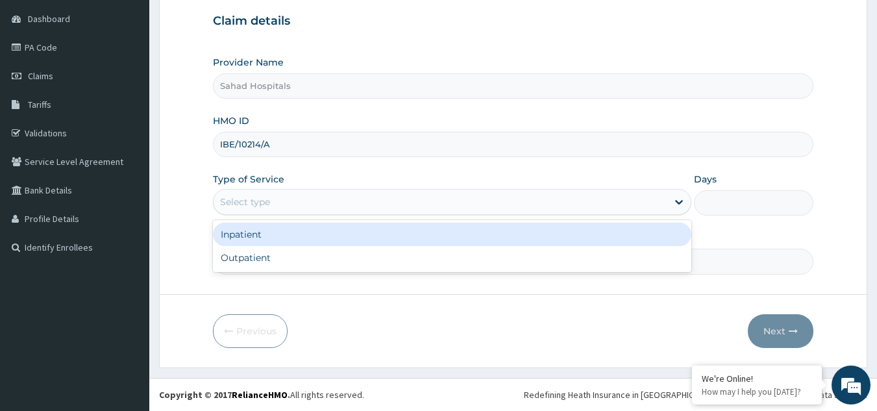
click at [524, 199] on div "Select type" at bounding box center [440, 201] width 454 height 21
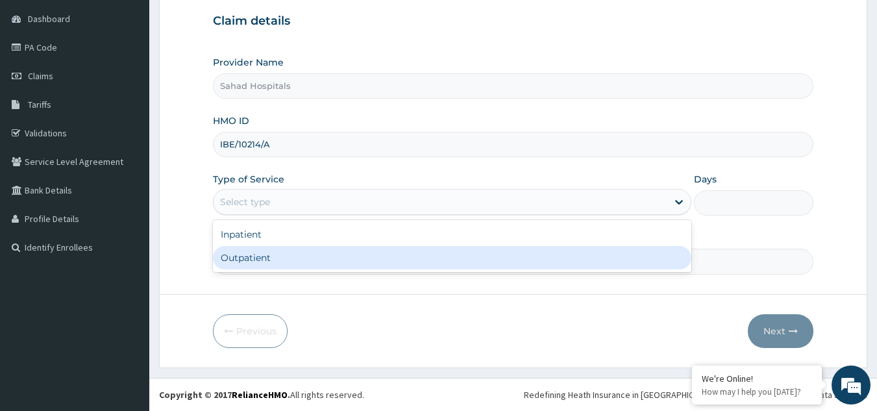
click at [340, 252] on div "Outpatient" at bounding box center [452, 257] width 478 height 23
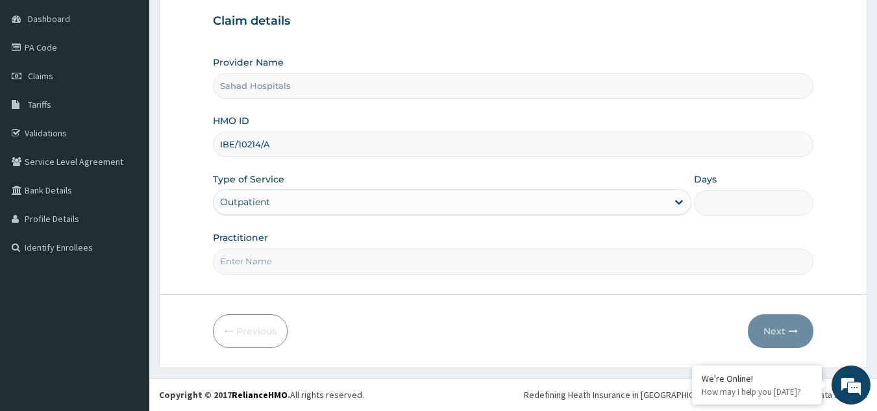
type input "1"
click at [340, 252] on input "Practitioner" at bounding box center [513, 261] width 601 height 25
type input "GP"
click at [790, 328] on icon "button" at bounding box center [792, 330] width 9 height 9
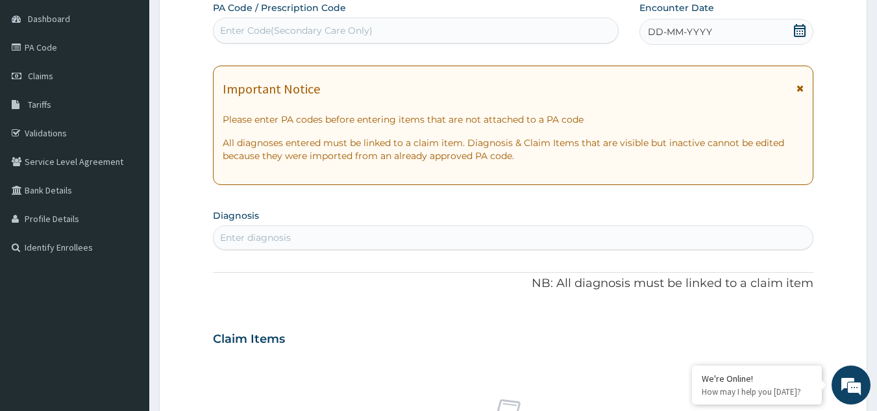
click at [799, 24] on icon at bounding box center [799, 30] width 13 height 13
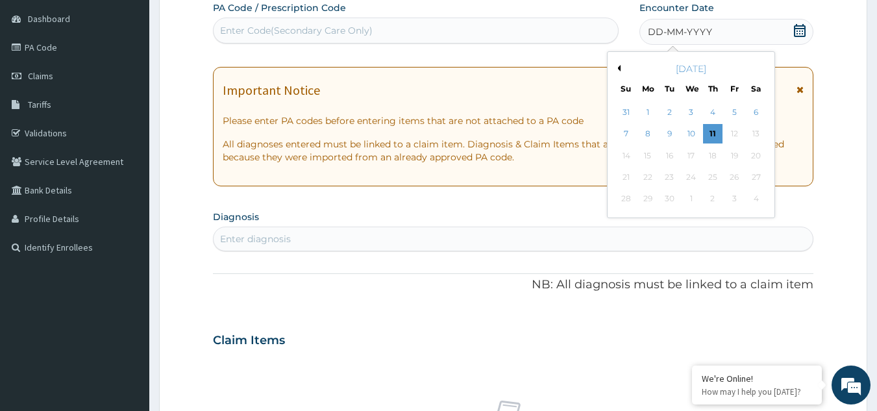
click at [617, 65] on button "Previous Month" at bounding box center [617, 68] width 6 height 6
click at [705, 154] on div "14" at bounding box center [712, 155] width 19 height 19
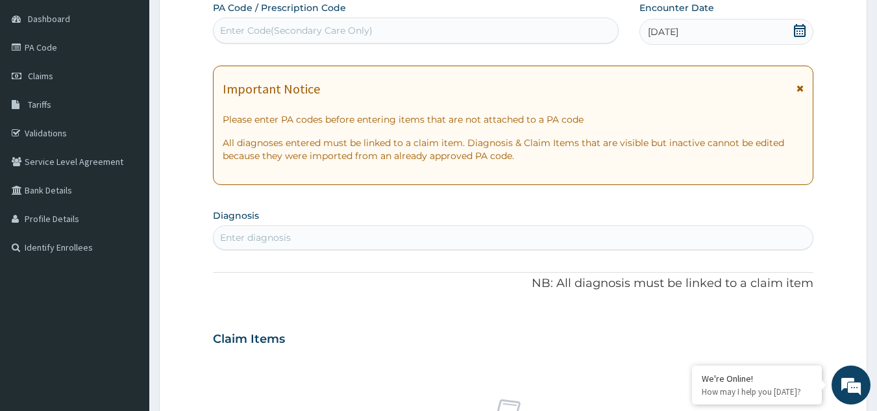
click at [293, 234] on div "Enter diagnosis" at bounding box center [513, 237] width 600 height 21
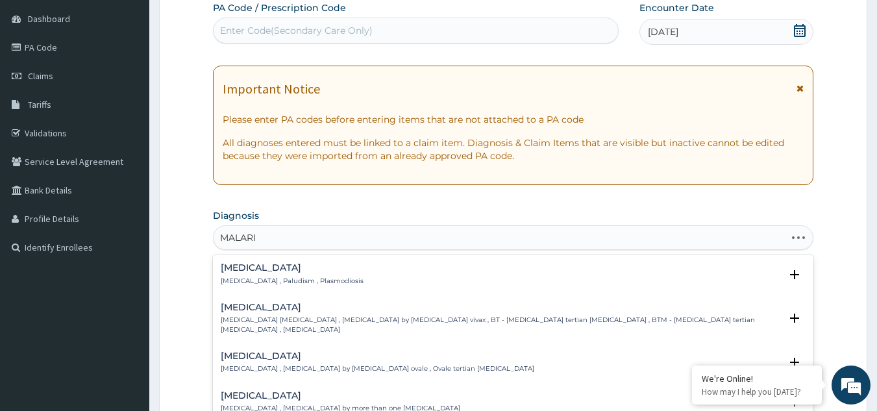
type input "MALARIA"
click at [230, 268] on h4 "Malaria" at bounding box center [292, 268] width 143 height 10
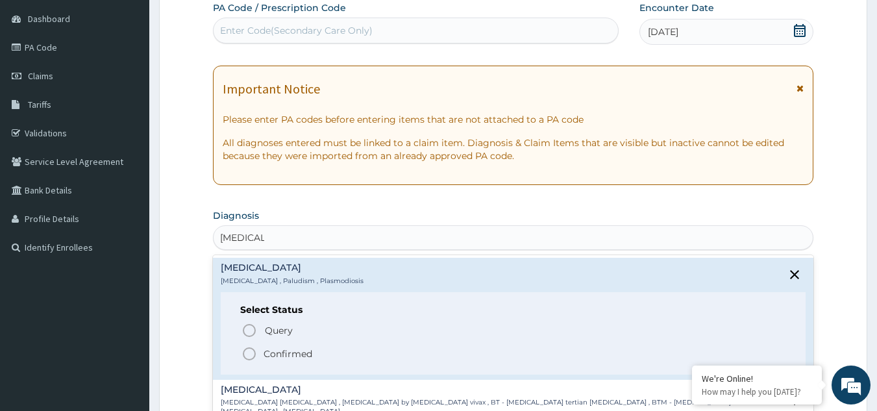
click at [250, 353] on icon "status option filled" at bounding box center [249, 354] width 16 height 16
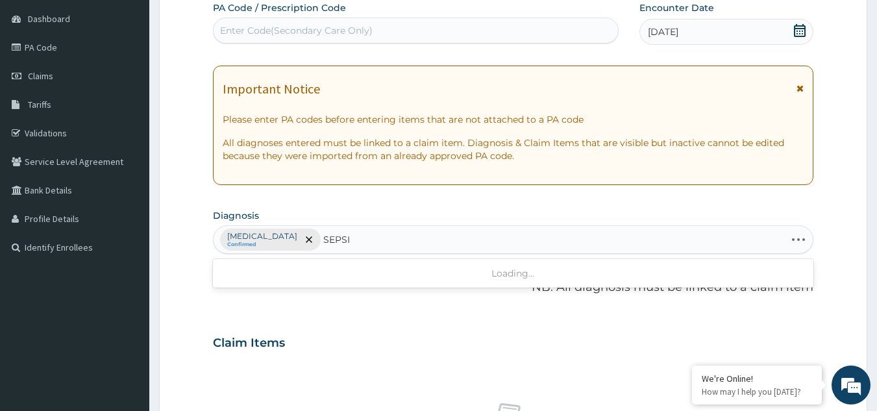
type input "SEPSIS"
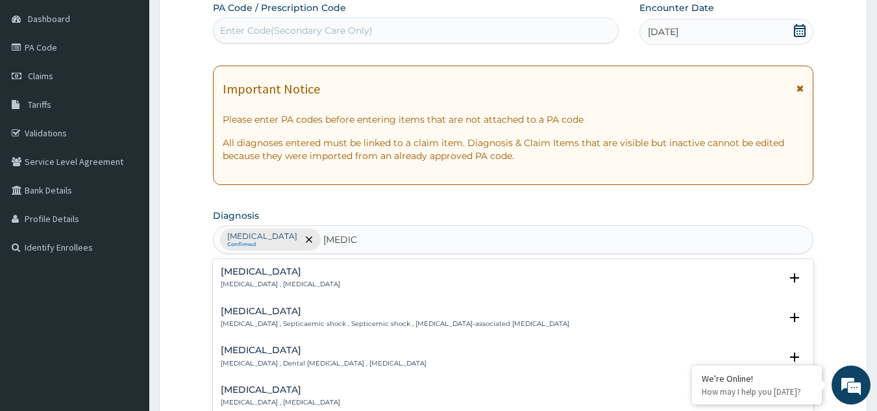
click at [230, 273] on h4 "Sepsis" at bounding box center [280, 272] width 119 height 10
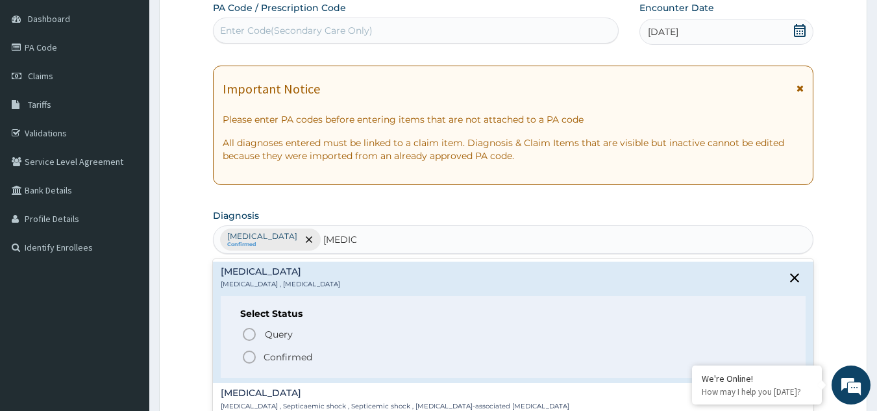
click at [249, 356] on icon "status option filled" at bounding box center [249, 357] width 16 height 16
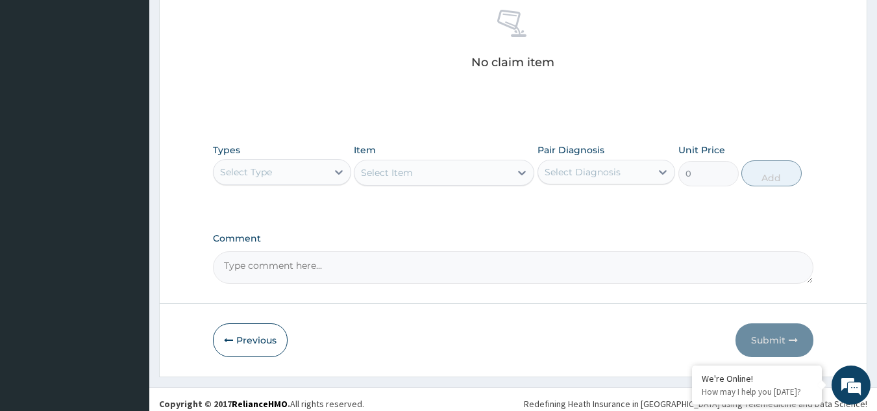
scroll to position [525, 0]
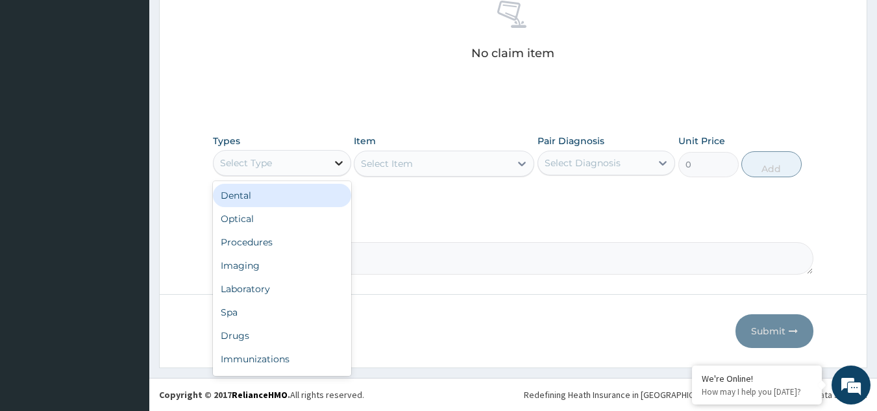
click at [341, 160] on icon at bounding box center [338, 162] width 13 height 13
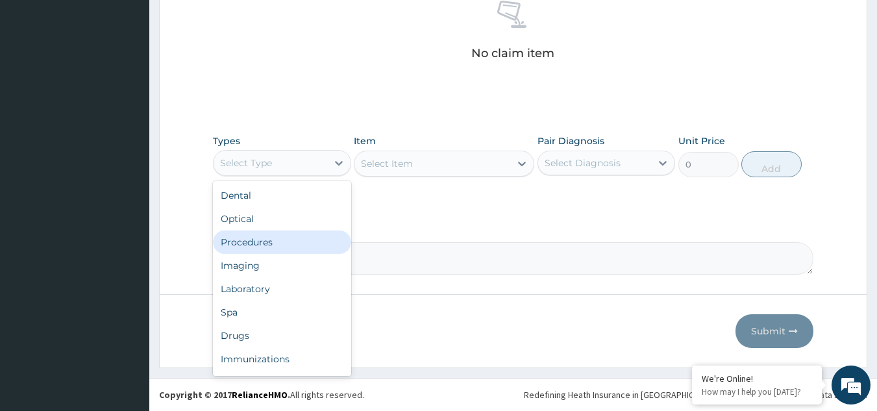
click at [282, 241] on div "Procedures" at bounding box center [282, 241] width 138 height 23
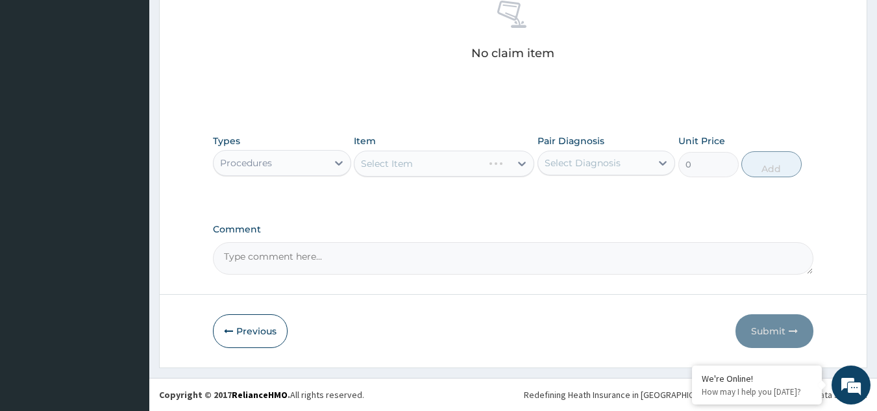
click at [518, 160] on div "Select Item" at bounding box center [444, 164] width 180 height 26
click at [522, 160] on icon at bounding box center [521, 163] width 13 height 13
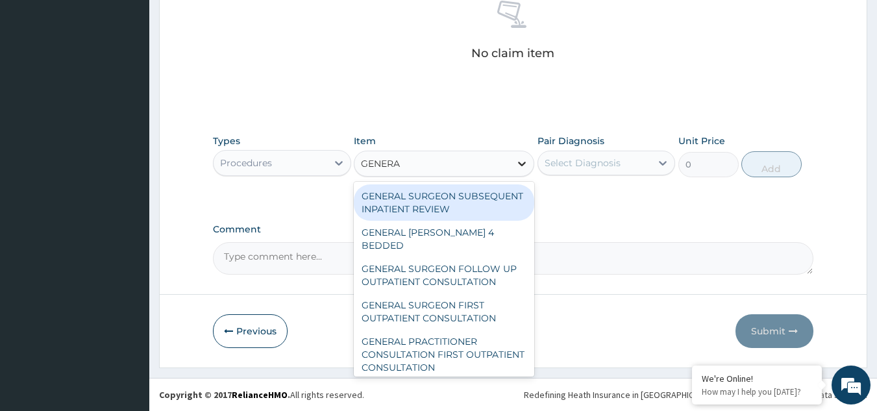
type input "GENERAL"
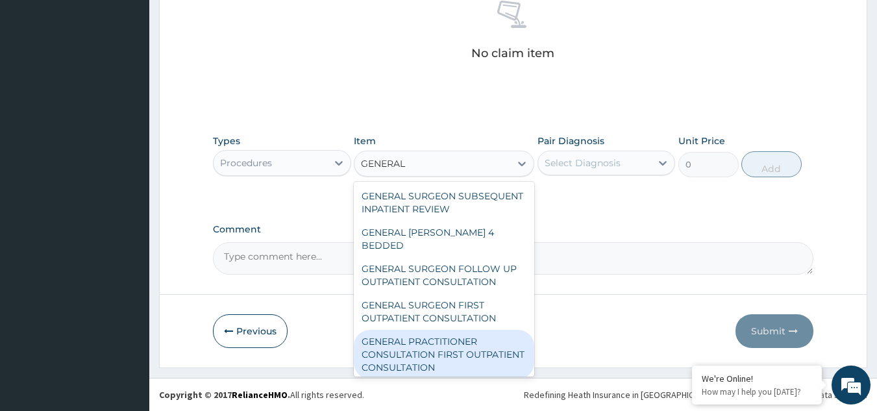
click at [417, 348] on div "GENERAL PRACTITIONER CONSULTATION FIRST OUTPATIENT CONSULTATION" at bounding box center [444, 354] width 180 height 49
type input "3000"
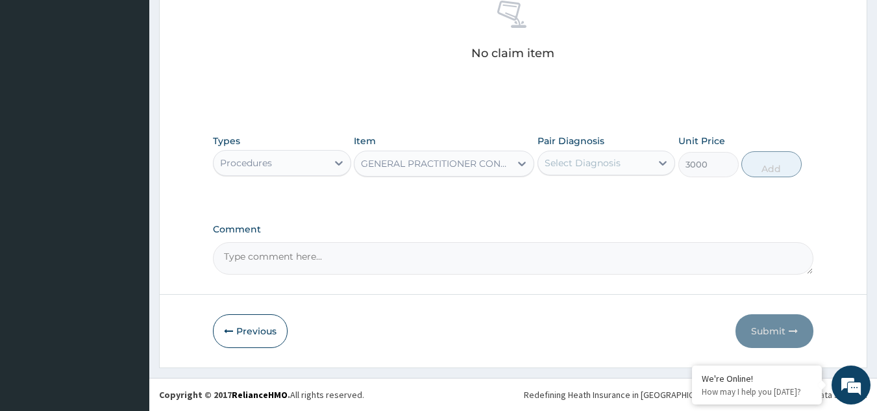
click at [589, 166] on div "Select Diagnosis" at bounding box center [582, 162] width 76 height 13
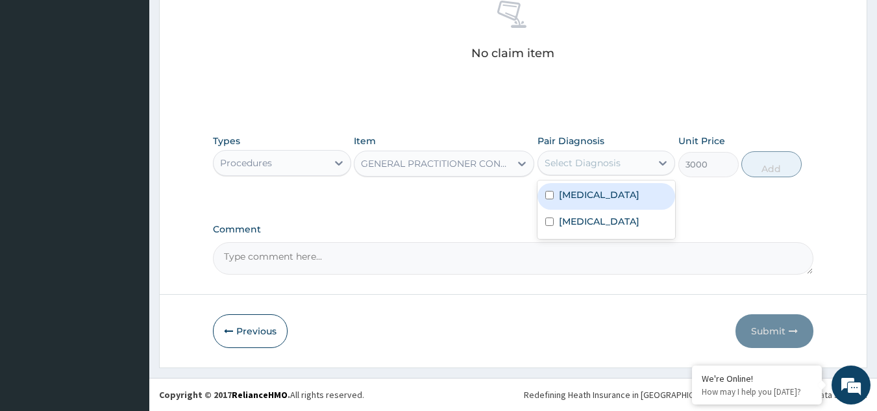
click at [575, 200] on label "Malaria" at bounding box center [599, 194] width 80 height 13
checkbox input "true"
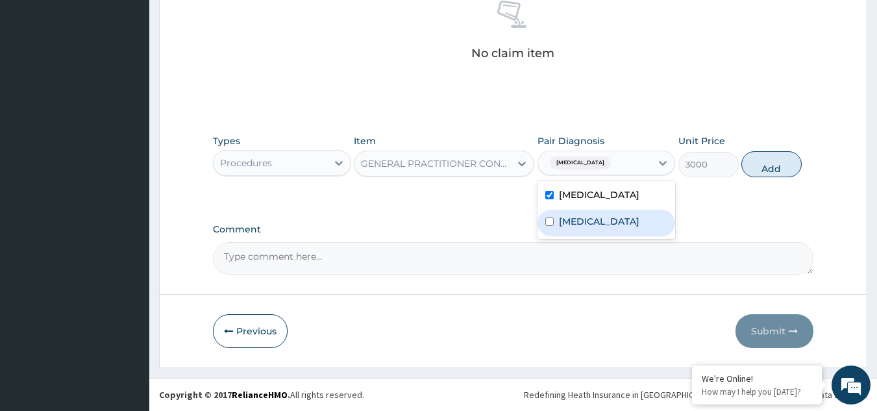
click at [573, 213] on div "Sepsis" at bounding box center [606, 223] width 138 height 27
checkbox input "true"
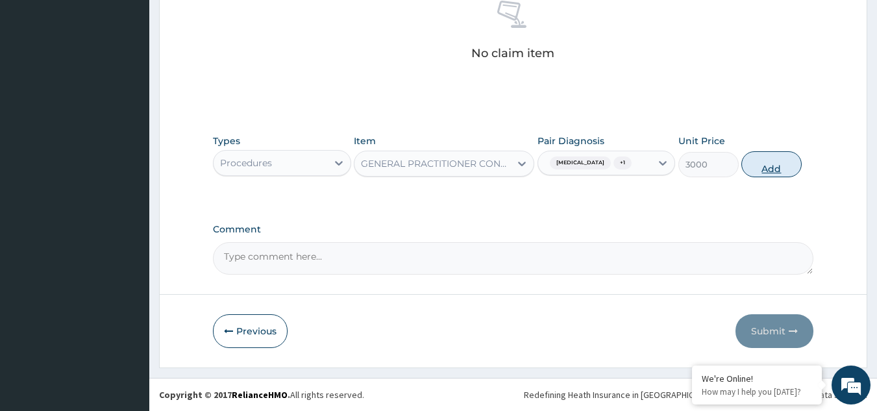
click at [757, 165] on button "Add" at bounding box center [771, 164] width 60 height 26
type input "0"
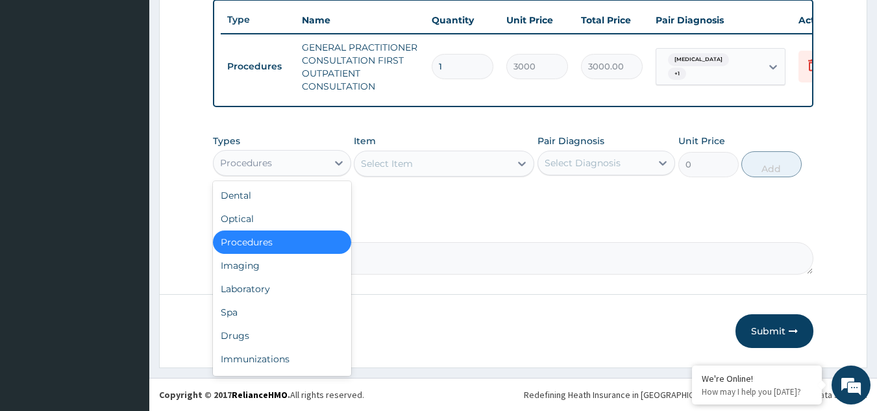
click at [324, 162] on div "Procedures" at bounding box center [270, 162] width 114 height 21
click at [270, 282] on div "Laboratory" at bounding box center [282, 288] width 138 height 23
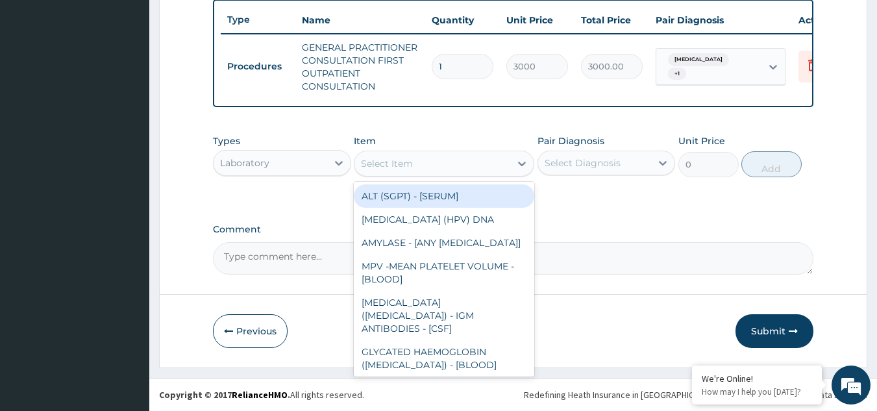
click at [518, 161] on icon at bounding box center [521, 163] width 13 height 13
type input "FBC"
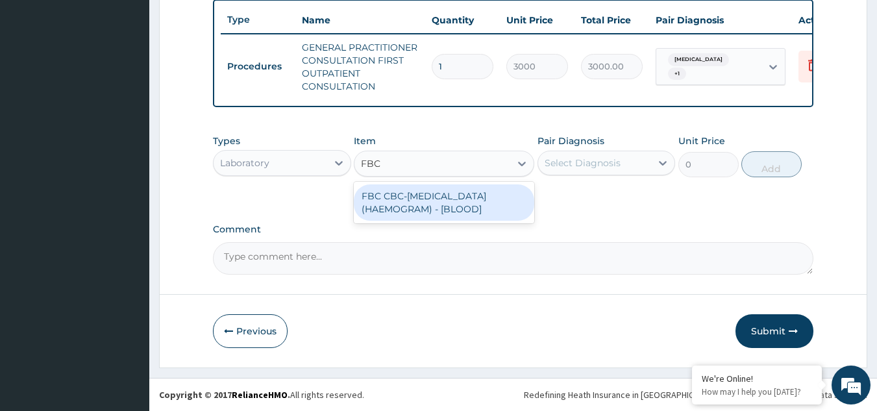
click at [481, 199] on div "FBC CBC-COMPLETE BLOOD COUNT (HAEMOGRAM) - [BLOOD]" at bounding box center [444, 202] width 180 height 36
type input "3000"
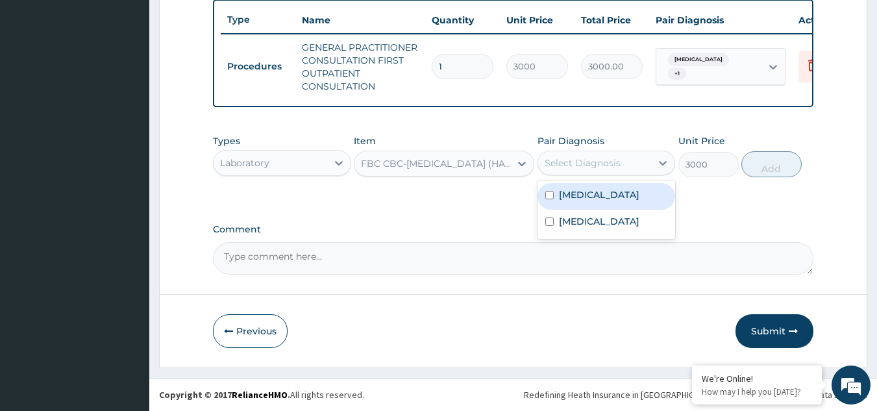
click at [616, 158] on div "Select Diagnosis" at bounding box center [582, 162] width 76 height 13
click at [587, 206] on div "Malaria" at bounding box center [606, 196] width 138 height 27
checkbox input "true"
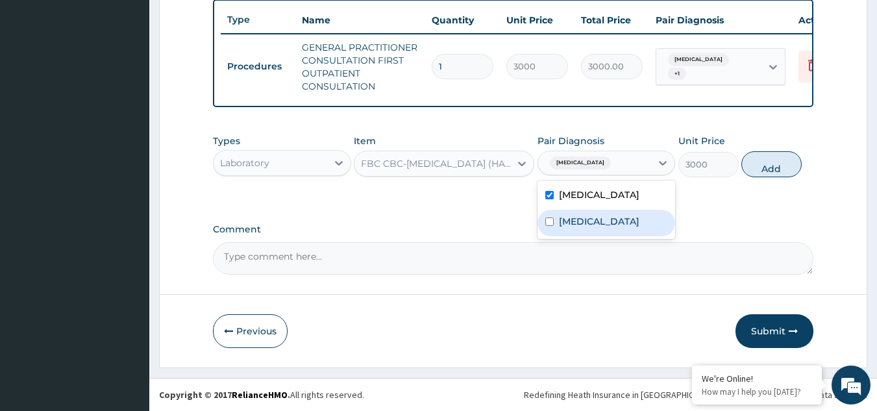
click at [581, 219] on label "Sepsis" at bounding box center [599, 221] width 80 height 13
checkbox input "true"
click at [758, 160] on button "Add" at bounding box center [771, 164] width 60 height 26
type input "0"
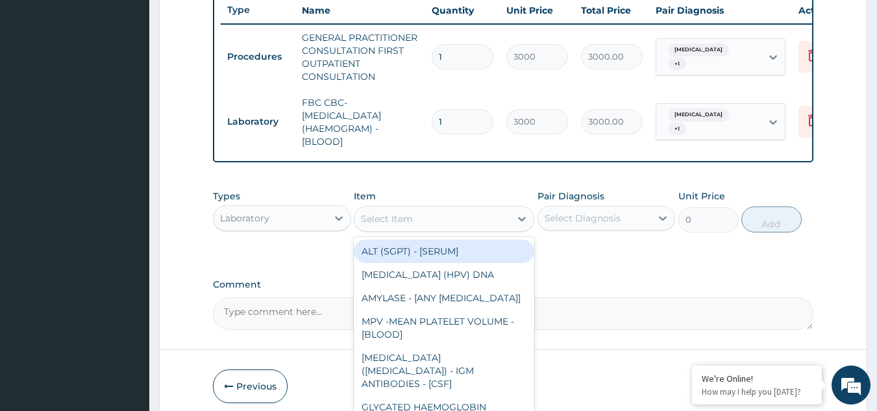
click at [441, 229] on div "Select Item" at bounding box center [432, 218] width 156 height 21
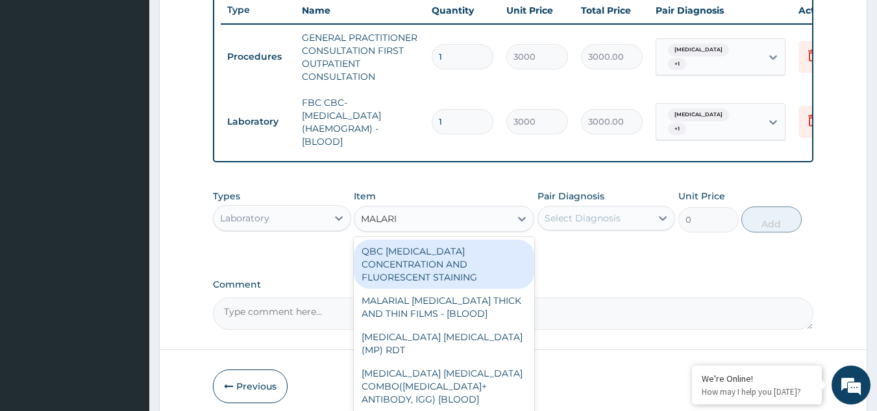
type input "MALARIA"
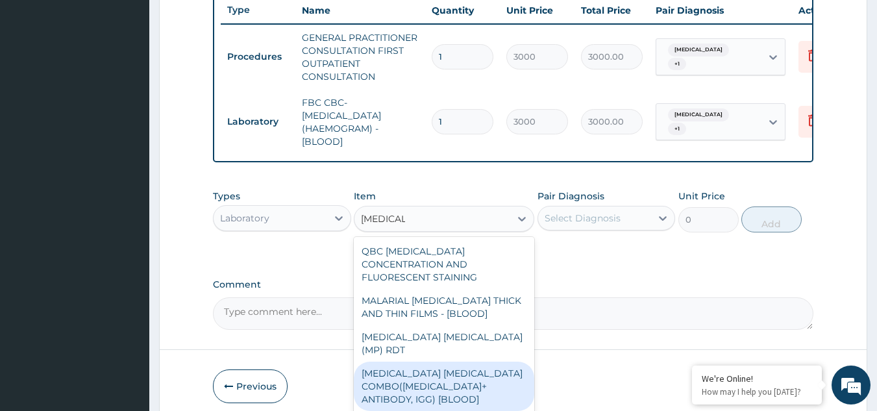
click at [369, 369] on div "MALARIA PARASITE COMBO(BLOOD FILM+ ANTIBODY, IGG) [BLOOD]" at bounding box center [444, 385] width 180 height 49
type input "2000"
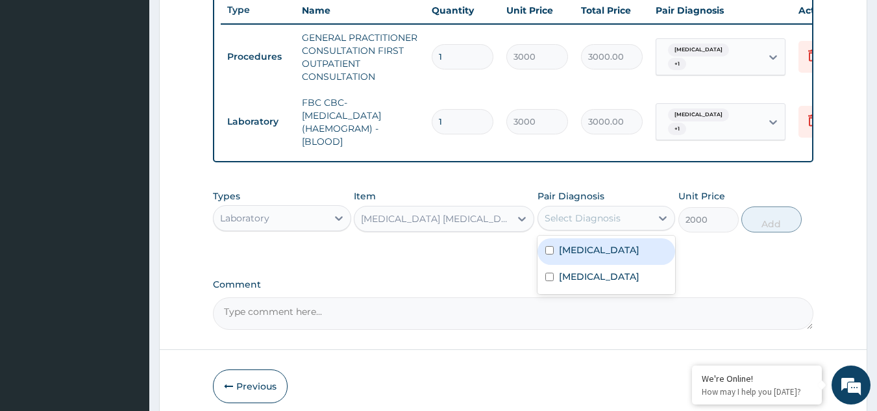
click at [616, 225] on div "Select Diagnosis" at bounding box center [582, 218] width 76 height 13
click at [590, 256] on label "Malaria" at bounding box center [599, 249] width 80 height 13
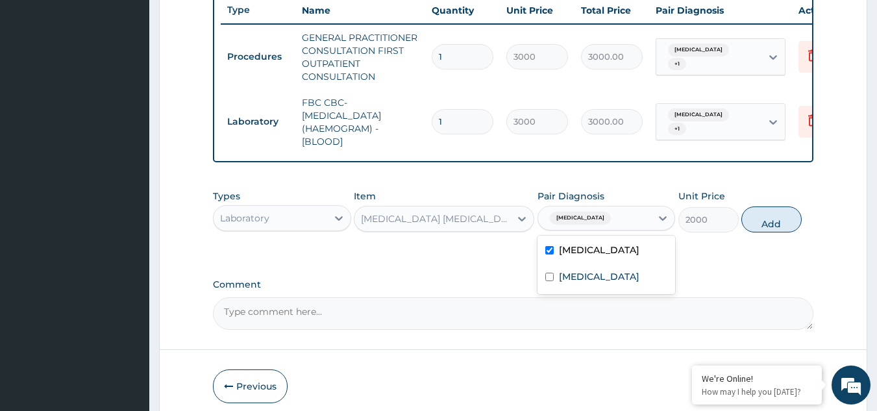
checkbox input "true"
click at [747, 232] on button "Add" at bounding box center [771, 219] width 60 height 26
type input "0"
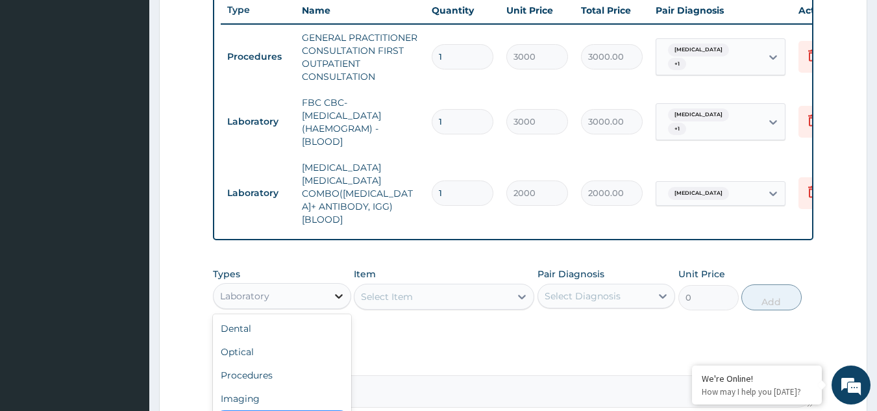
click at [332, 289] on icon at bounding box center [338, 295] width 13 height 13
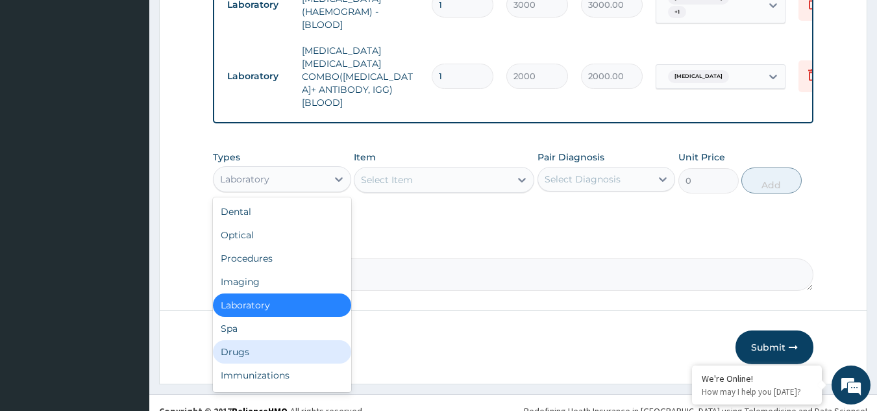
click at [267, 340] on div "Drugs" at bounding box center [282, 351] width 138 height 23
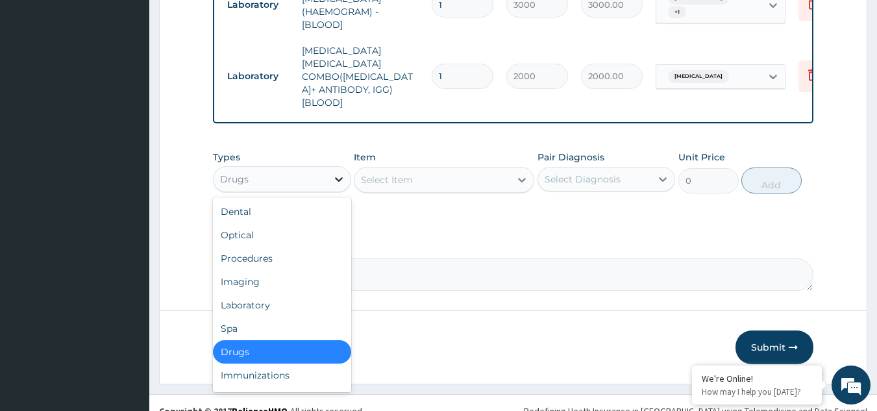
click at [335, 169] on div at bounding box center [338, 178] width 23 height 23
click at [278, 293] on div "Laboratory" at bounding box center [282, 304] width 138 height 23
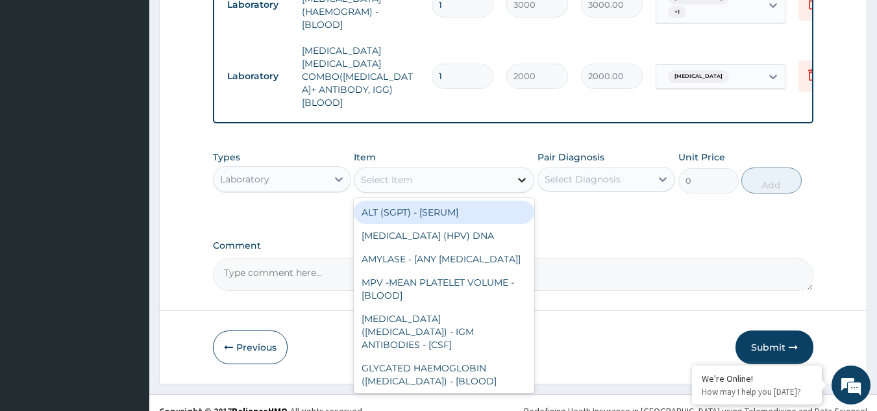
click at [517, 173] on icon at bounding box center [521, 179] width 13 height 13
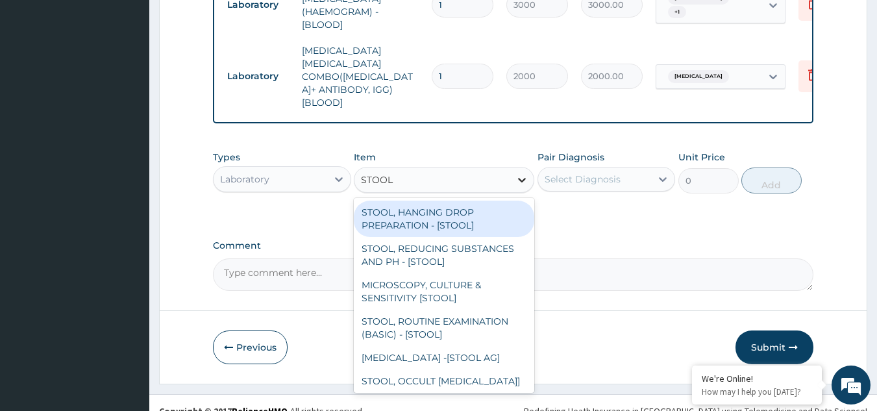
type input "STOOL M"
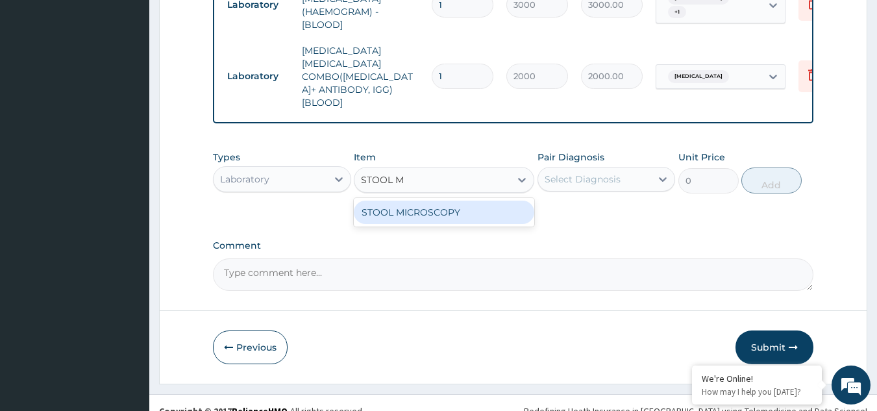
click at [478, 200] on div "STOOL MICROSCOPY" at bounding box center [444, 211] width 180 height 23
type input "2000"
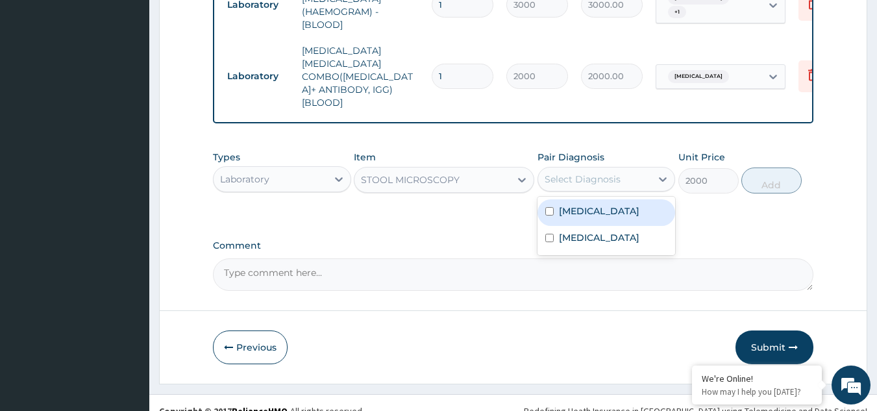
click at [581, 173] on div "Select Diagnosis" at bounding box center [582, 179] width 76 height 13
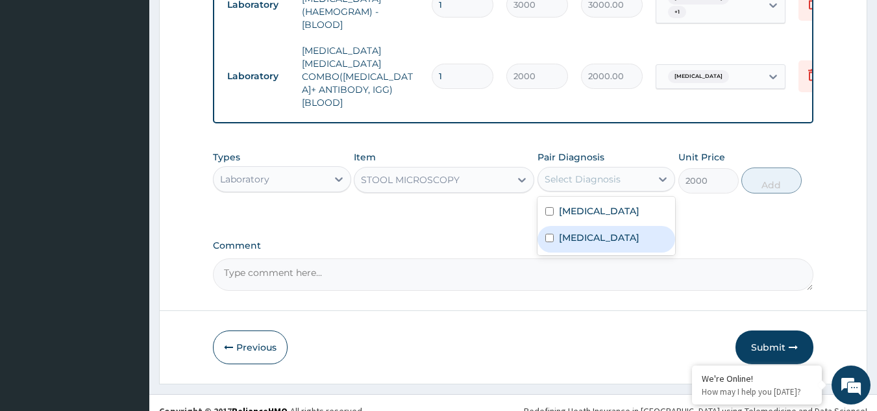
click at [560, 232] on div "Sepsis" at bounding box center [606, 239] width 138 height 27
checkbox input "true"
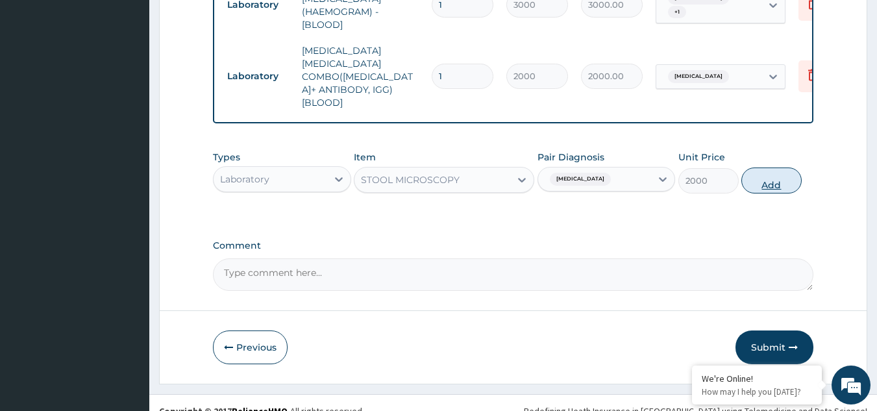
click at [766, 167] on button "Add" at bounding box center [771, 180] width 60 height 26
type input "0"
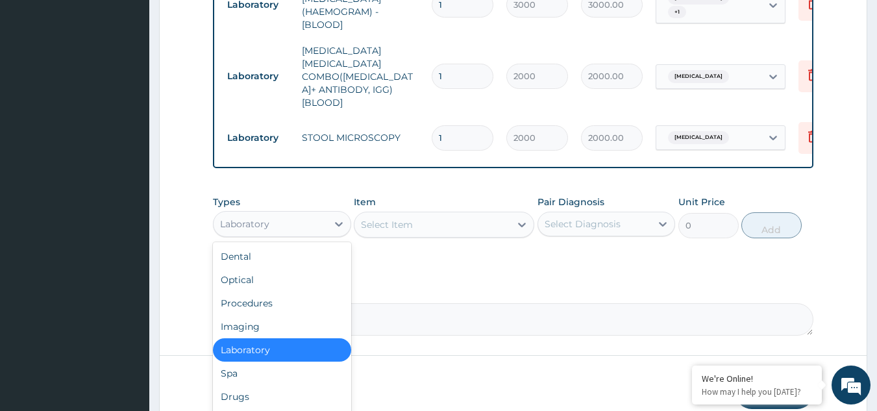
click at [290, 214] on div "Laboratory" at bounding box center [270, 223] width 114 height 21
click at [256, 385] on div "Drugs" at bounding box center [282, 396] width 138 height 23
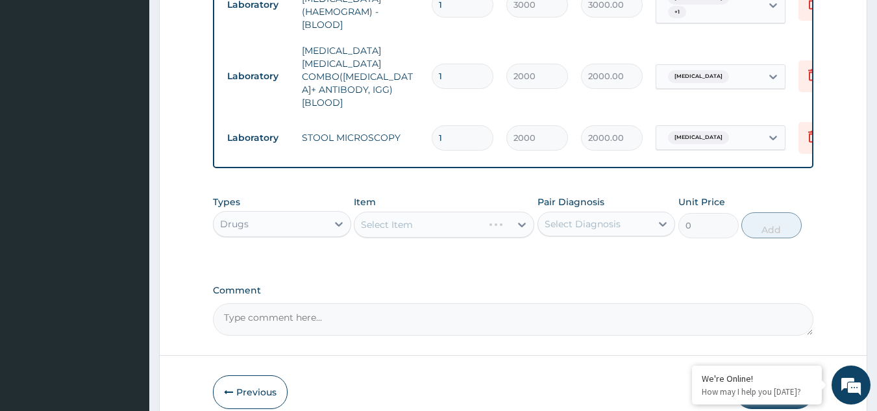
click at [516, 212] on div "Select Item" at bounding box center [444, 225] width 180 height 26
click at [419, 214] on div "Select Item" at bounding box center [432, 224] width 156 height 21
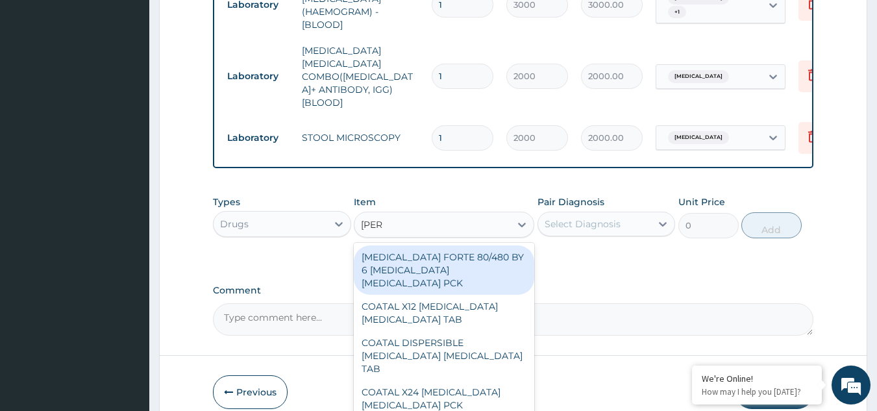
type input "COART"
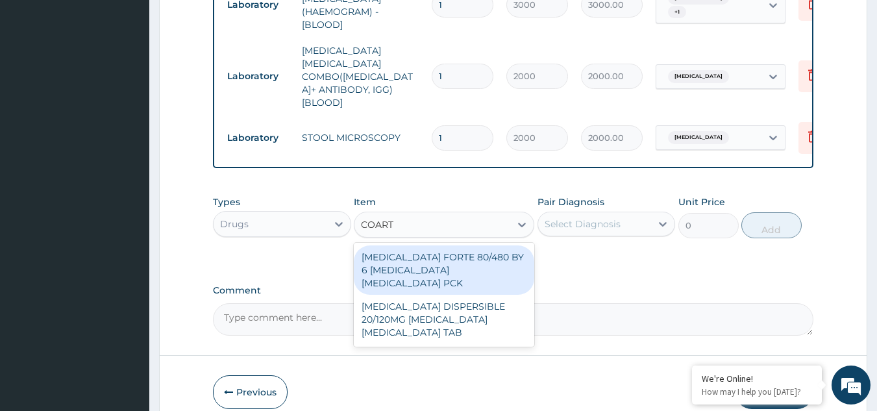
click at [420, 245] on div "COARTEM FORTE 80/480 BY 6 ARTEMETHER LUMEFANTRINE PCK" at bounding box center [444, 269] width 180 height 49
type input "5313"
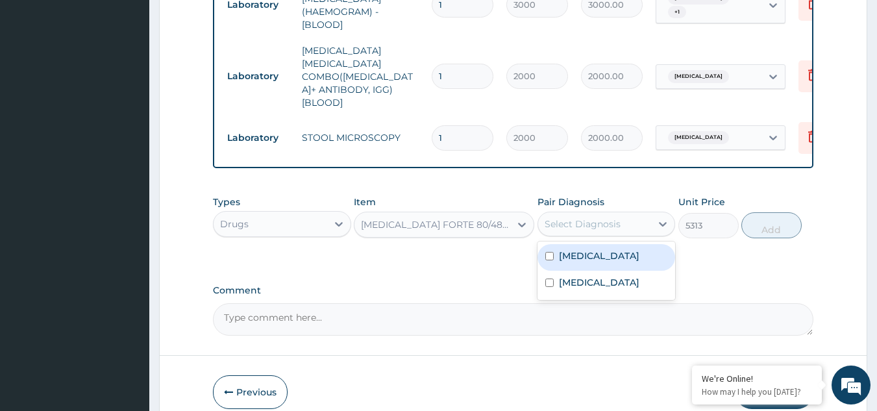
click at [602, 217] on div "Select Diagnosis" at bounding box center [582, 223] width 76 height 13
click at [589, 249] on label "Malaria" at bounding box center [599, 255] width 80 height 13
checkbox input "true"
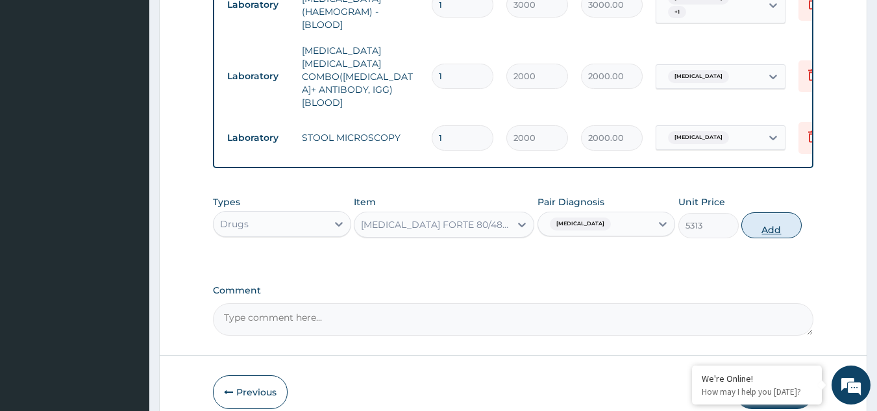
click at [755, 212] on button "Add" at bounding box center [771, 225] width 60 height 26
type input "0"
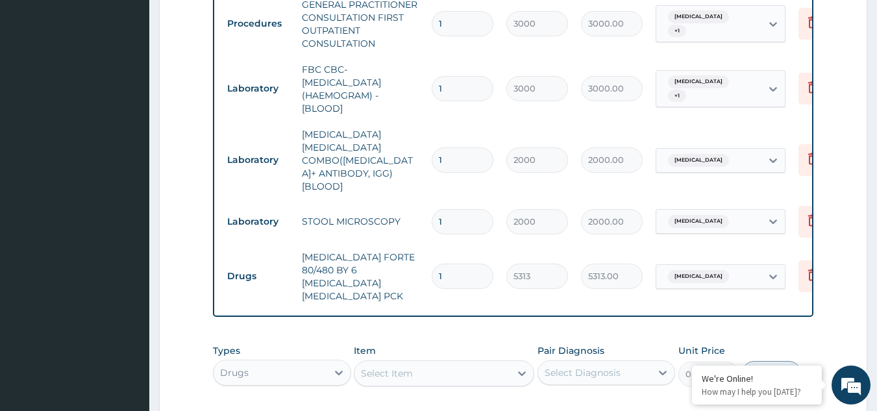
scroll to position [527, 0]
click at [419, 362] on div "Select Item" at bounding box center [432, 372] width 156 height 21
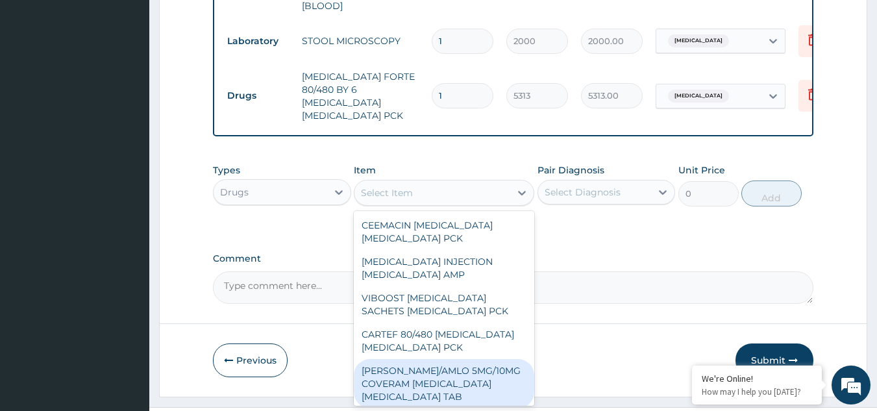
scroll to position [141, 0]
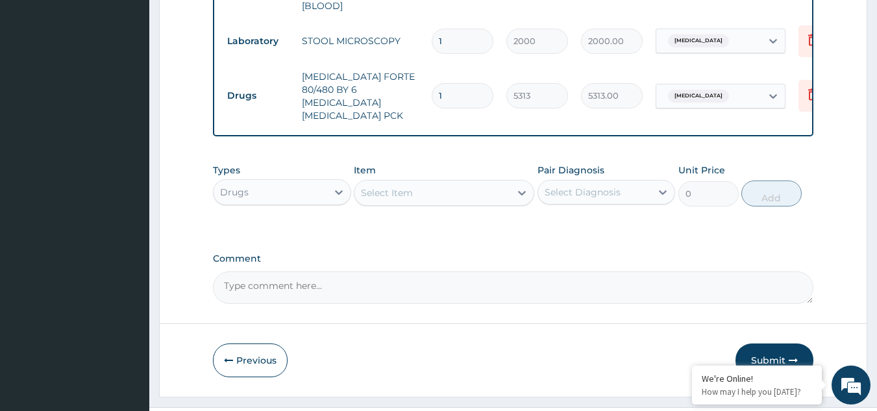
click at [453, 182] on div "Select Item" at bounding box center [432, 192] width 156 height 21
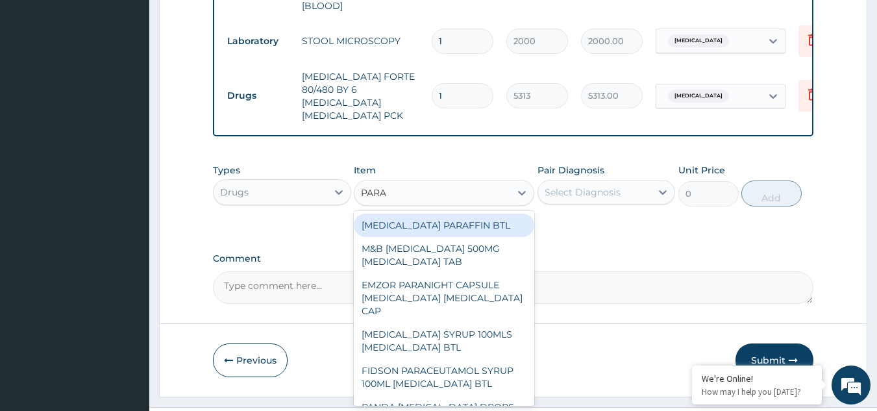
type input "PARAC"
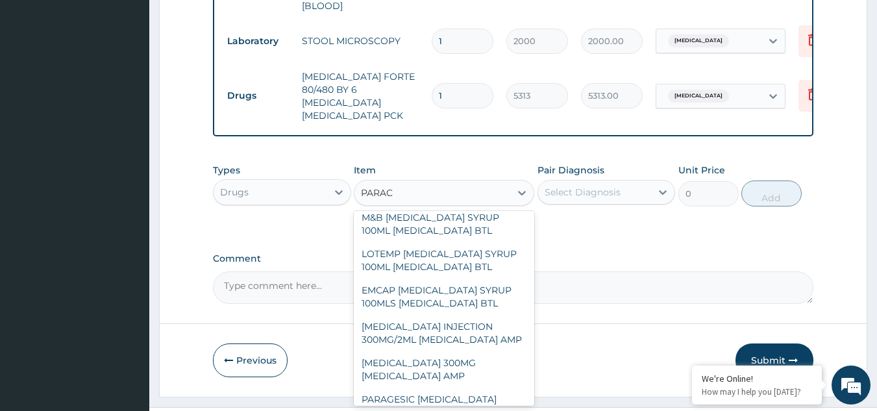
scroll to position [516, 0]
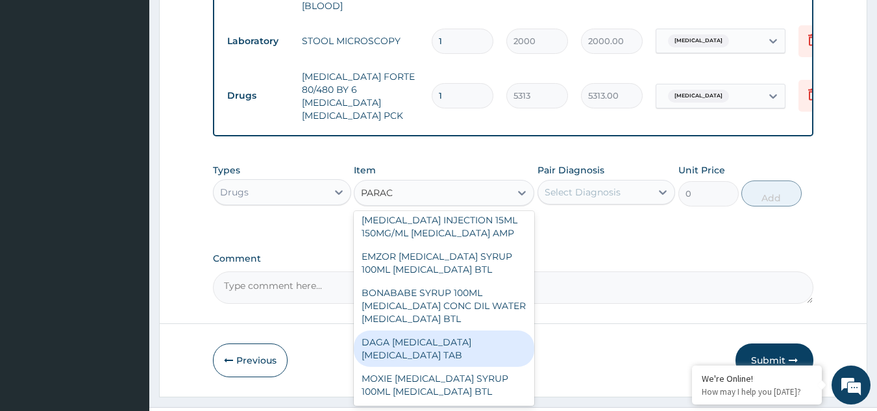
click at [395, 330] on div "DAGA PARACETAMOL ACETAMINOPHEN TAB" at bounding box center [444, 348] width 180 height 36
type input "37.95000076293945"
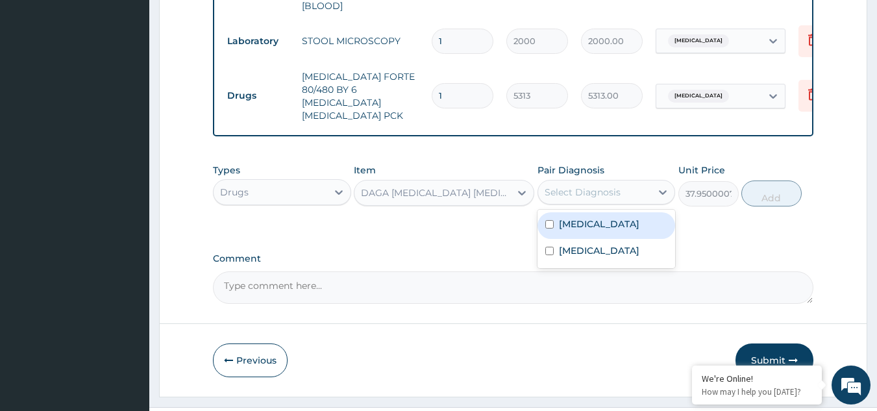
click at [608, 182] on div "Select Diagnosis" at bounding box center [595, 192] width 114 height 21
click at [585, 217] on label "Malaria" at bounding box center [599, 223] width 80 height 13
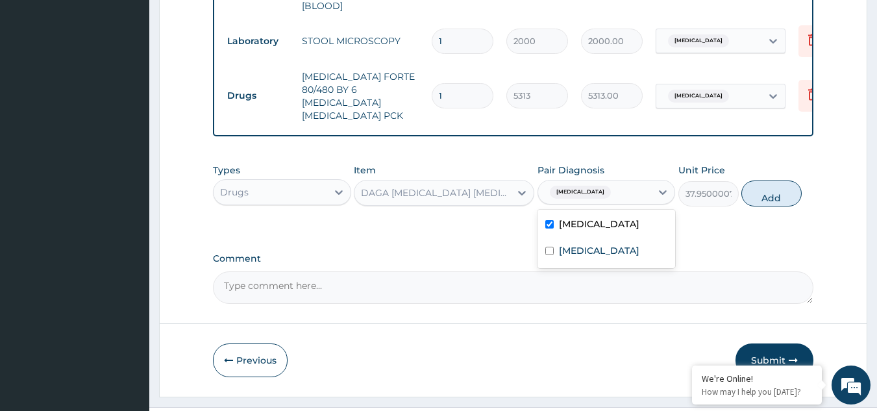
click at [585, 217] on label "Malaria" at bounding box center [599, 223] width 80 height 13
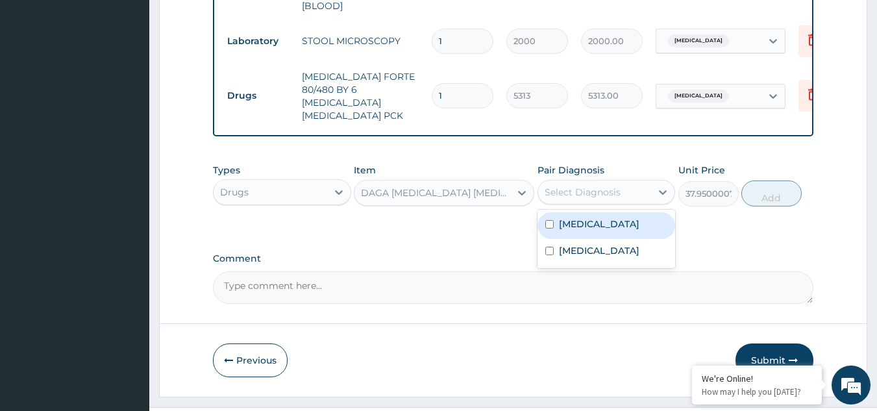
click at [611, 212] on div "Malaria" at bounding box center [606, 225] width 138 height 27
checkbox input "true"
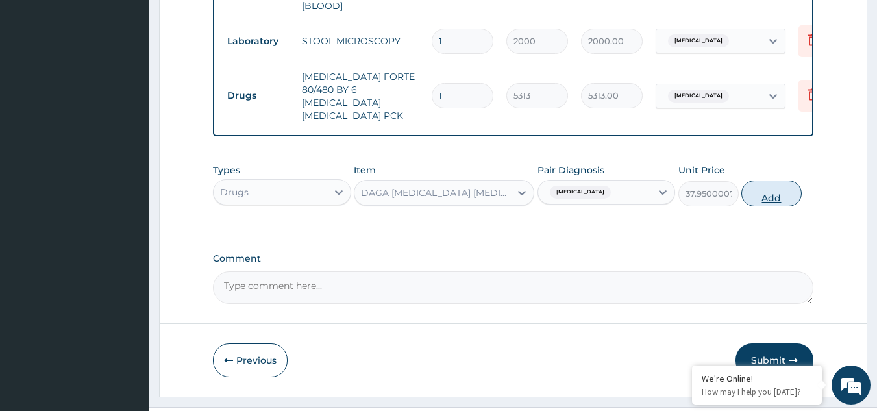
click at [773, 180] on button "Add" at bounding box center [771, 193] width 60 height 26
type input "0"
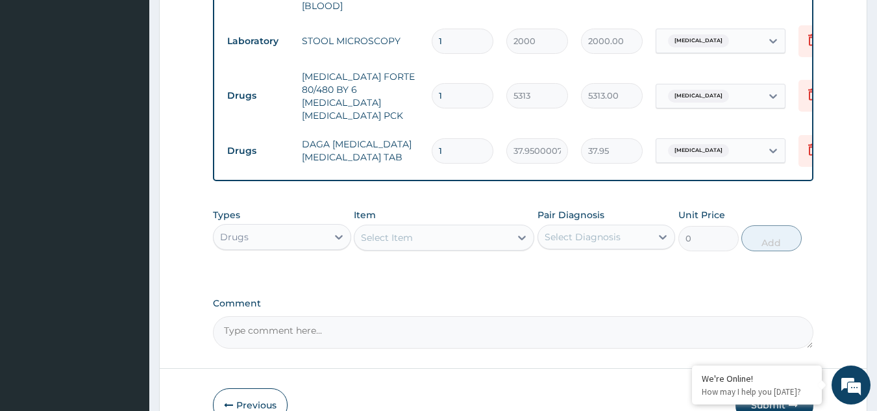
type input "0.00"
type input "2"
type input "75.90"
type input "24"
type input "910.80"
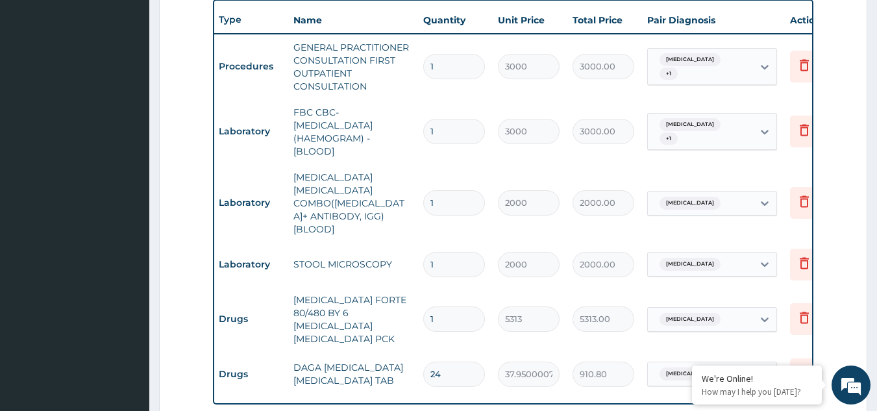
scroll to position [0, 0]
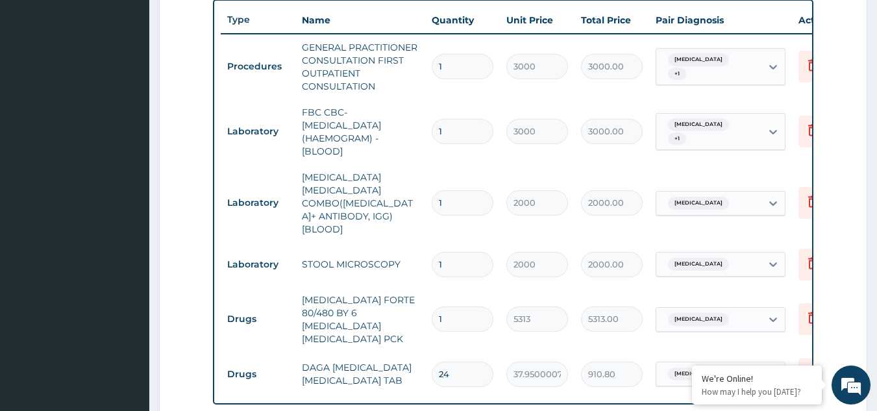
type input "24"
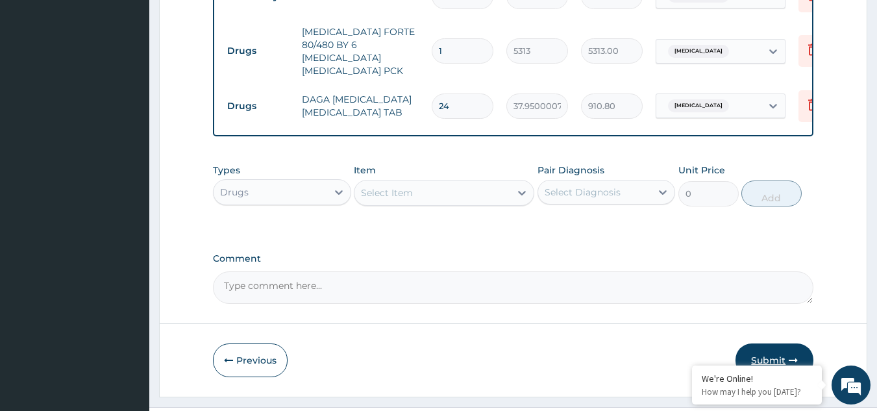
click at [764, 343] on button "Submit" at bounding box center [774, 360] width 78 height 34
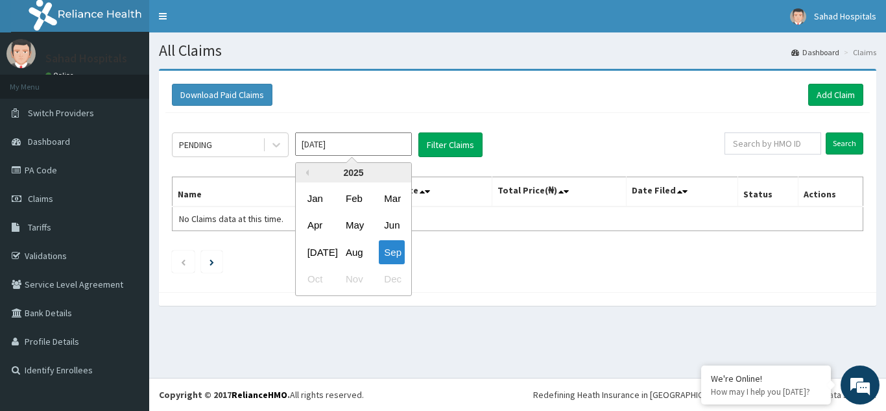
click at [377, 145] on input "[DATE]" at bounding box center [353, 143] width 117 height 23
click at [359, 246] on div "Aug" at bounding box center [354, 252] width 26 height 24
type input "[DATE]"
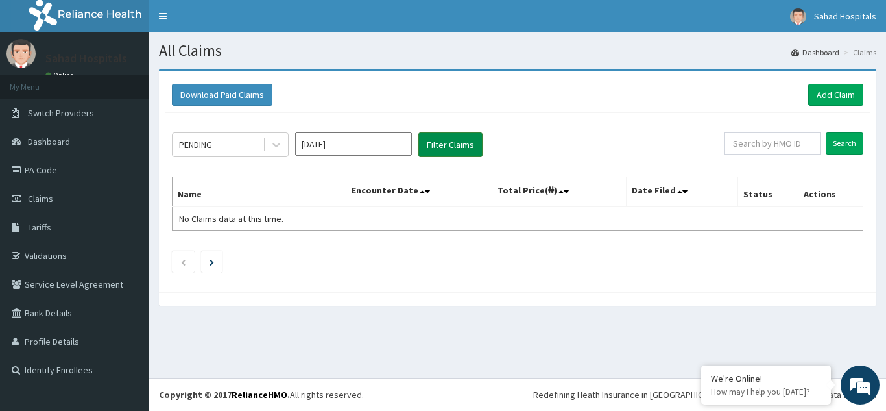
click at [452, 151] on button "Filter Claims" at bounding box center [451, 144] width 64 height 25
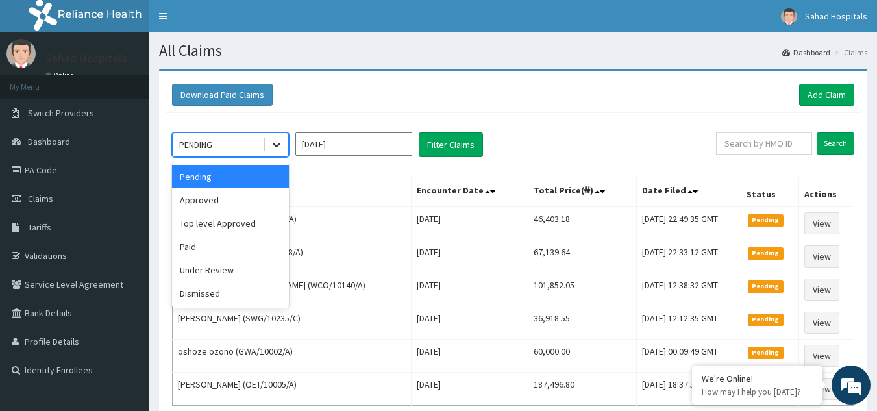
click at [276, 141] on icon at bounding box center [276, 144] width 13 height 13
click at [247, 200] on div "Approved" at bounding box center [230, 199] width 117 height 23
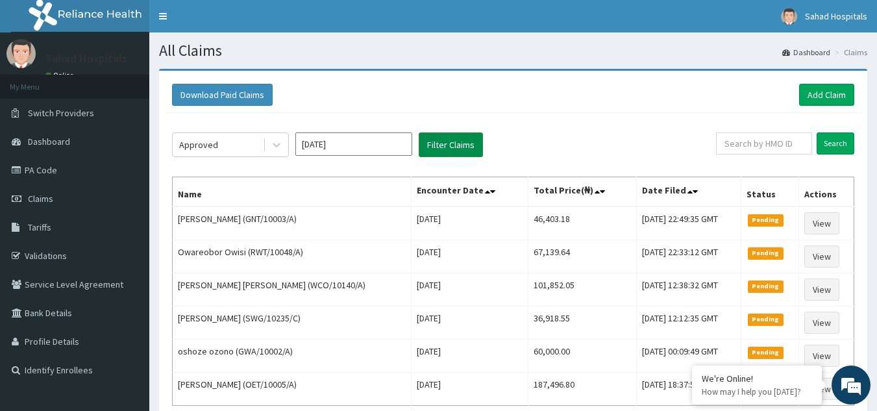
click at [448, 137] on button "Filter Claims" at bounding box center [451, 144] width 64 height 25
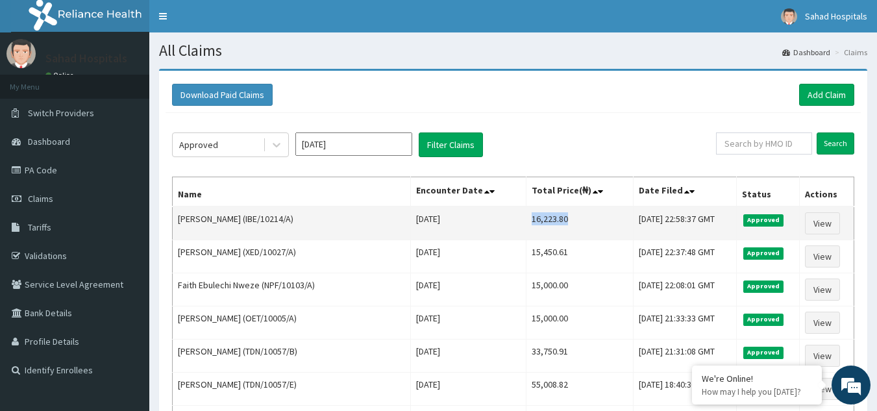
drag, startPoint x: 492, startPoint y: 221, endPoint x: 544, endPoint y: 230, distance: 53.3
click at [544, 230] on td "16,223.80" at bounding box center [579, 223] width 107 height 34
copy td "16,223.80"
